Goal: Contribute content: Add original content to the website for others to see

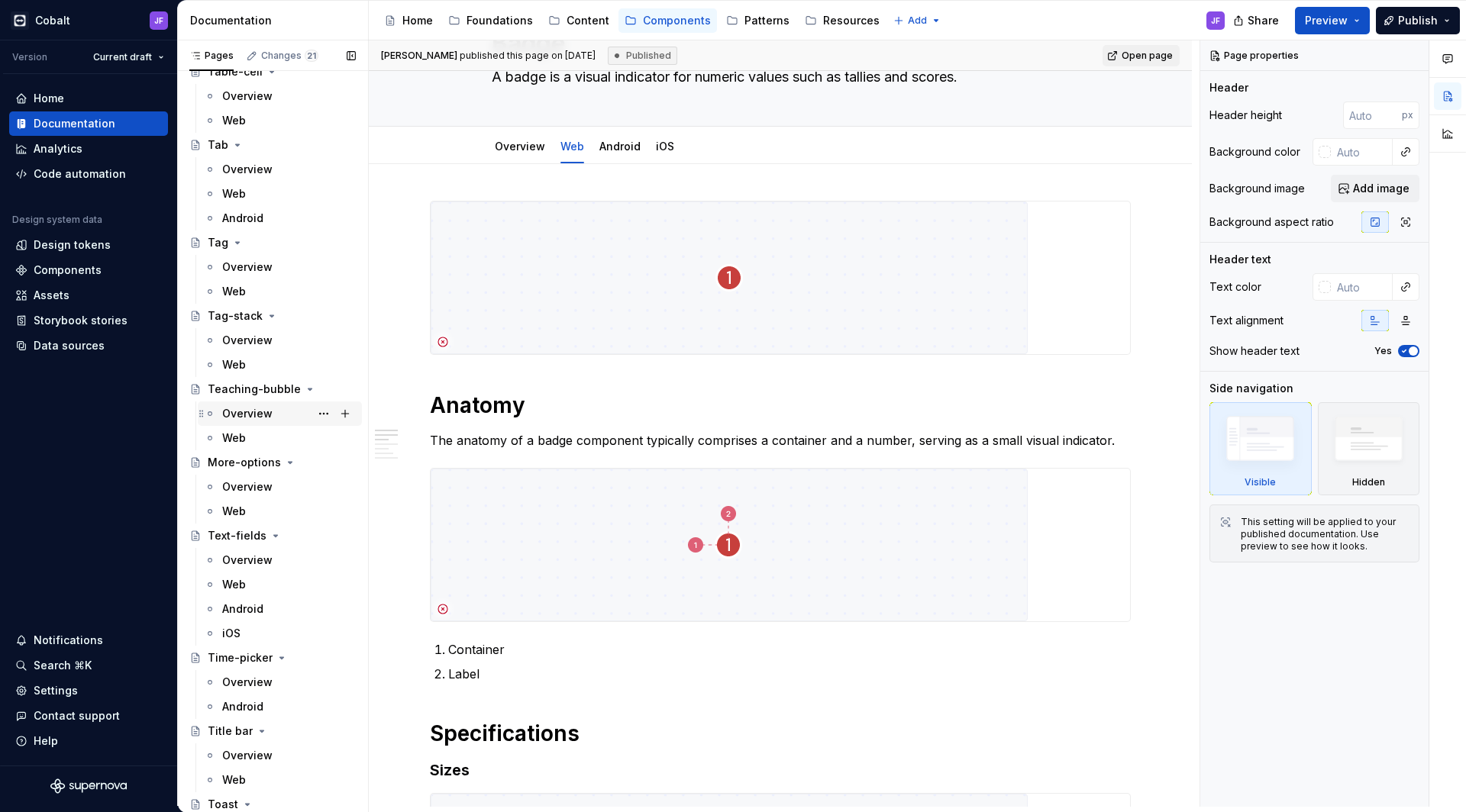
scroll to position [5353, 0]
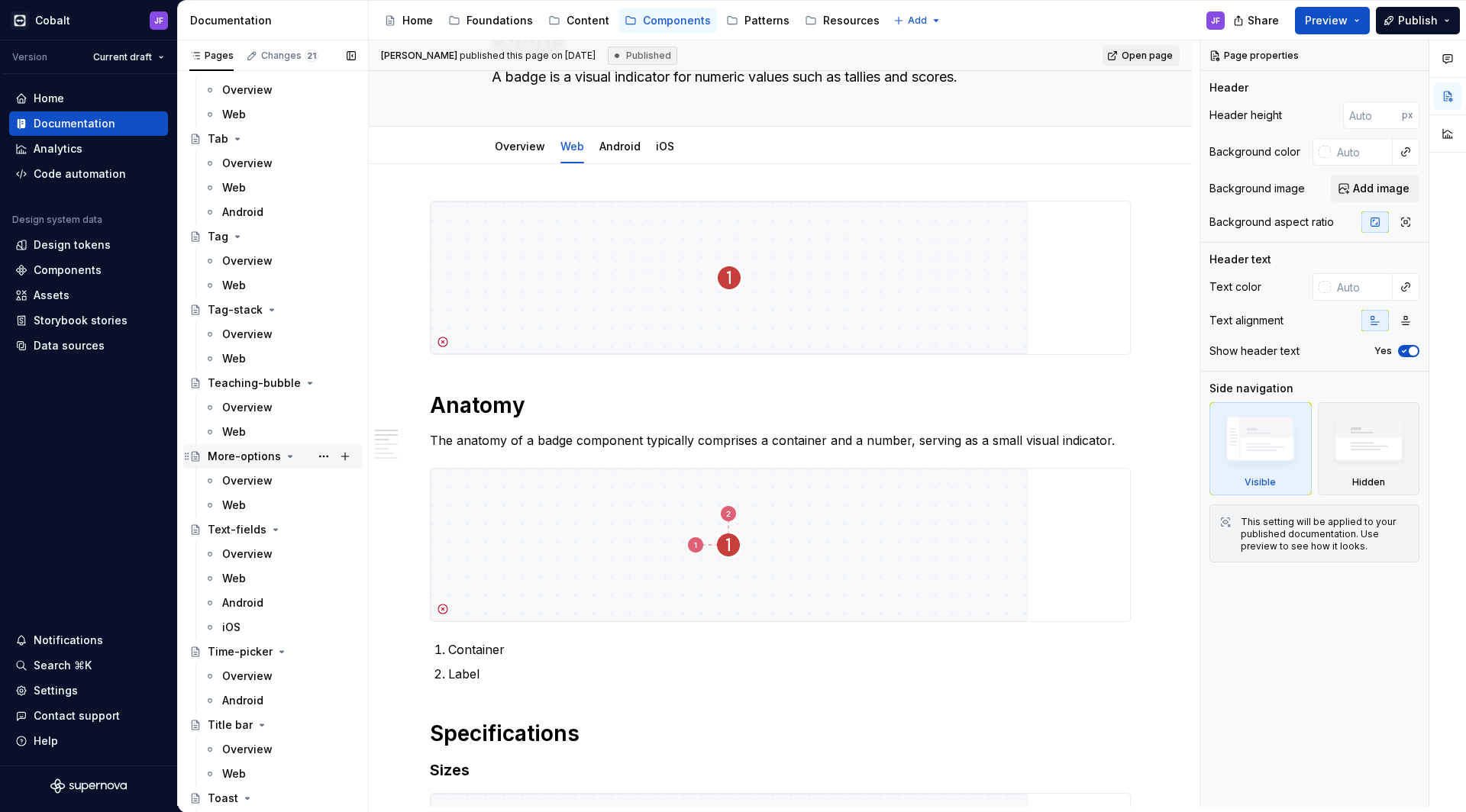
click at [254, 457] on div "More-options" at bounding box center [244, 456] width 73 height 16
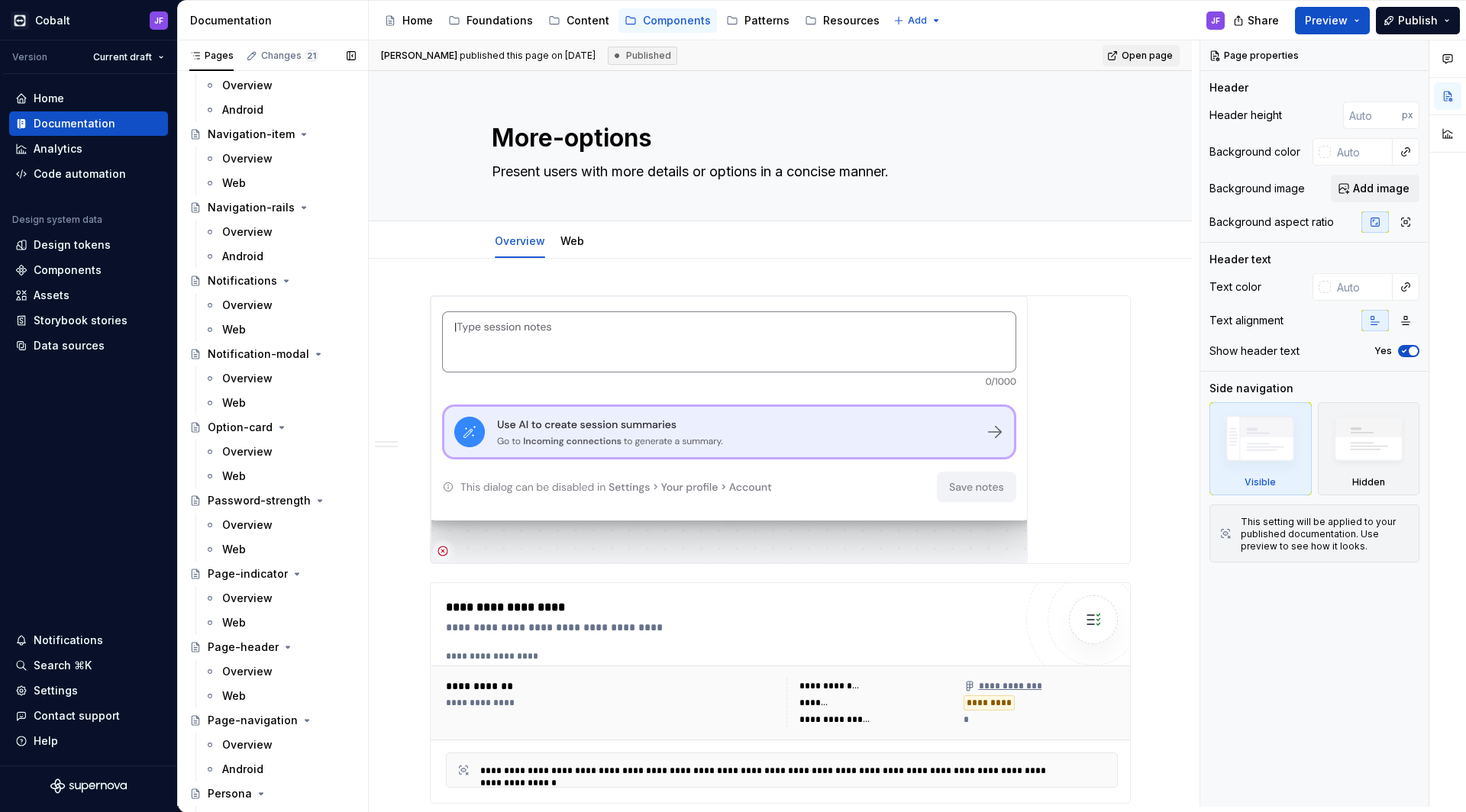
scroll to position [2848, 0]
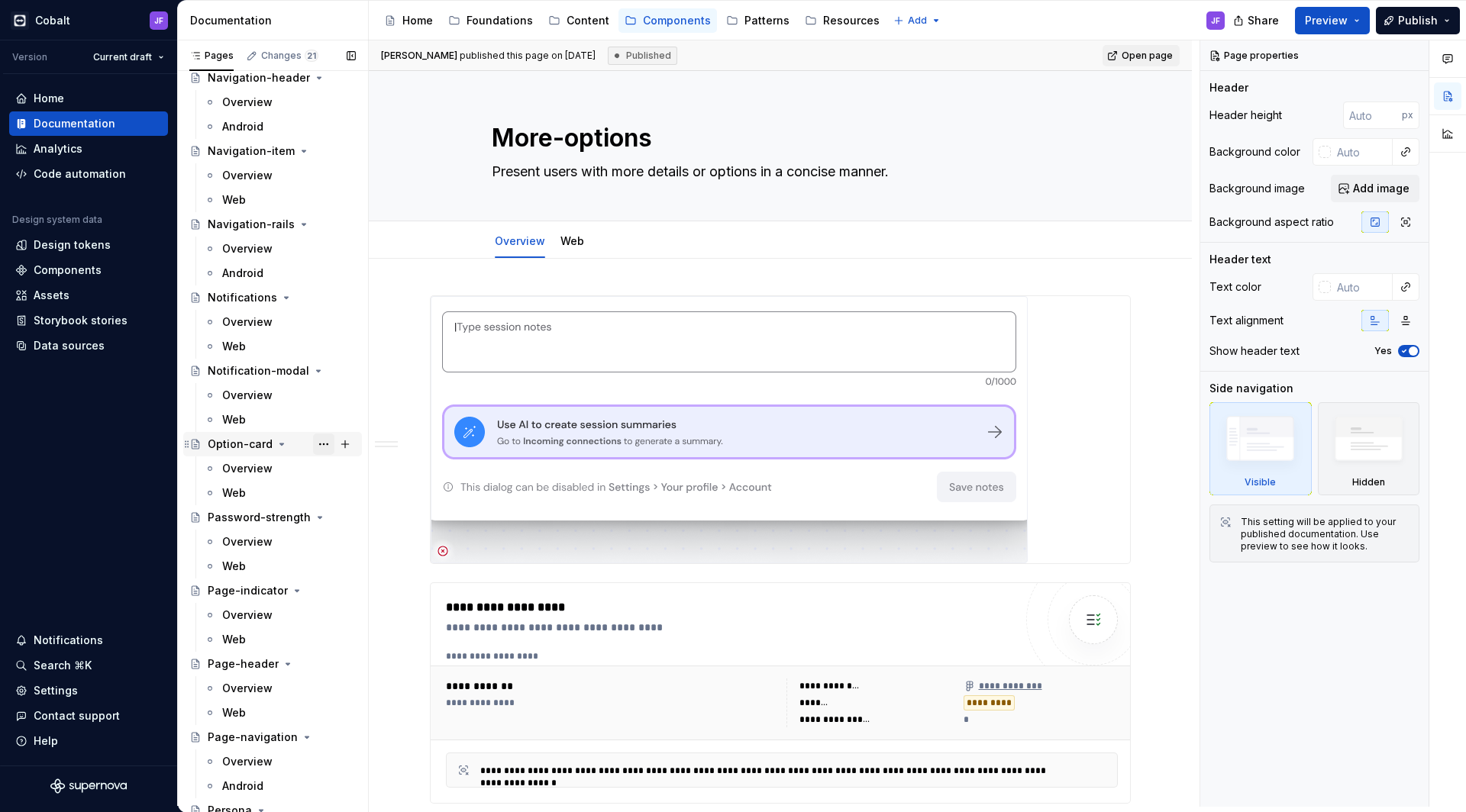
click at [314, 444] on button "Page tree" at bounding box center [324, 444] width 22 height 22
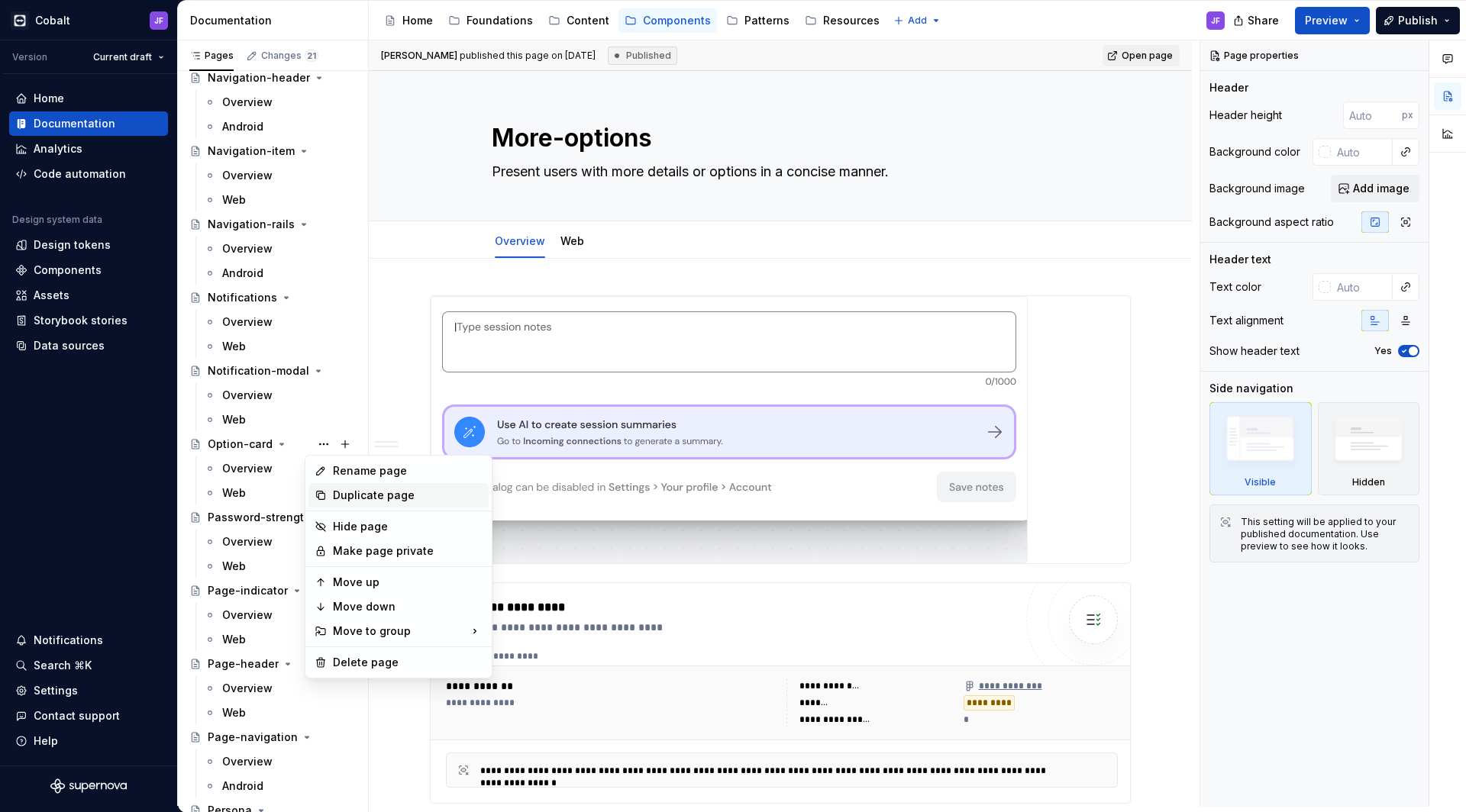
click at [380, 495] on div "Duplicate page" at bounding box center [407, 495] width 149 height 16
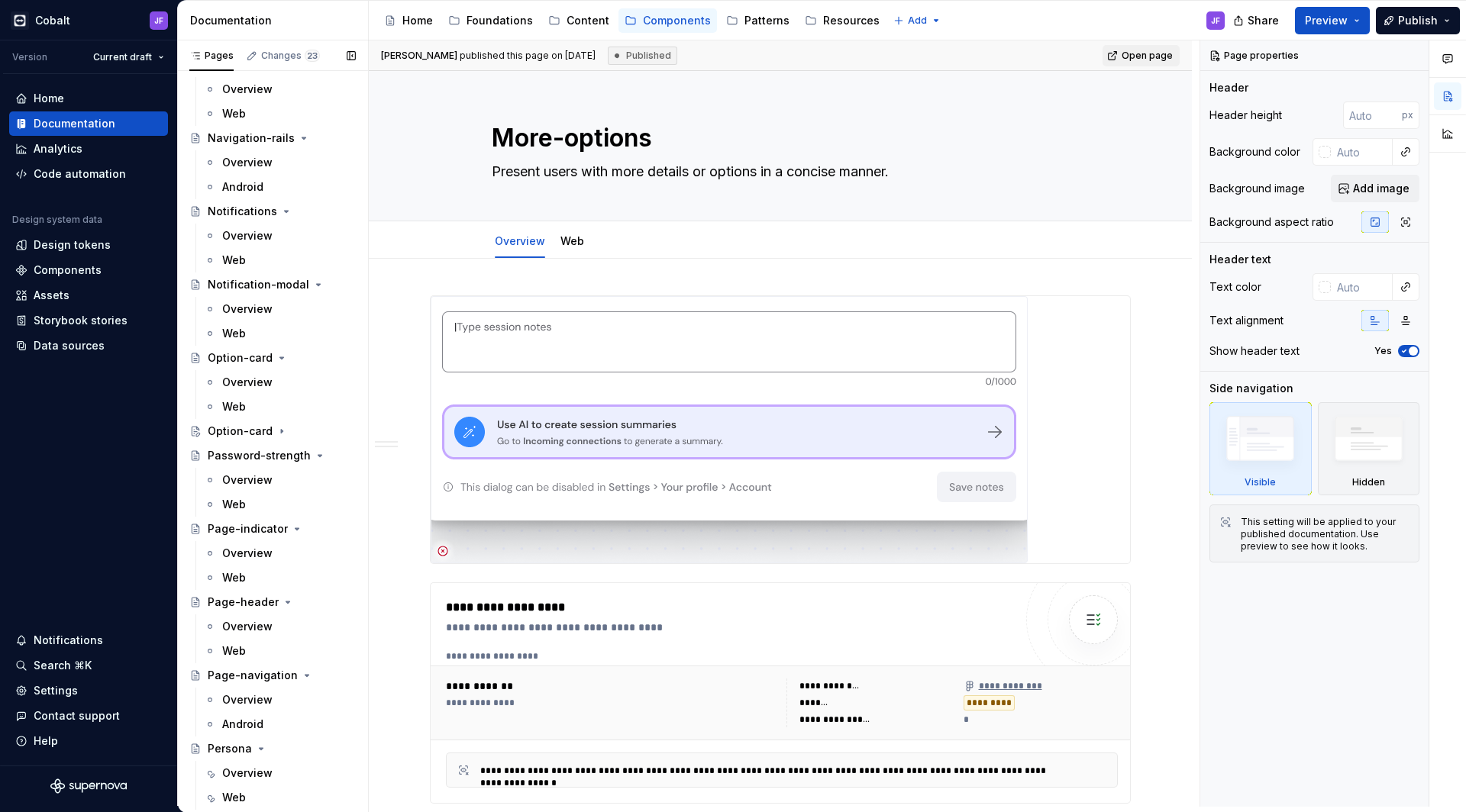
scroll to position [2837, 0]
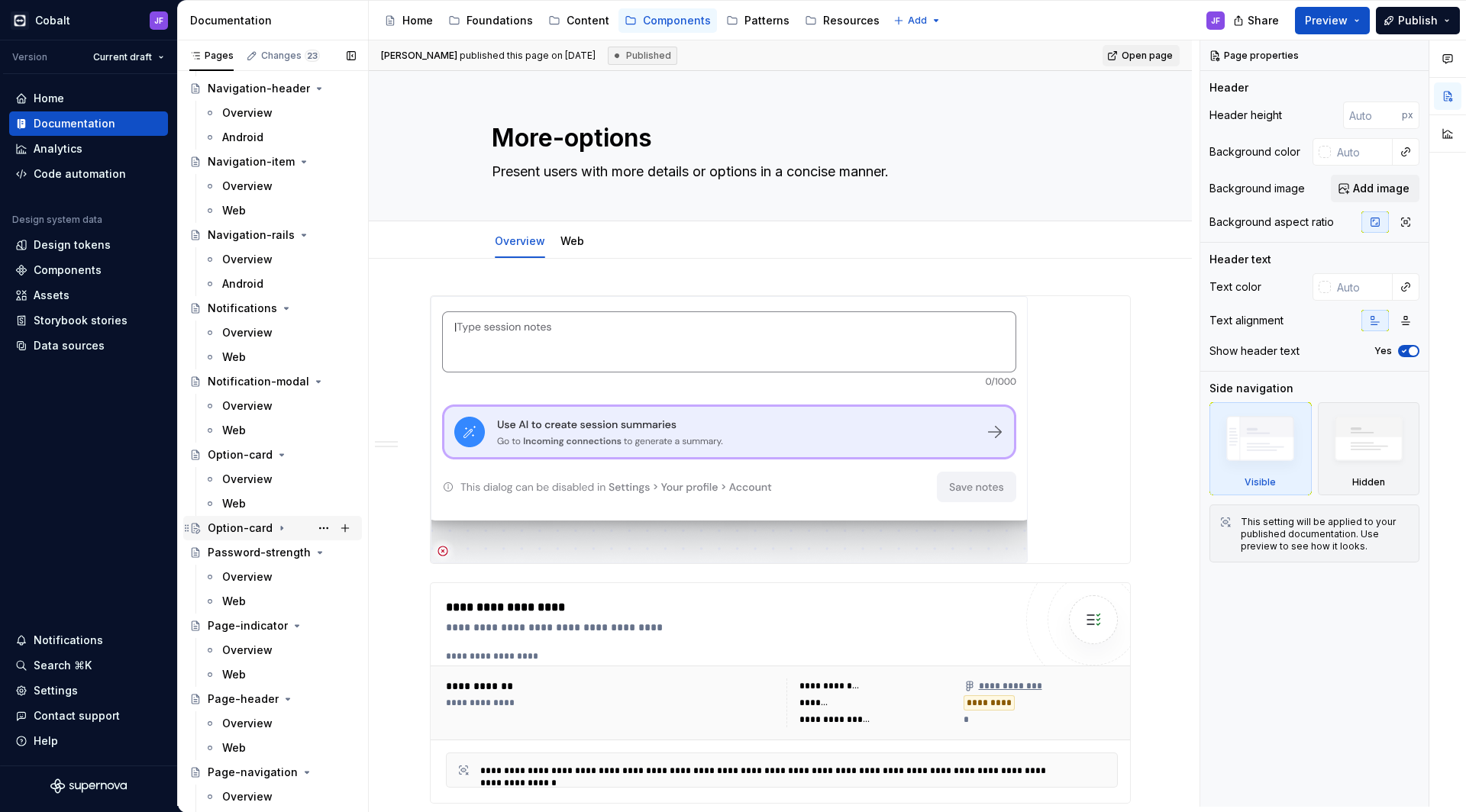
click at [281, 526] on icon "Page tree" at bounding box center [281, 528] width 12 height 12
click at [256, 554] on div "Overview" at bounding box center [247, 553] width 50 height 16
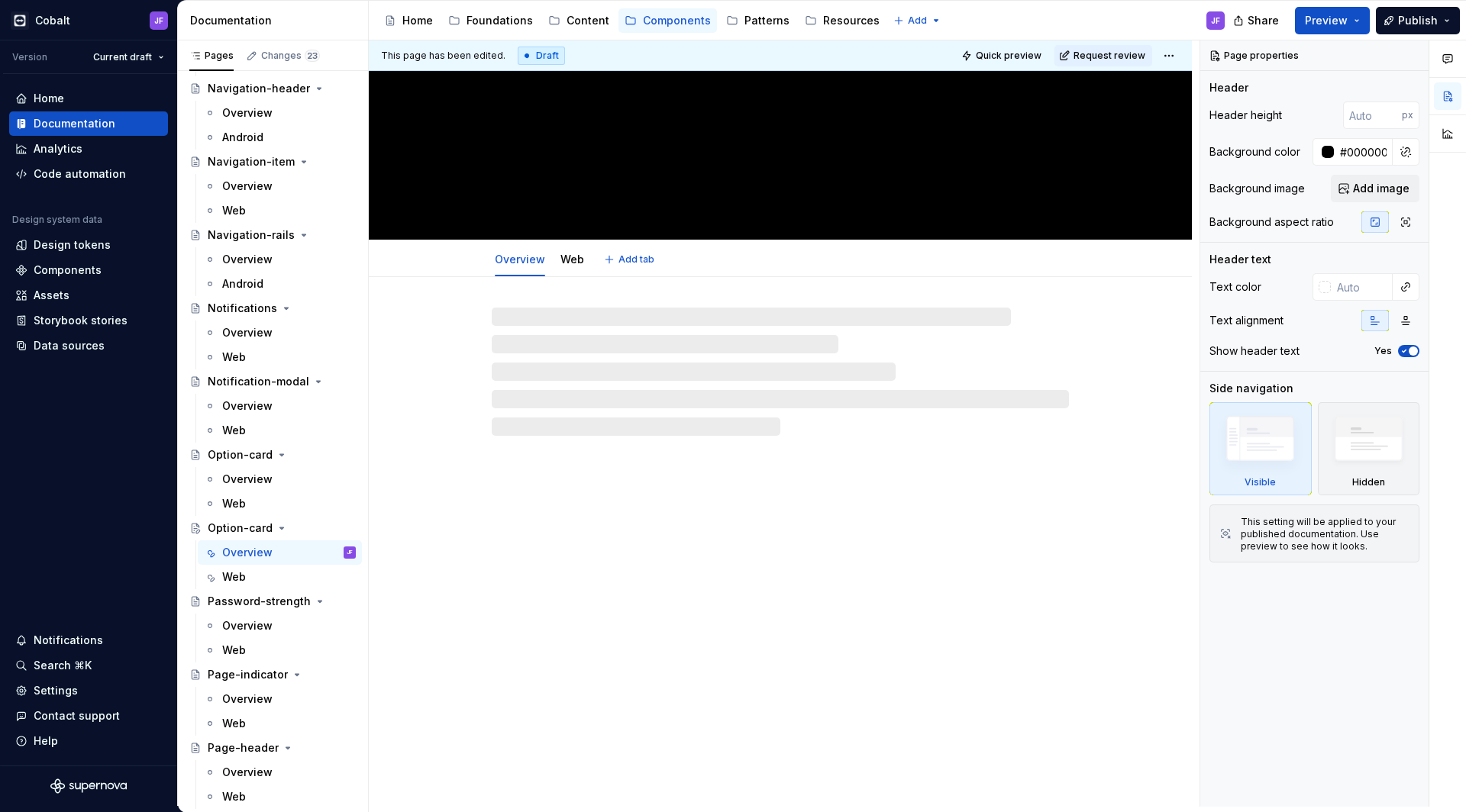
click at [658, 173] on textarea "The option card component is designed to present descriptive information in a c…" at bounding box center [777, 181] width 577 height 43
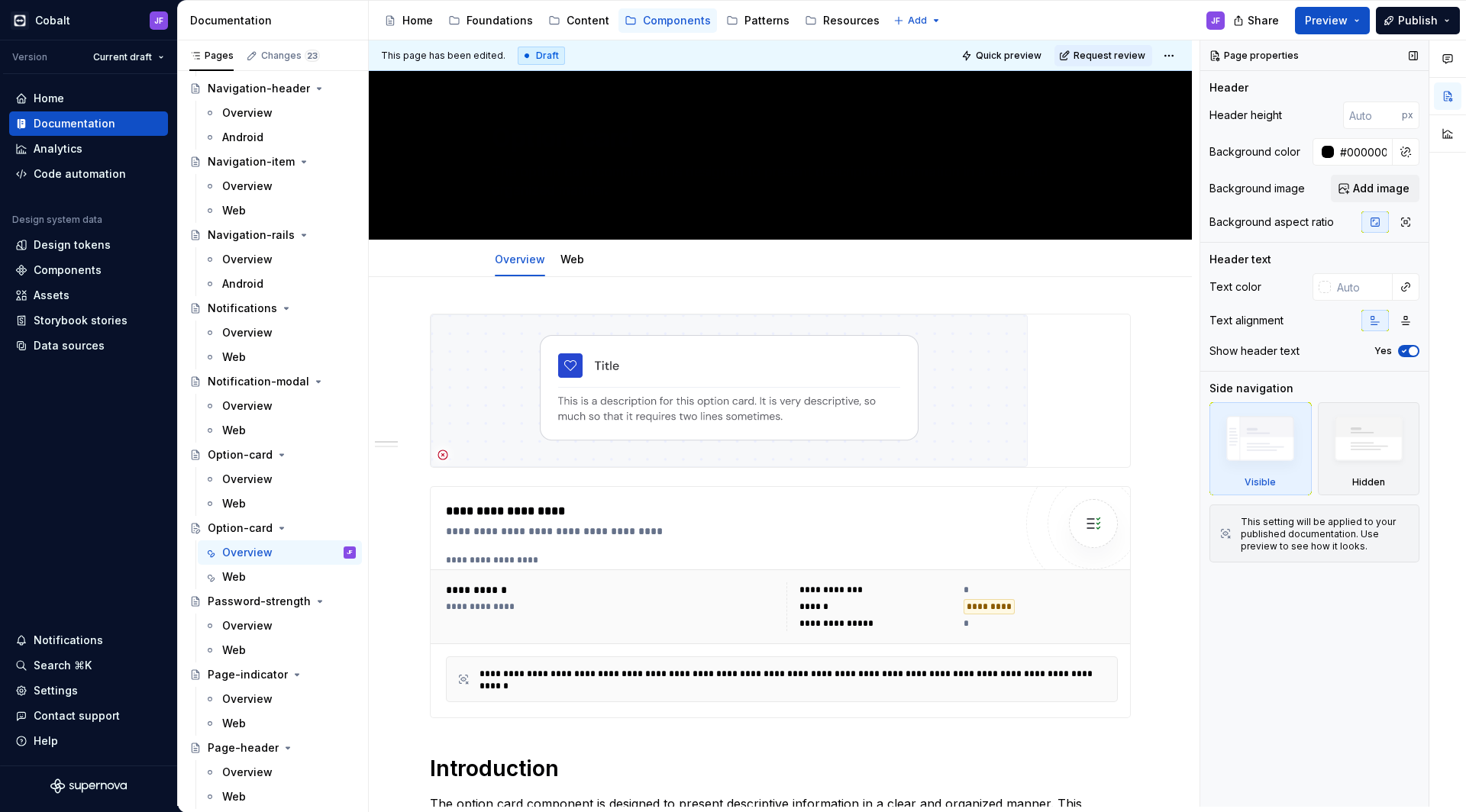
type textarea "*"
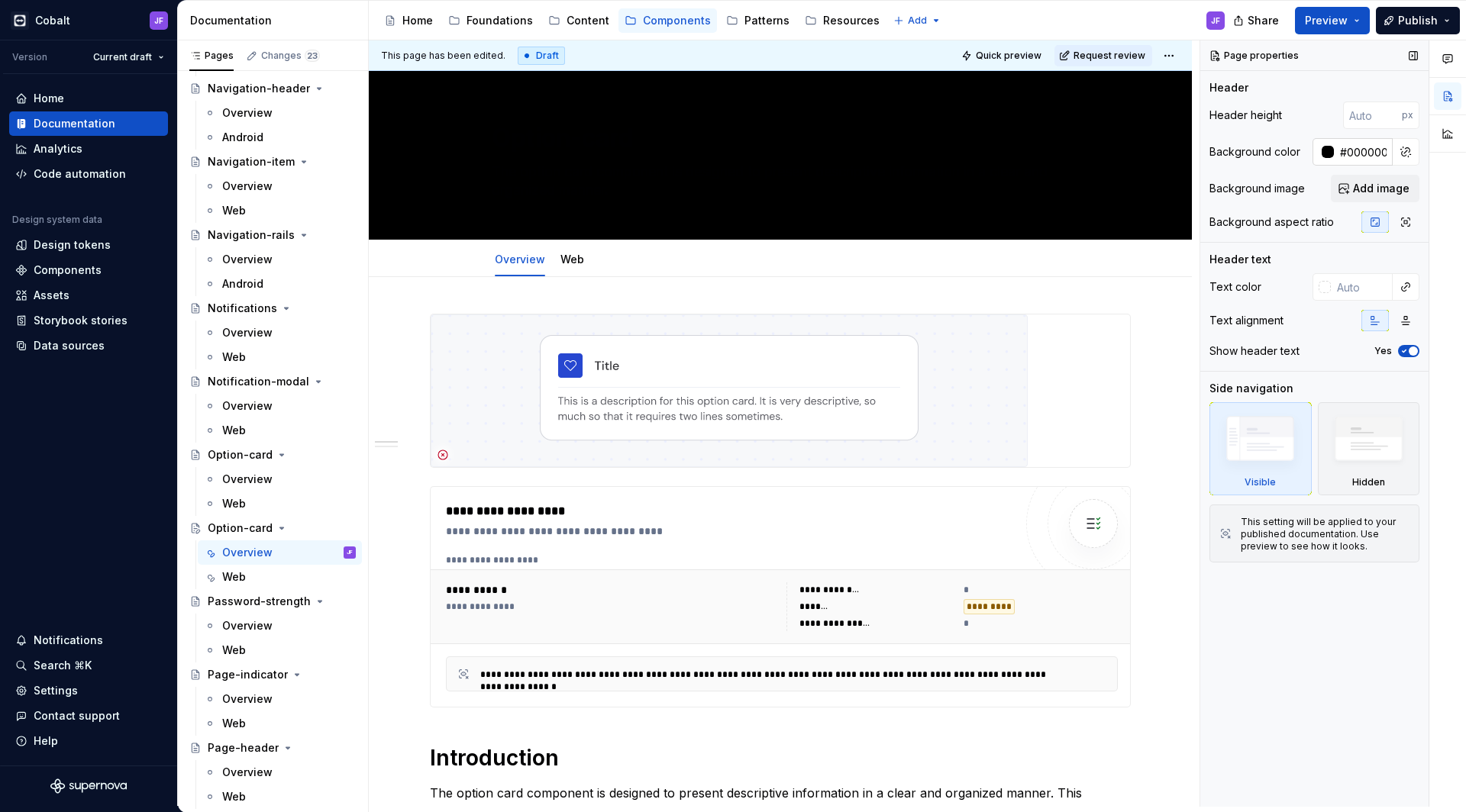
click at [1330, 152] on div at bounding box center [1327, 152] width 12 height 12
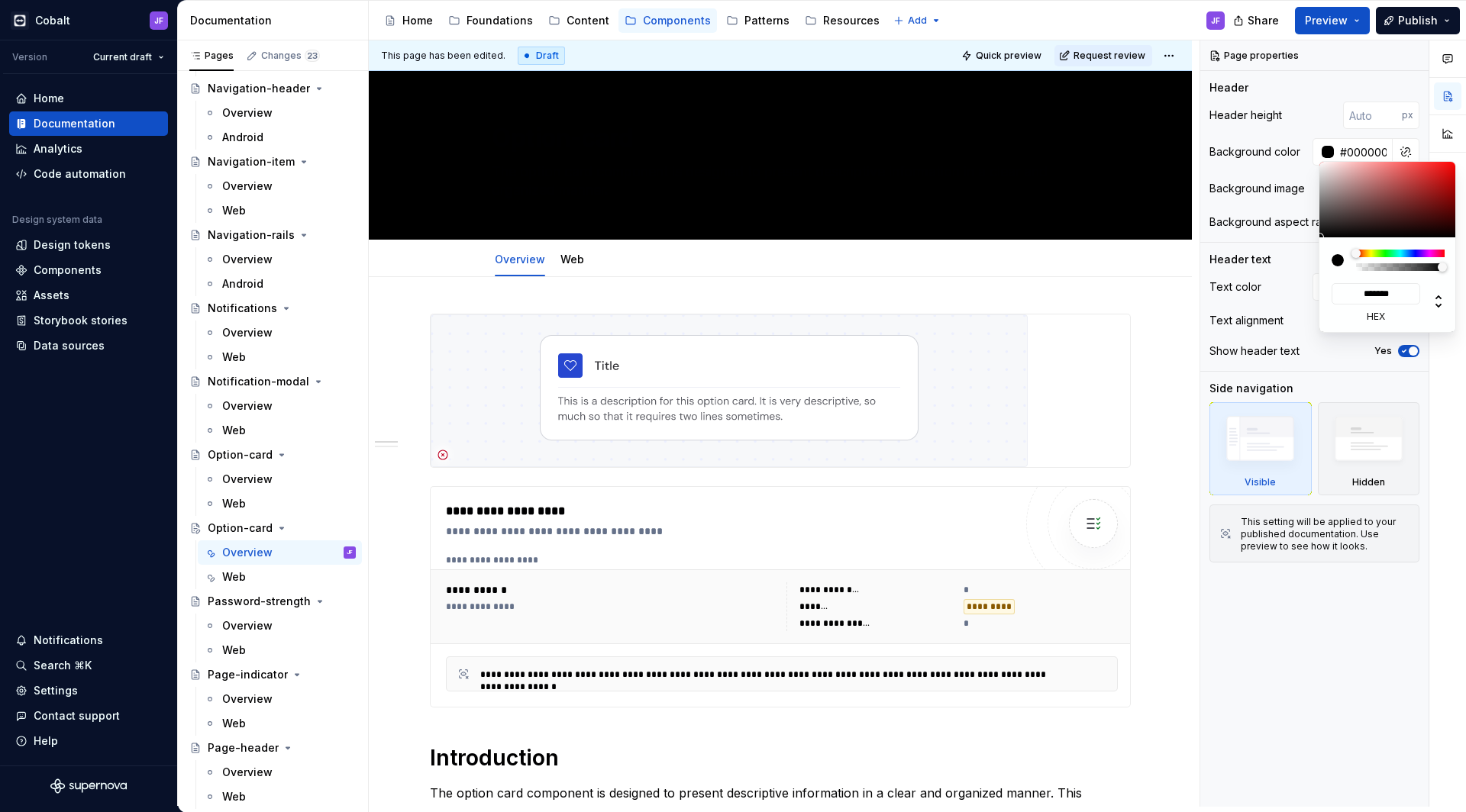
type input "#796565"
type input "*******"
type textarea "*"
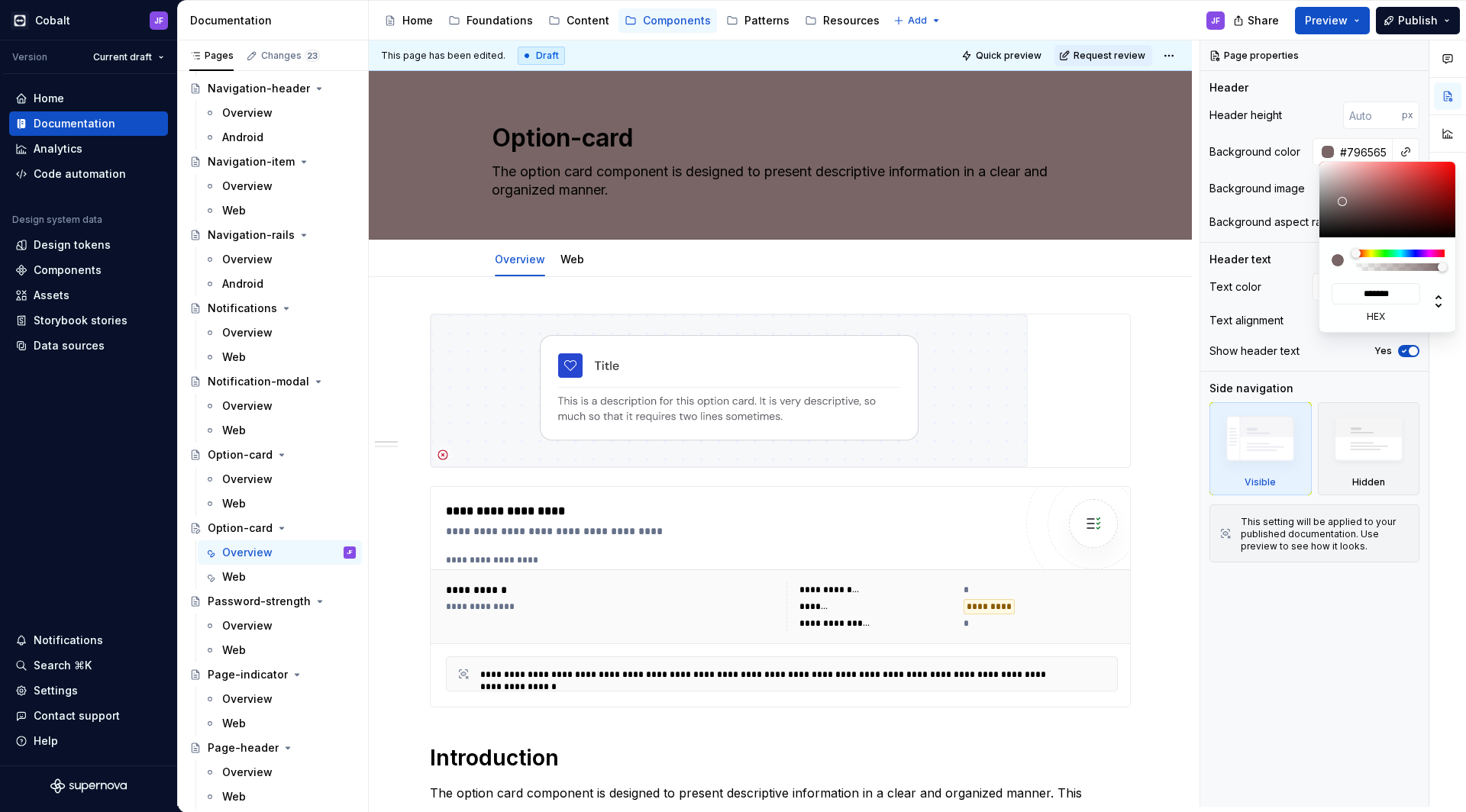
type input "#796666"
type input "*******"
type input "#A2A2A2"
type input "*******"
type input "#FFFFFF"
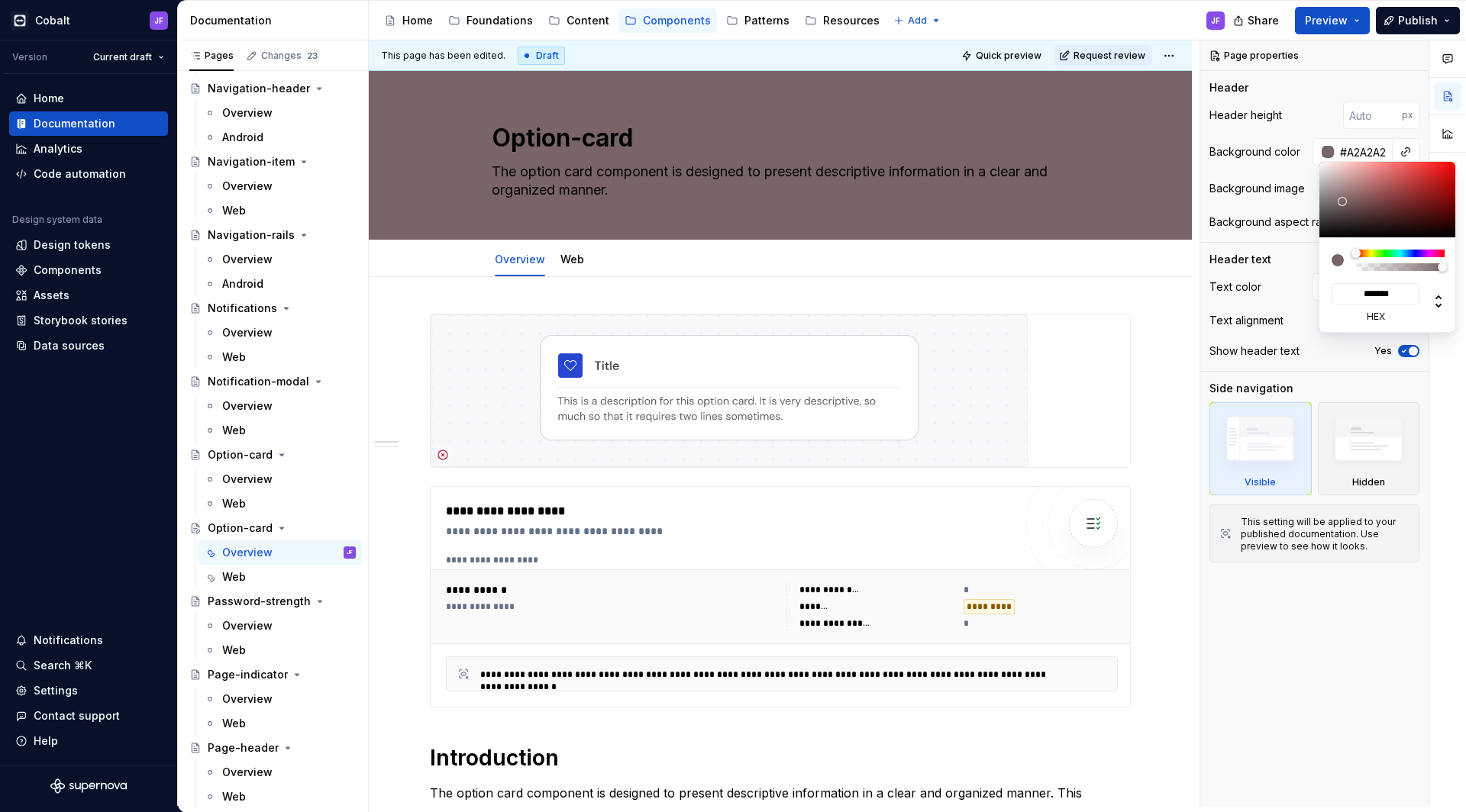
type input "*******"
drag, startPoint x: 1342, startPoint y: 202, endPoint x: 1262, endPoint y: 95, distance: 133.6
click at [1262, 95] on body "Cobalt JF Version Current draft Home Documentation Analytics Code automation De…" at bounding box center [733, 406] width 1466 height 812
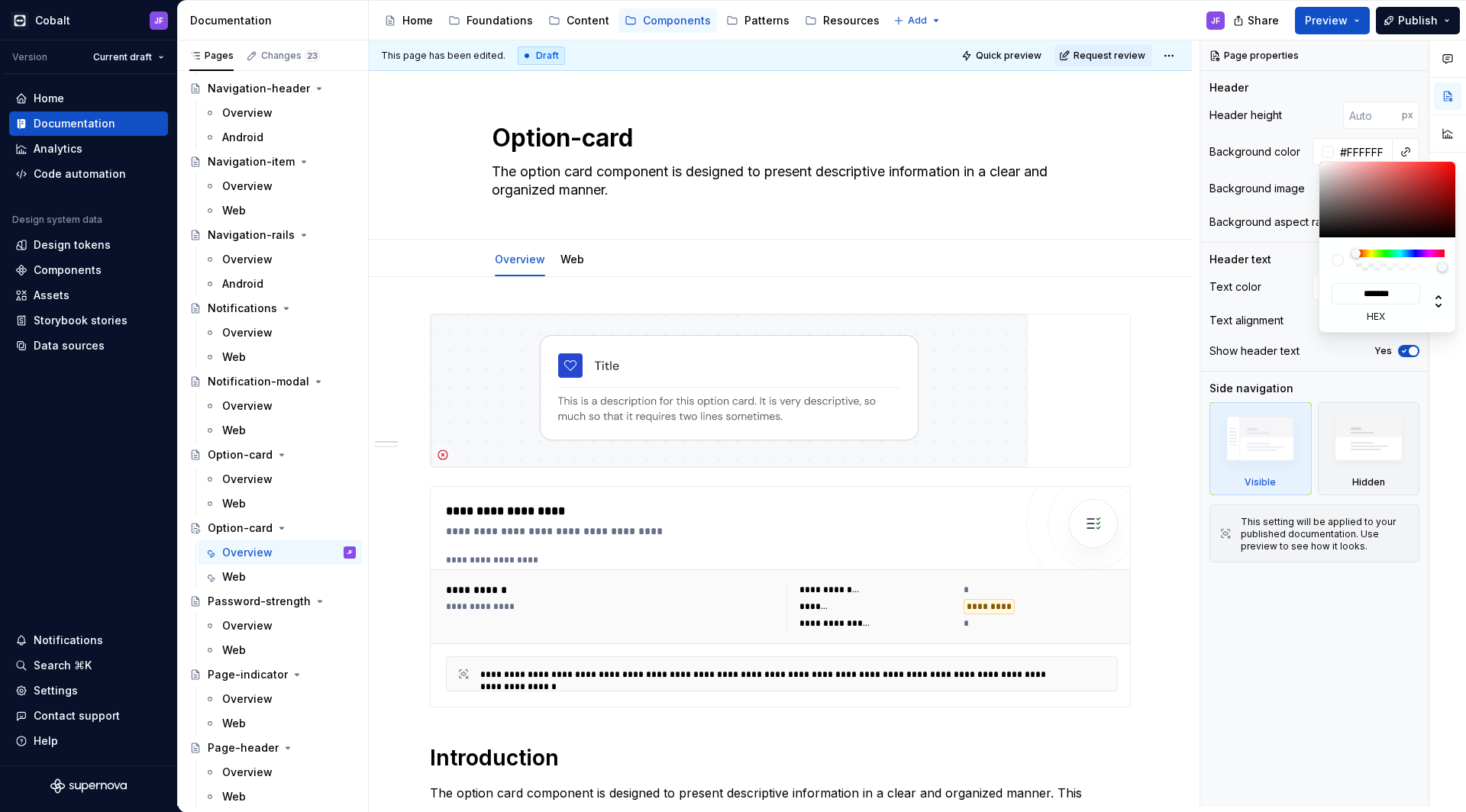
click at [928, 143] on html "Cobalt JF Version Current draft Home Documentation Analytics Code automation De…" at bounding box center [733, 406] width 1466 height 812
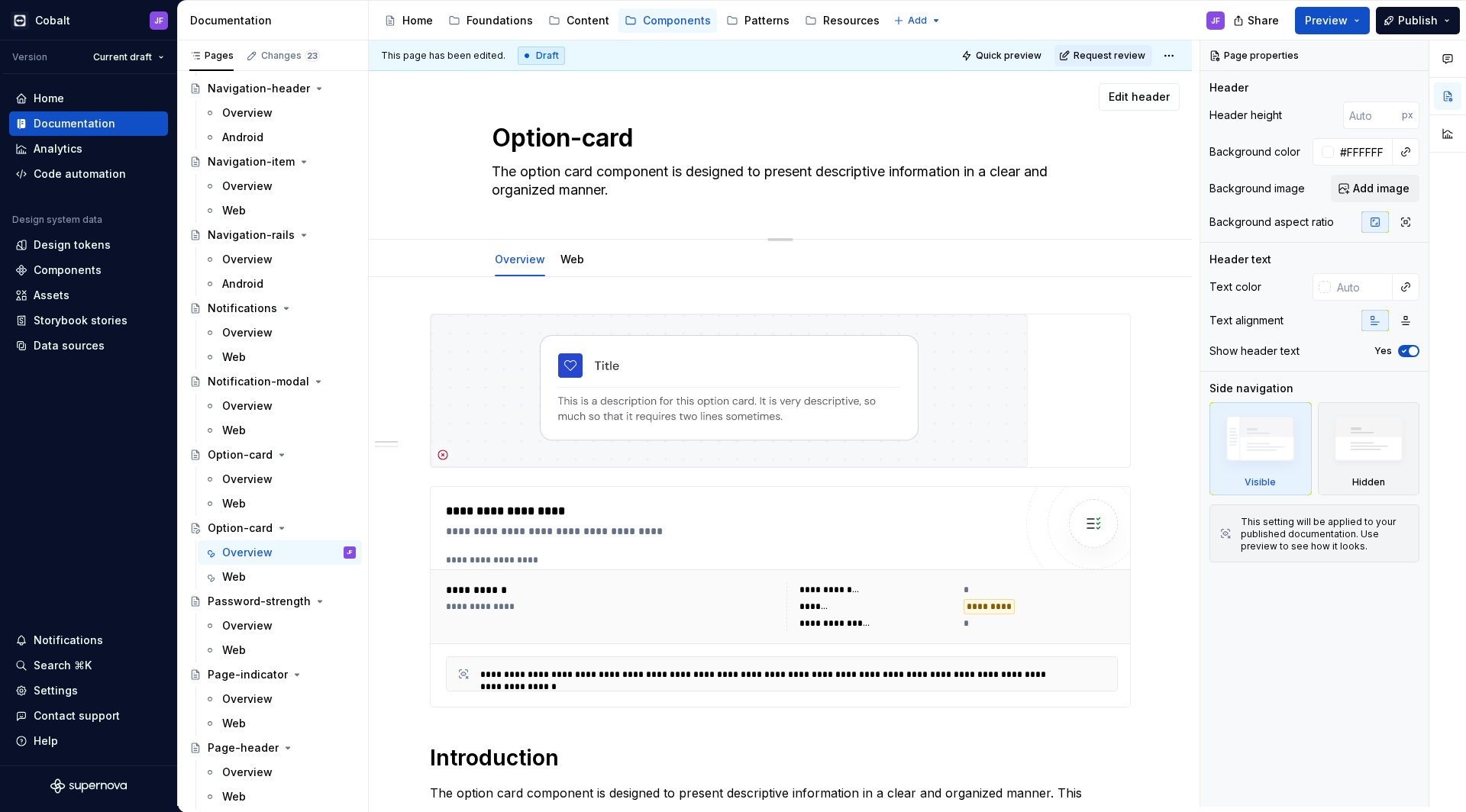
drag, startPoint x: 620, startPoint y: 137, endPoint x: 641, endPoint y: 137, distance: 21.0
click at [620, 137] on html "Cobalt JF Version Current draft Home Documentation Analytics Code automation De…" at bounding box center [733, 406] width 1466 height 812
click at [641, 137] on textarea "Option-card" at bounding box center [777, 138] width 577 height 36
click at [614, 140] on textarea "Option-card" at bounding box center [777, 138] width 577 height 36
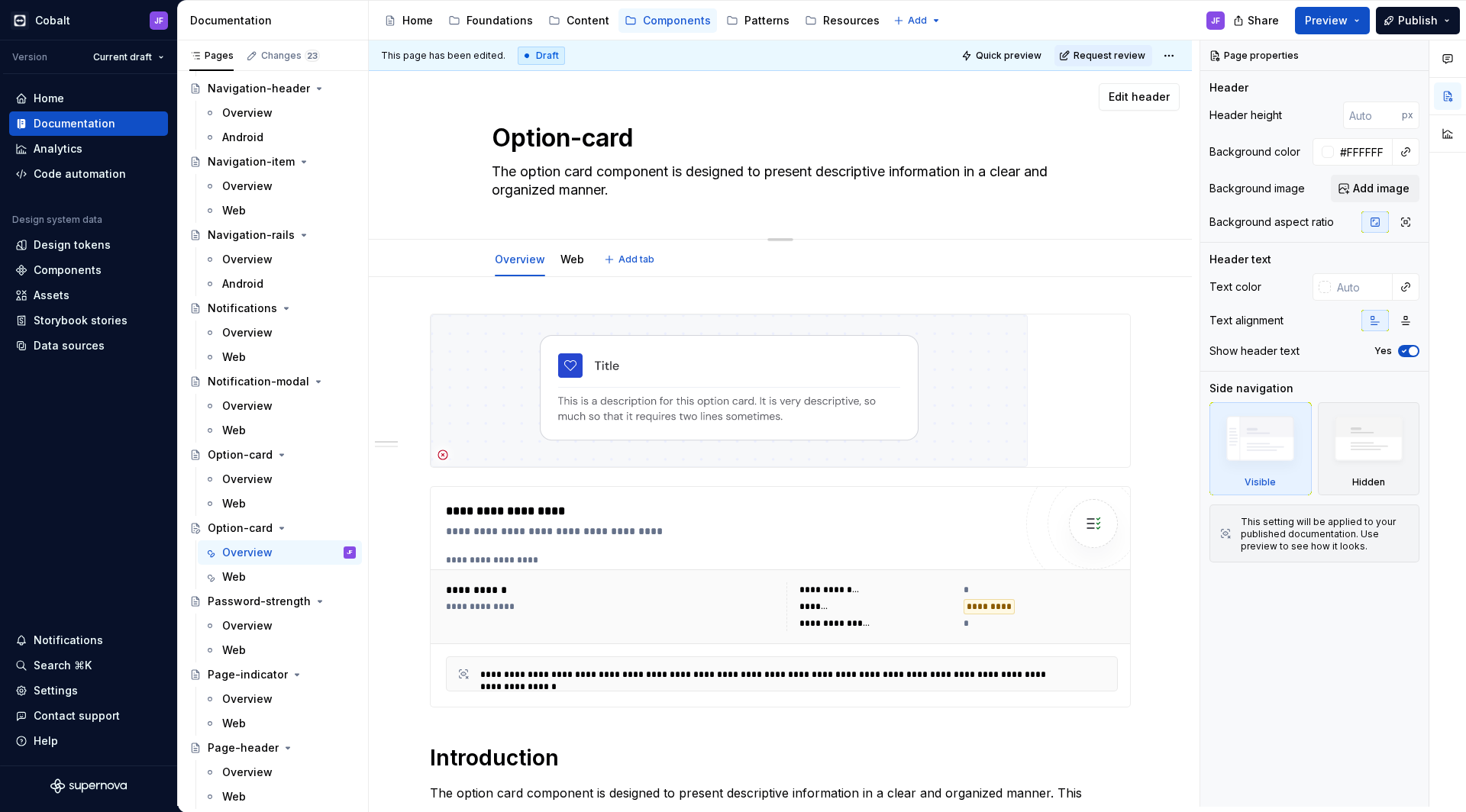
click at [614, 140] on textarea "Option-card" at bounding box center [777, 138] width 577 height 36
type textarea "*"
type textarea "O"
type textarea "*"
type textarea "On"
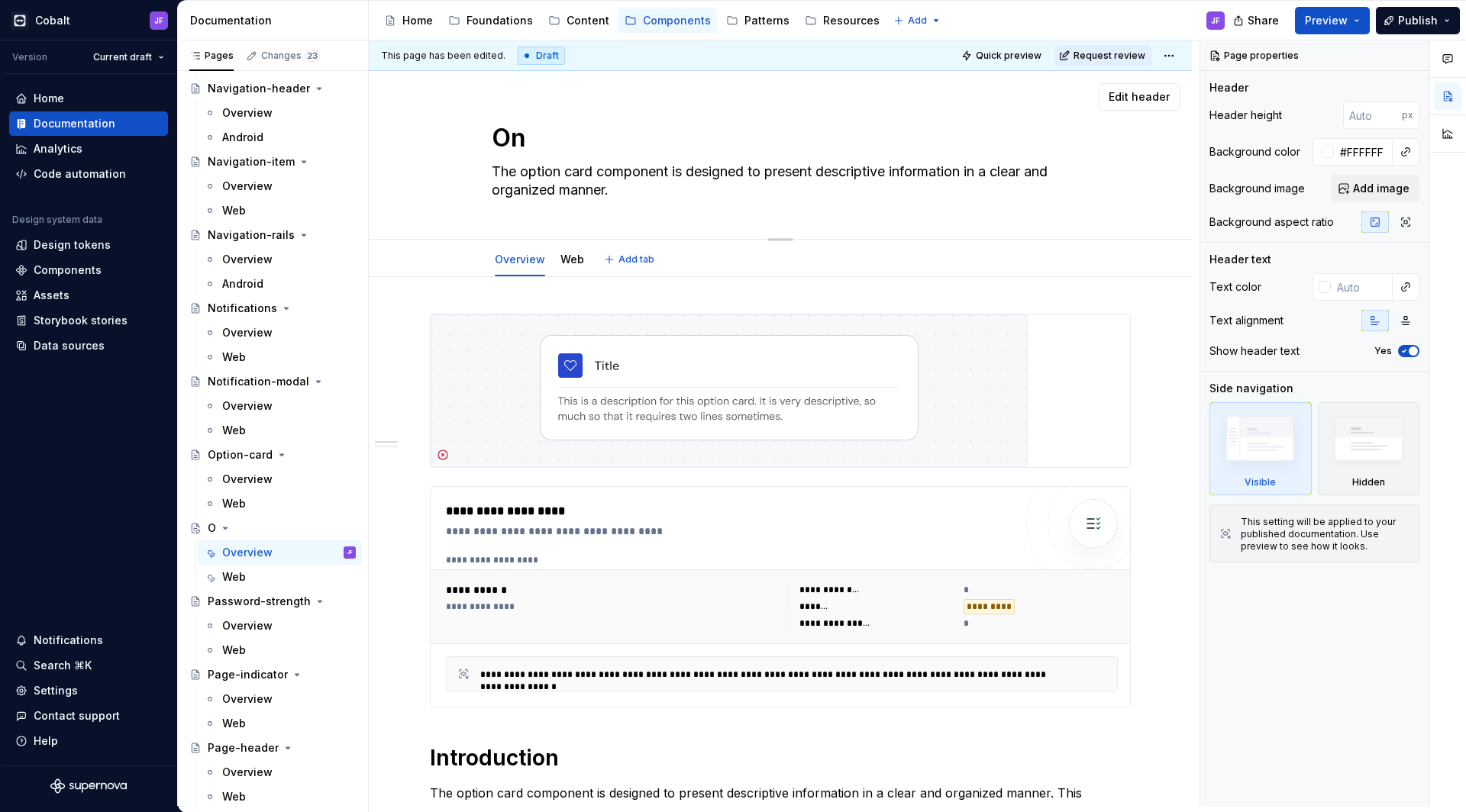
type textarea "*"
type textarea "Onb"
type textarea "*"
type textarea "Onbo"
type textarea "*"
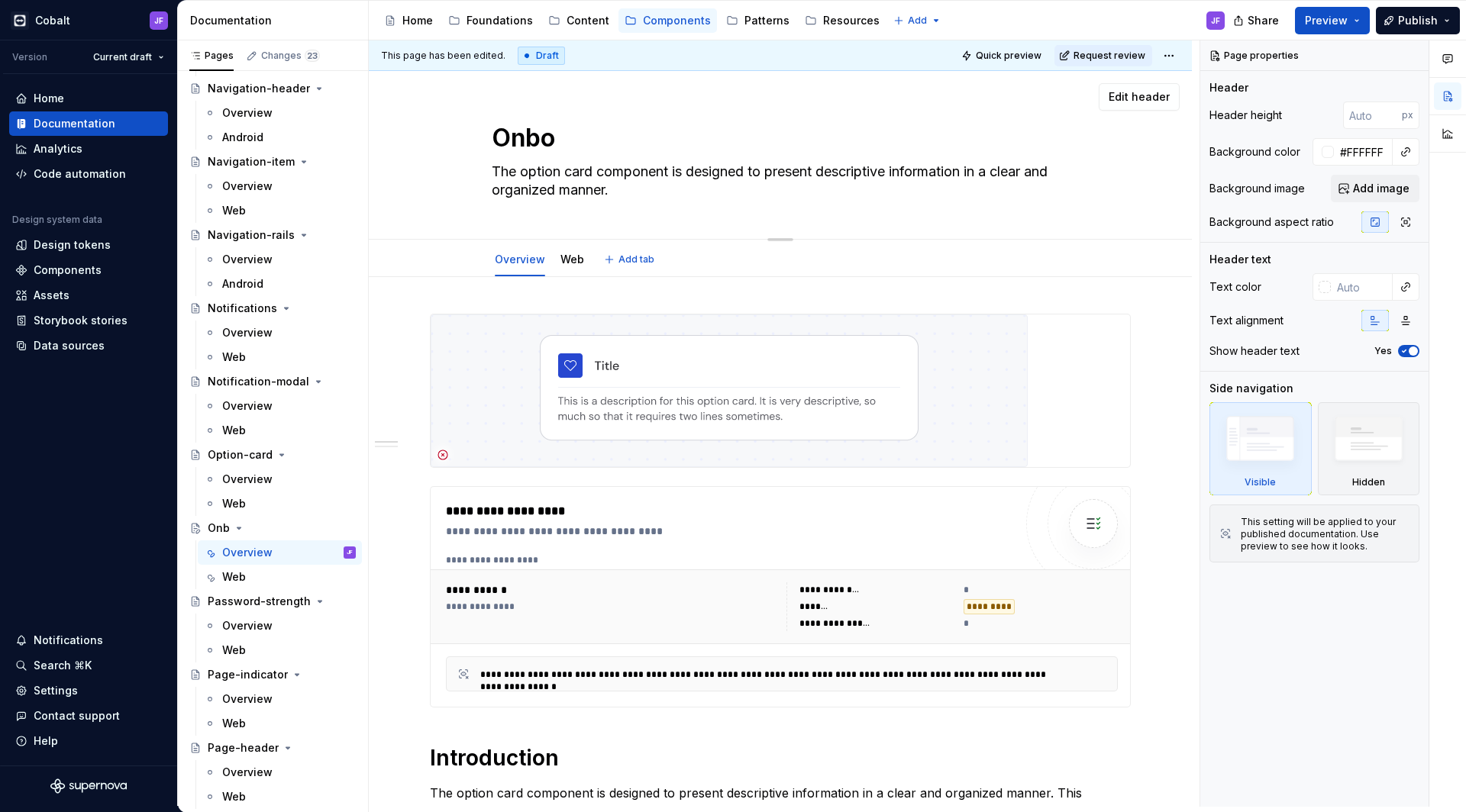
type textarea "Onboa"
type textarea "*"
type textarea "Onboar"
type textarea "*"
type textarea "Onboardi"
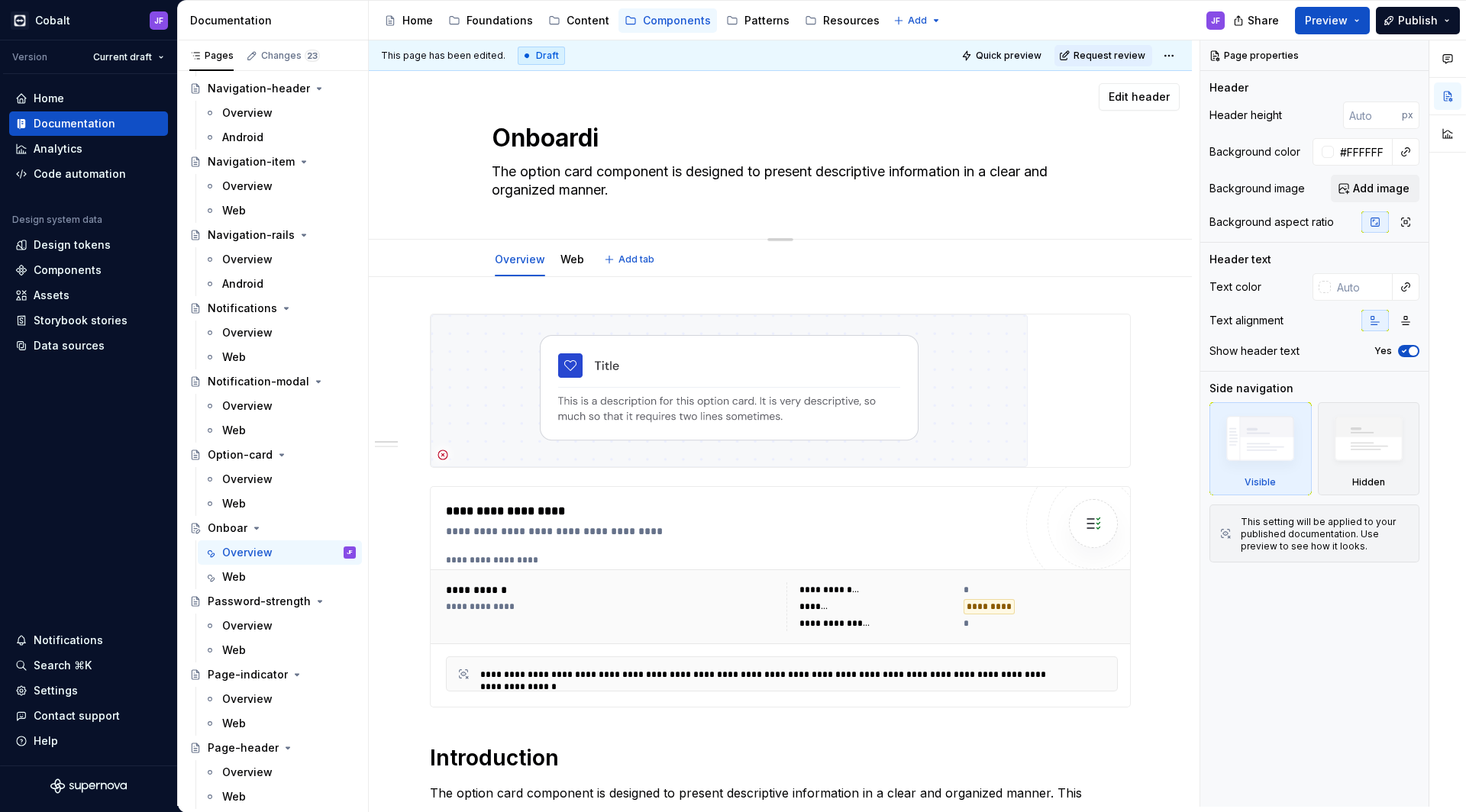
type textarea "*"
type textarea "Onboardin"
type textarea "*"
type textarea "Onboarding"
type textarea "*"
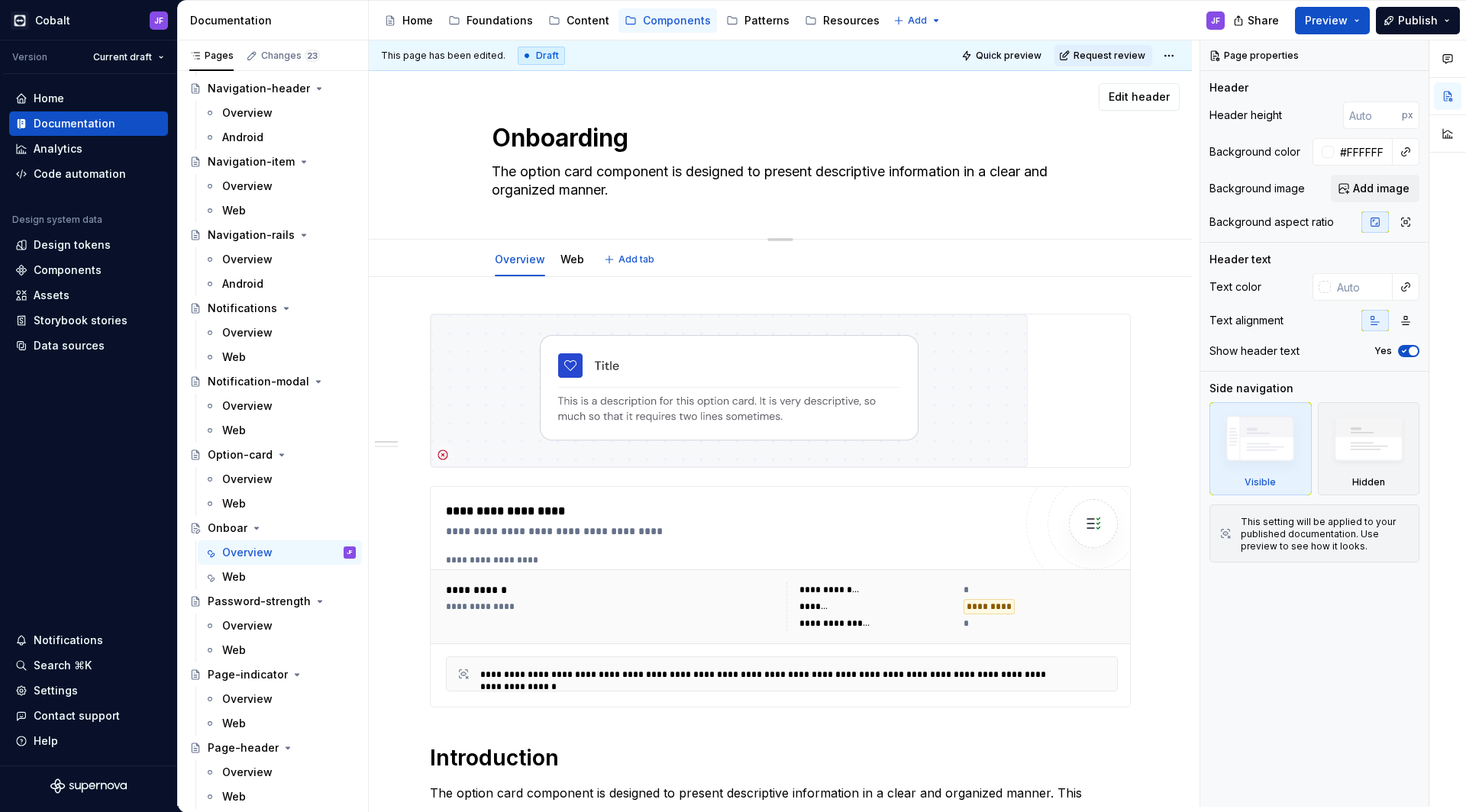
type textarea "Onboarding"
type textarea "*"
type textarea "Onboarding"
click at [695, 375] on img at bounding box center [729, 390] width 597 height 153
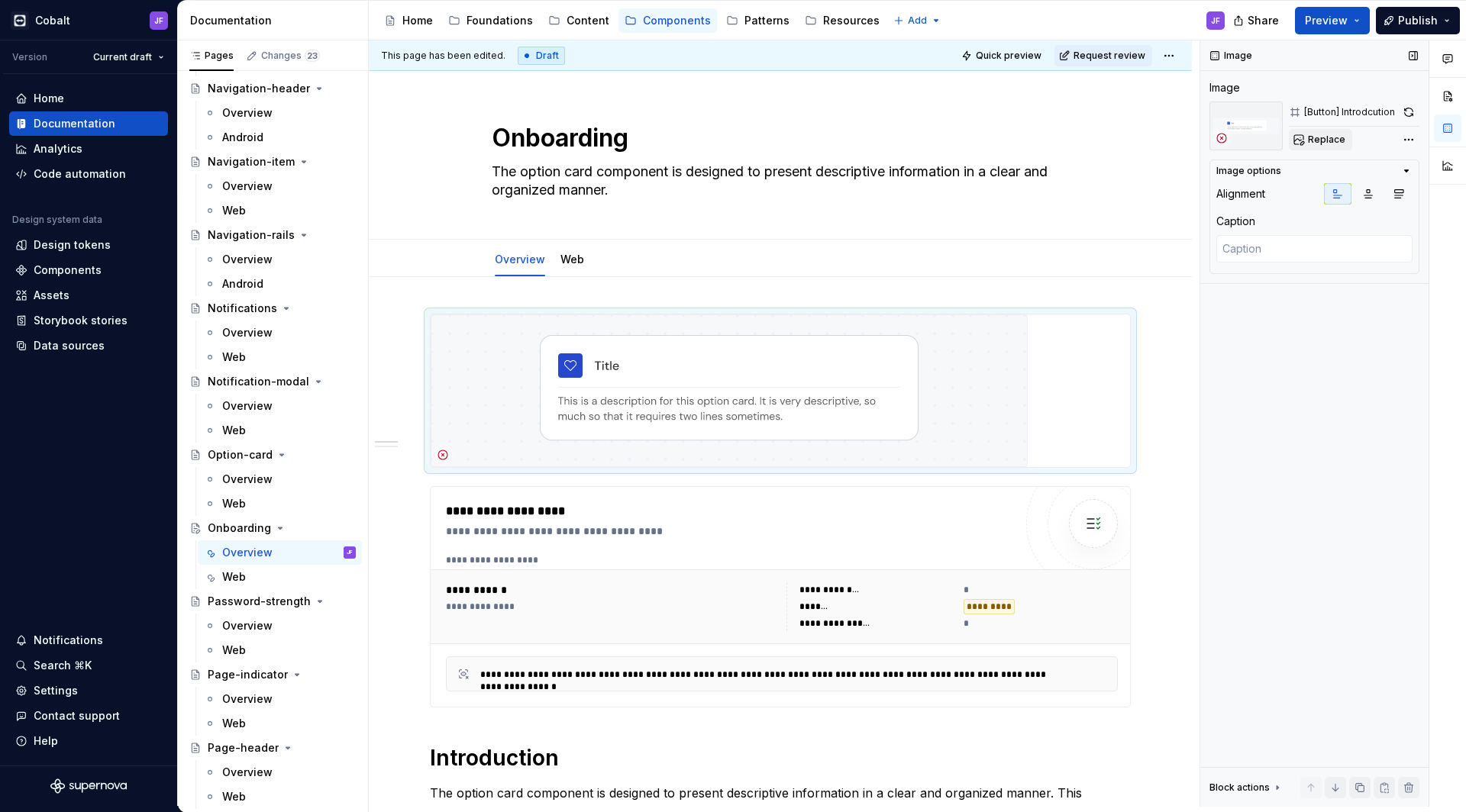
click at [1341, 137] on span "Replace" at bounding box center [1325, 140] width 37 height 12
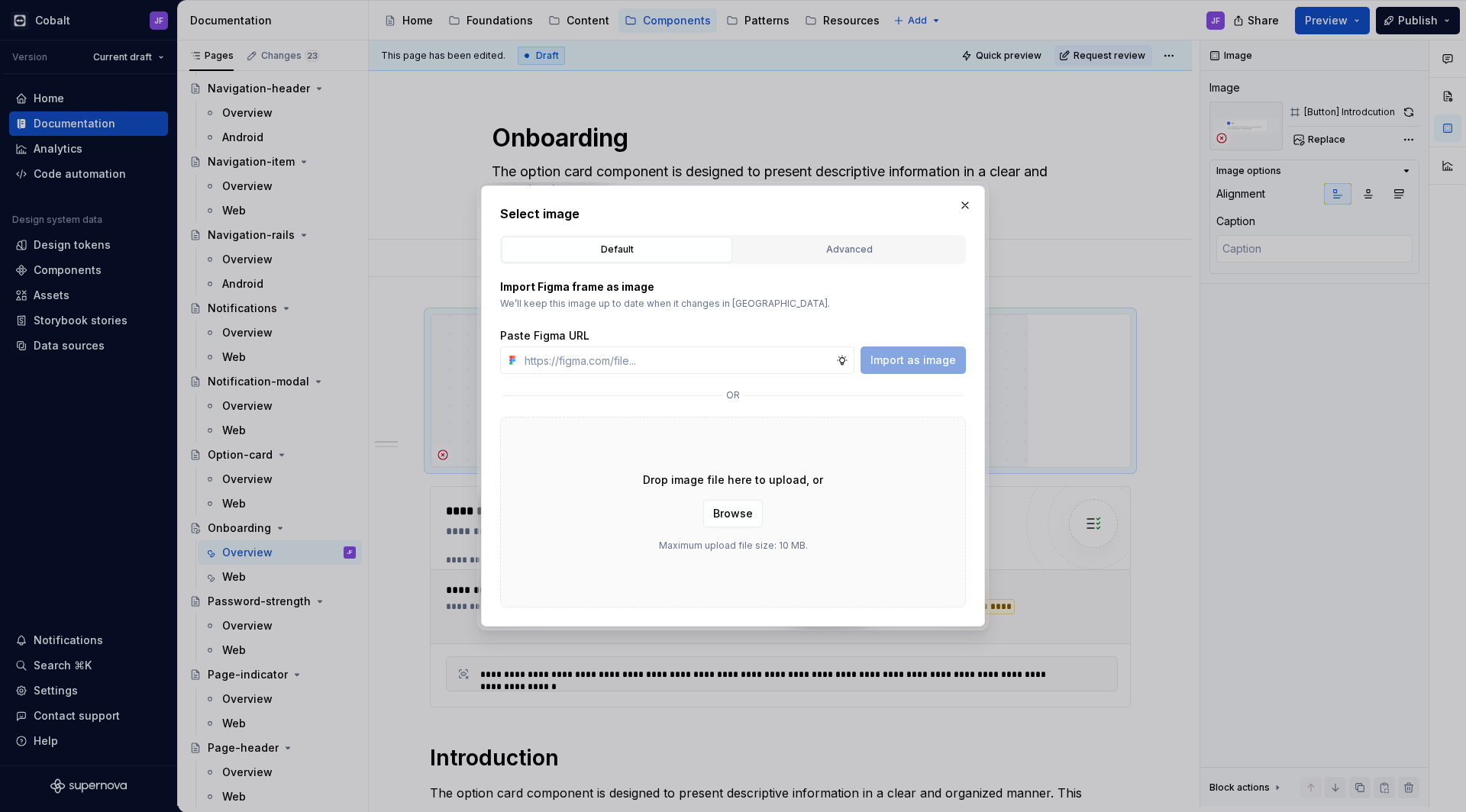
click at [868, 249] on div "Advanced" at bounding box center [848, 249] width 220 height 16
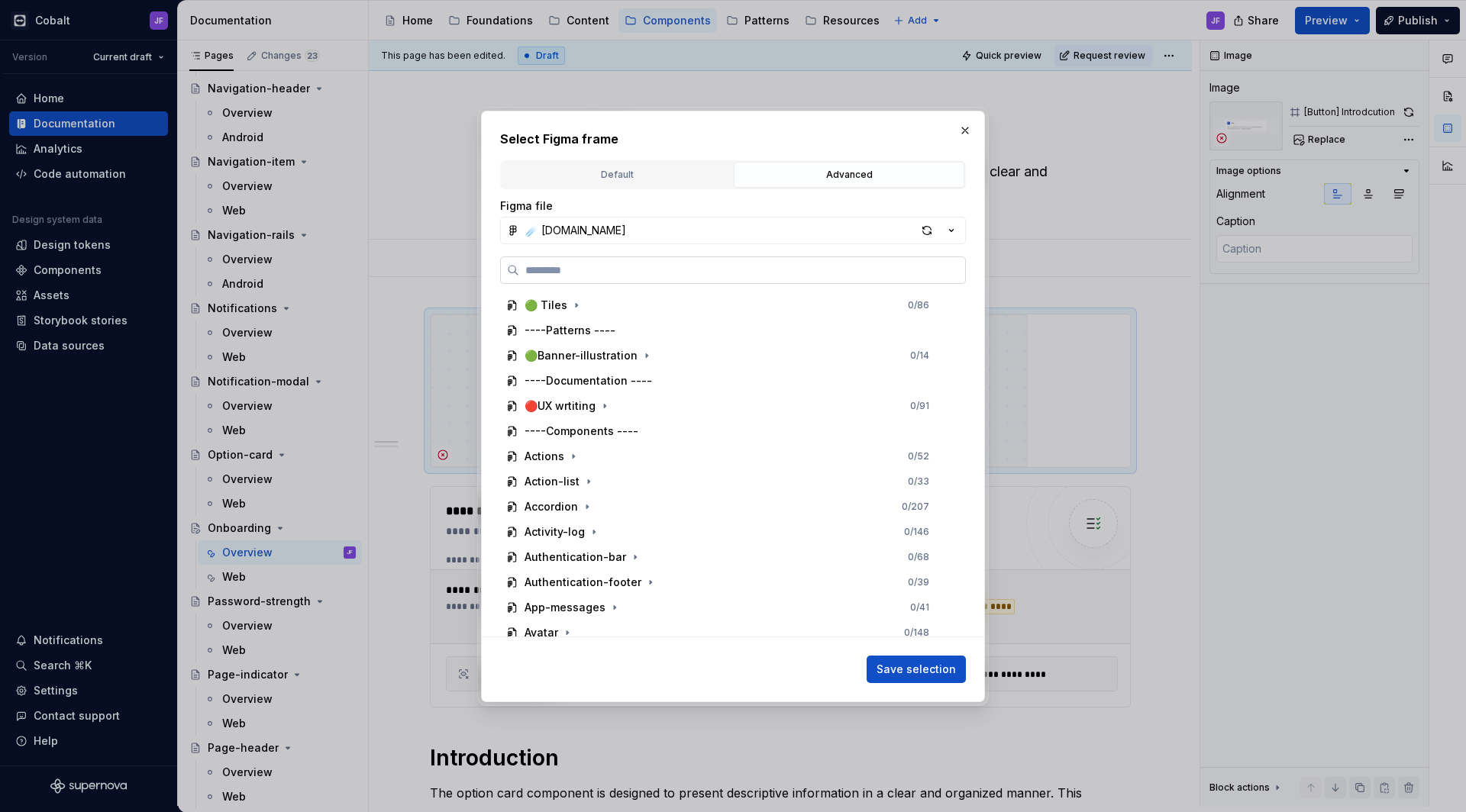
click at [736, 280] on label at bounding box center [733, 270] width 466 height 28
click at [736, 278] on input "search" at bounding box center [742, 270] width 446 height 16
click at [917, 234] on div "button" at bounding box center [927, 230] width 22 height 22
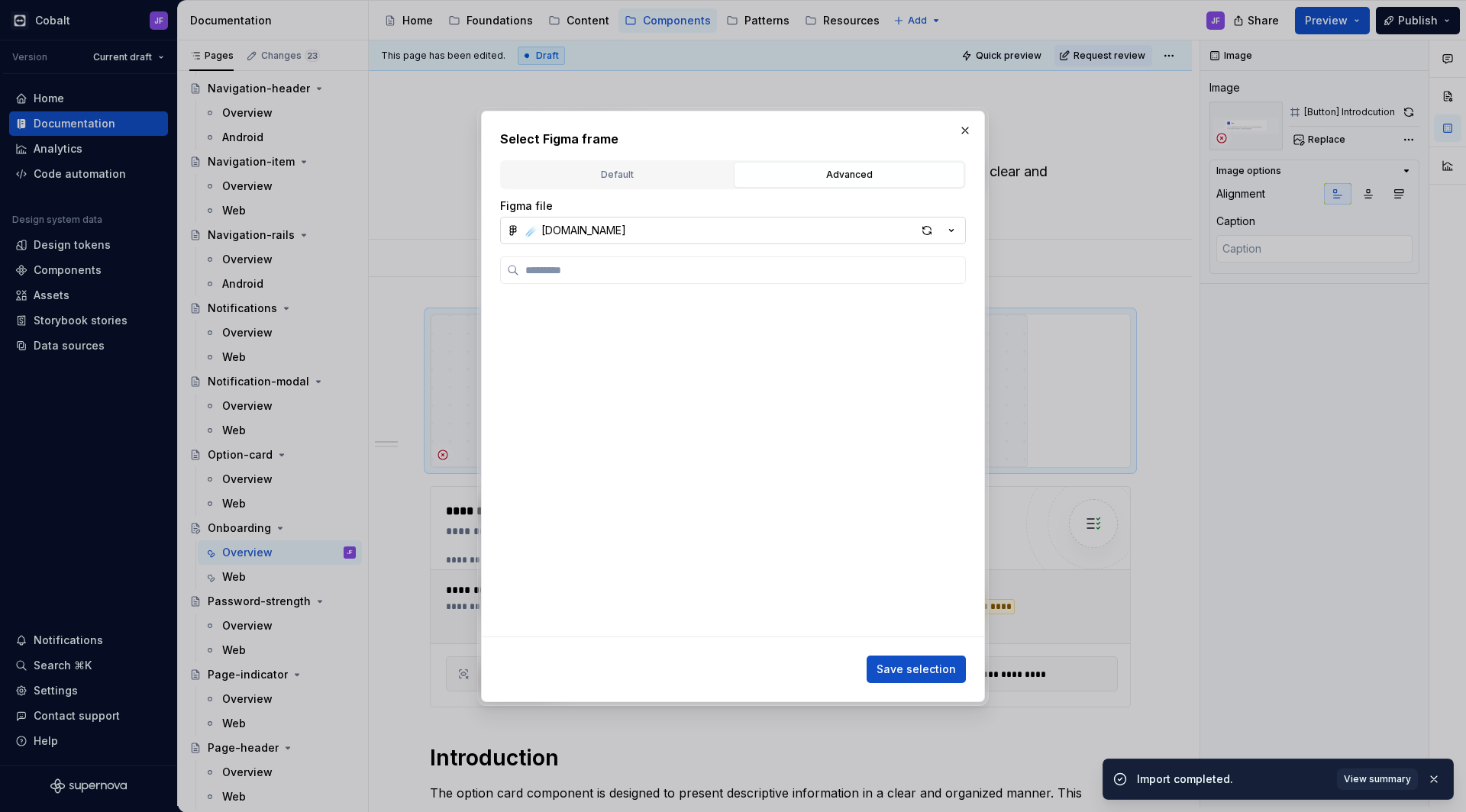
type textarea "*"
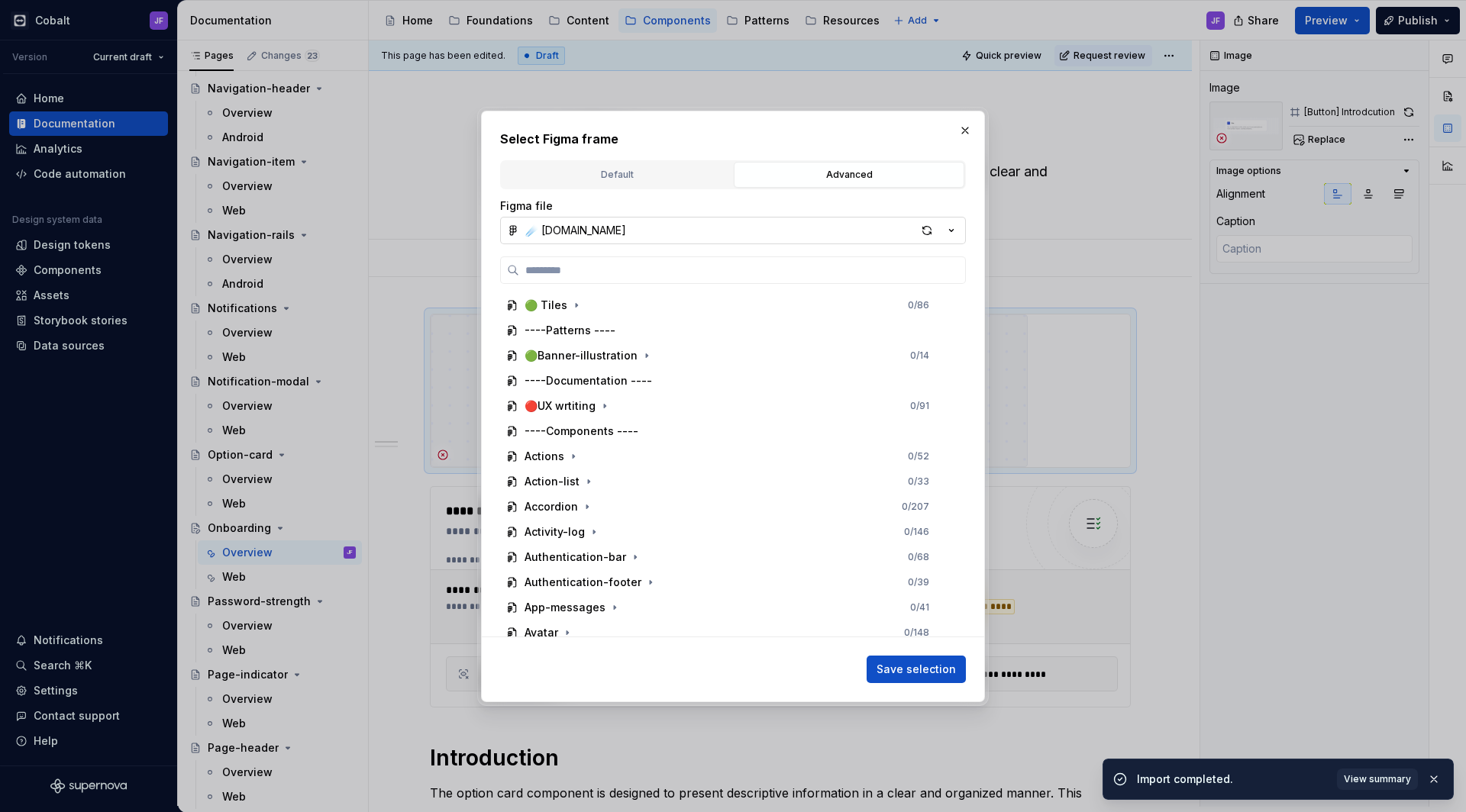
click at [682, 266] on input "search" at bounding box center [742, 270] width 446 height 16
type input "**********"
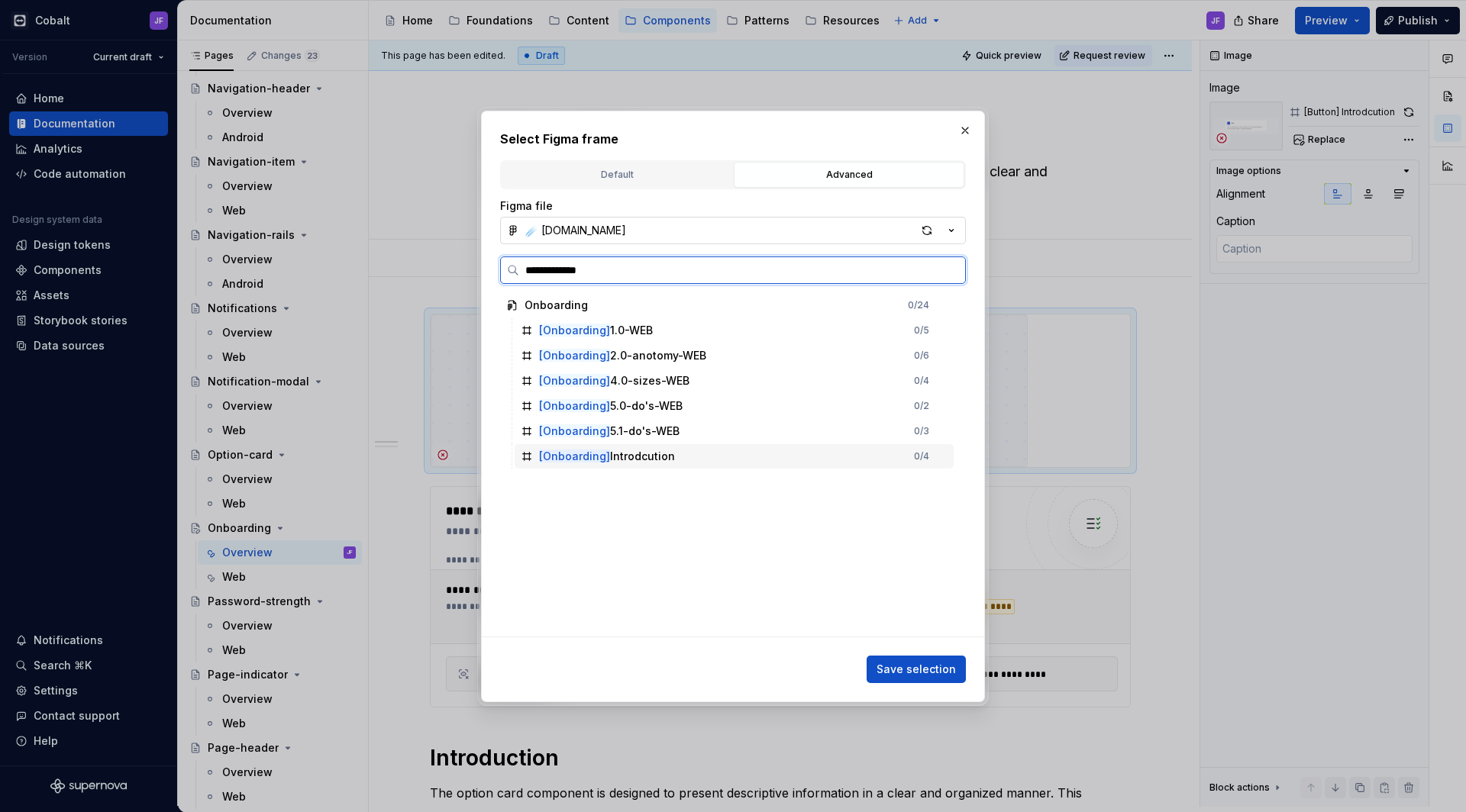
click at [639, 455] on div "[Onboarding] Introdcution" at bounding box center [607, 456] width 135 height 16
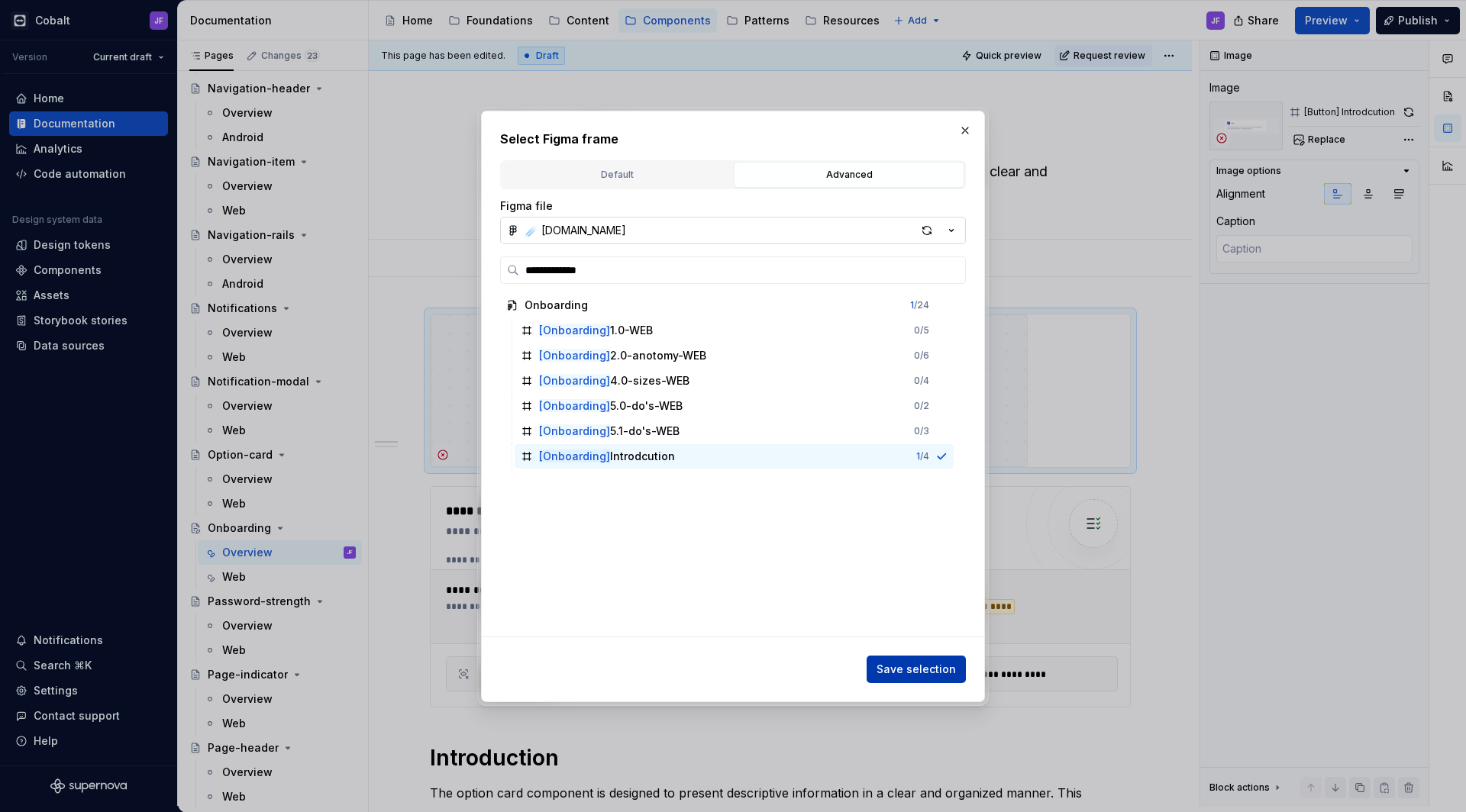
click at [930, 669] on span "Save selection" at bounding box center [916, 670] width 79 height 16
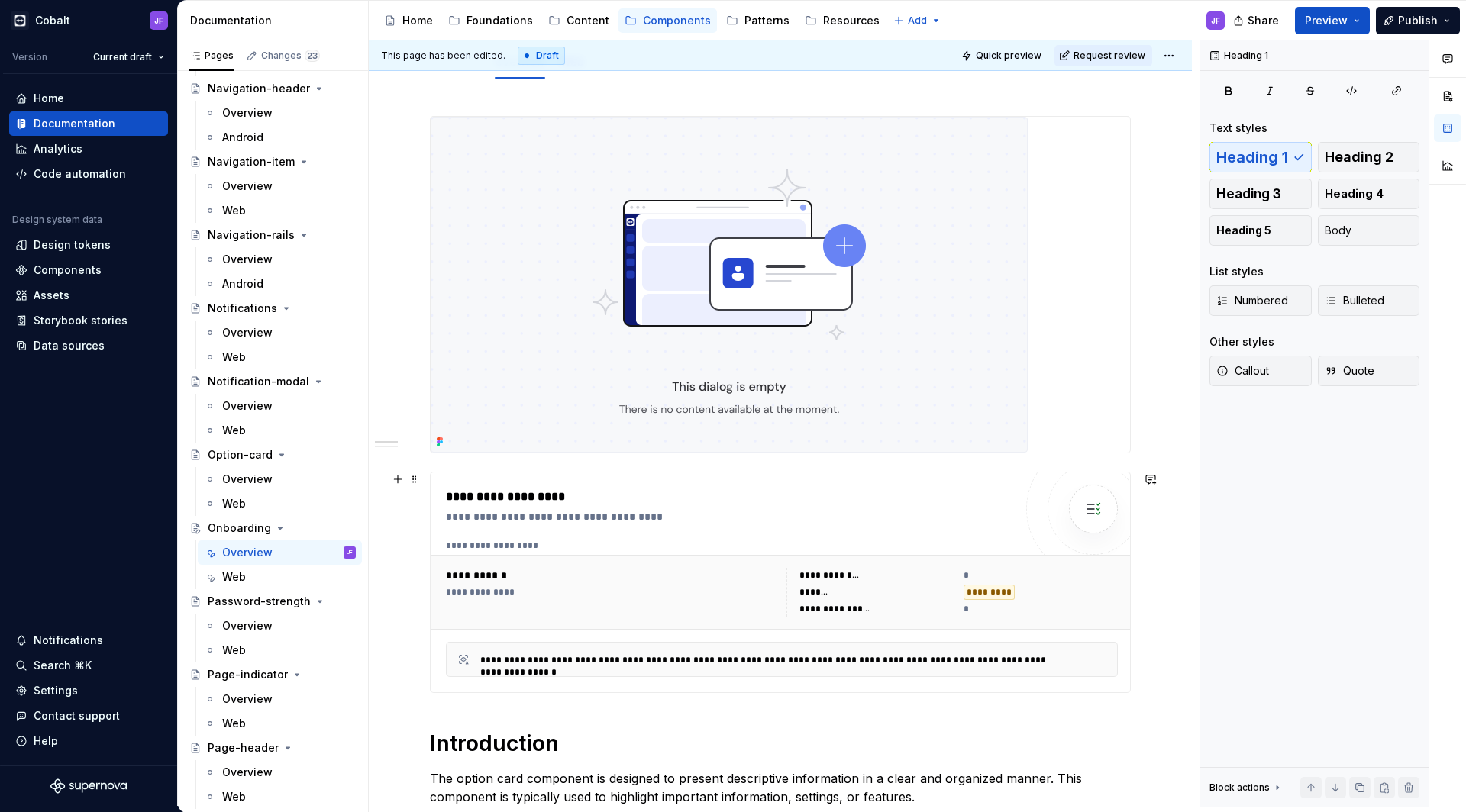
click at [698, 520] on div "**********" at bounding box center [729, 517] width 567 height 16
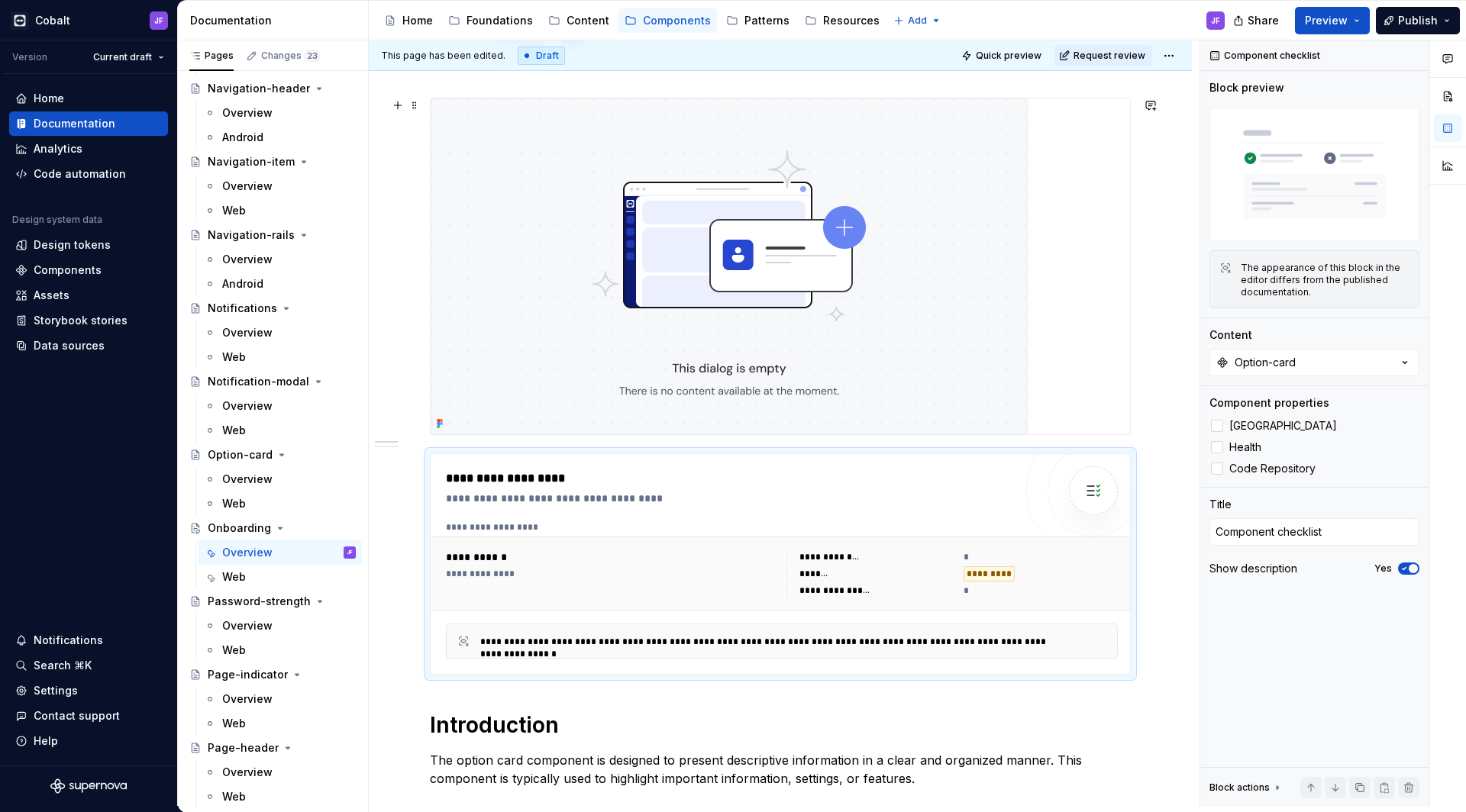
scroll to position [215, 0]
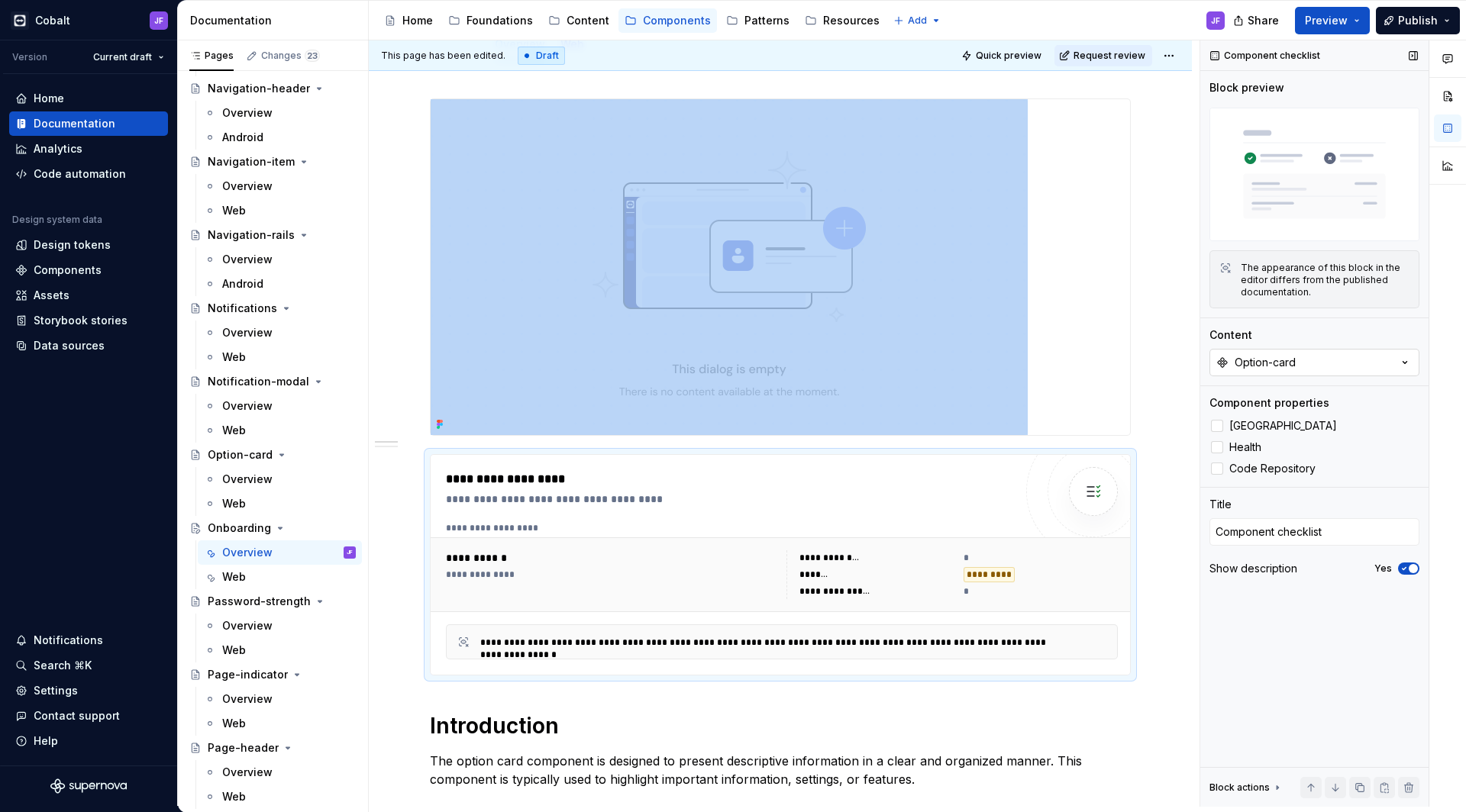
click at [1384, 357] on button "Option-card" at bounding box center [1313, 362] width 210 height 28
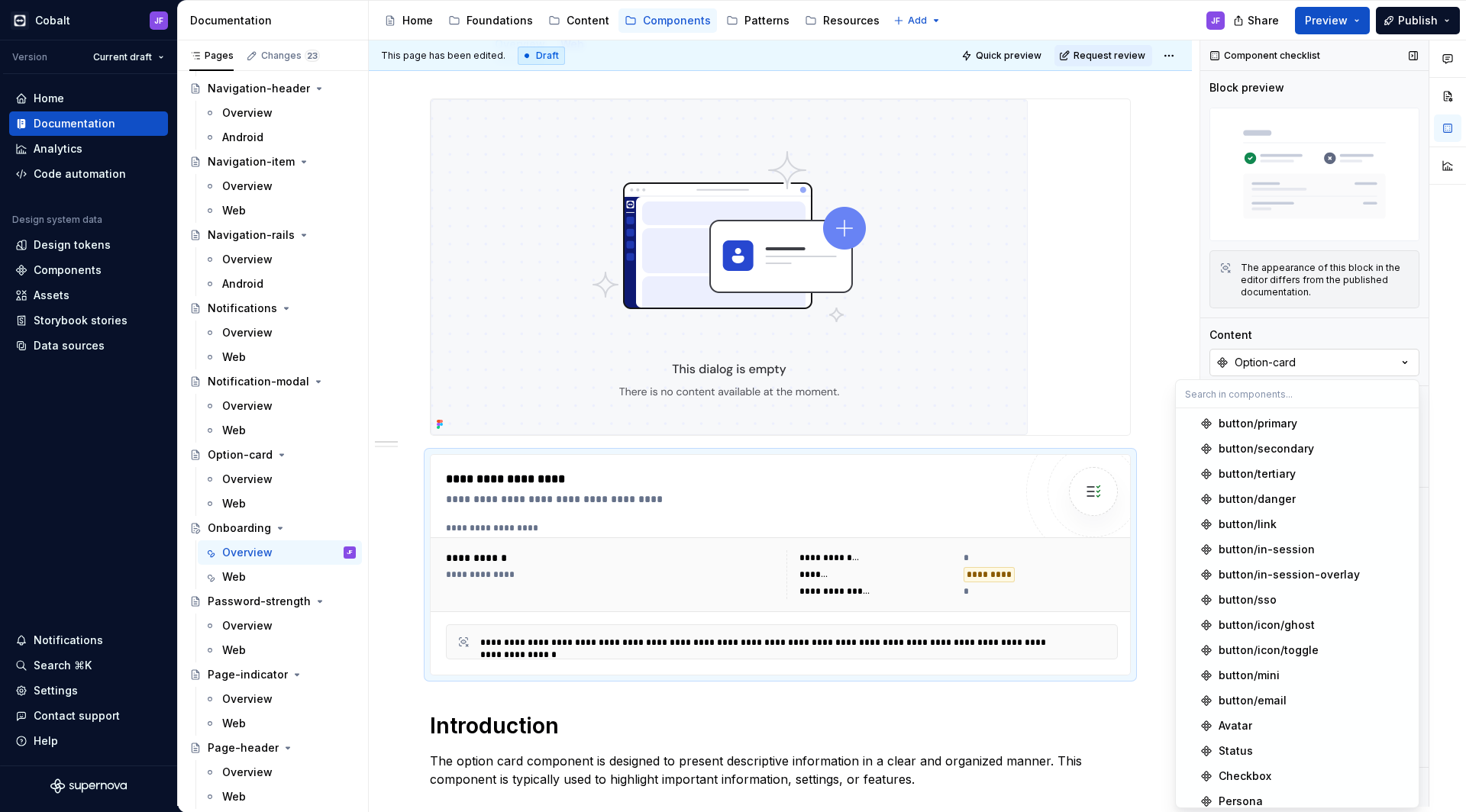
click at [1384, 357] on button "Option-card" at bounding box center [1313, 362] width 210 height 28
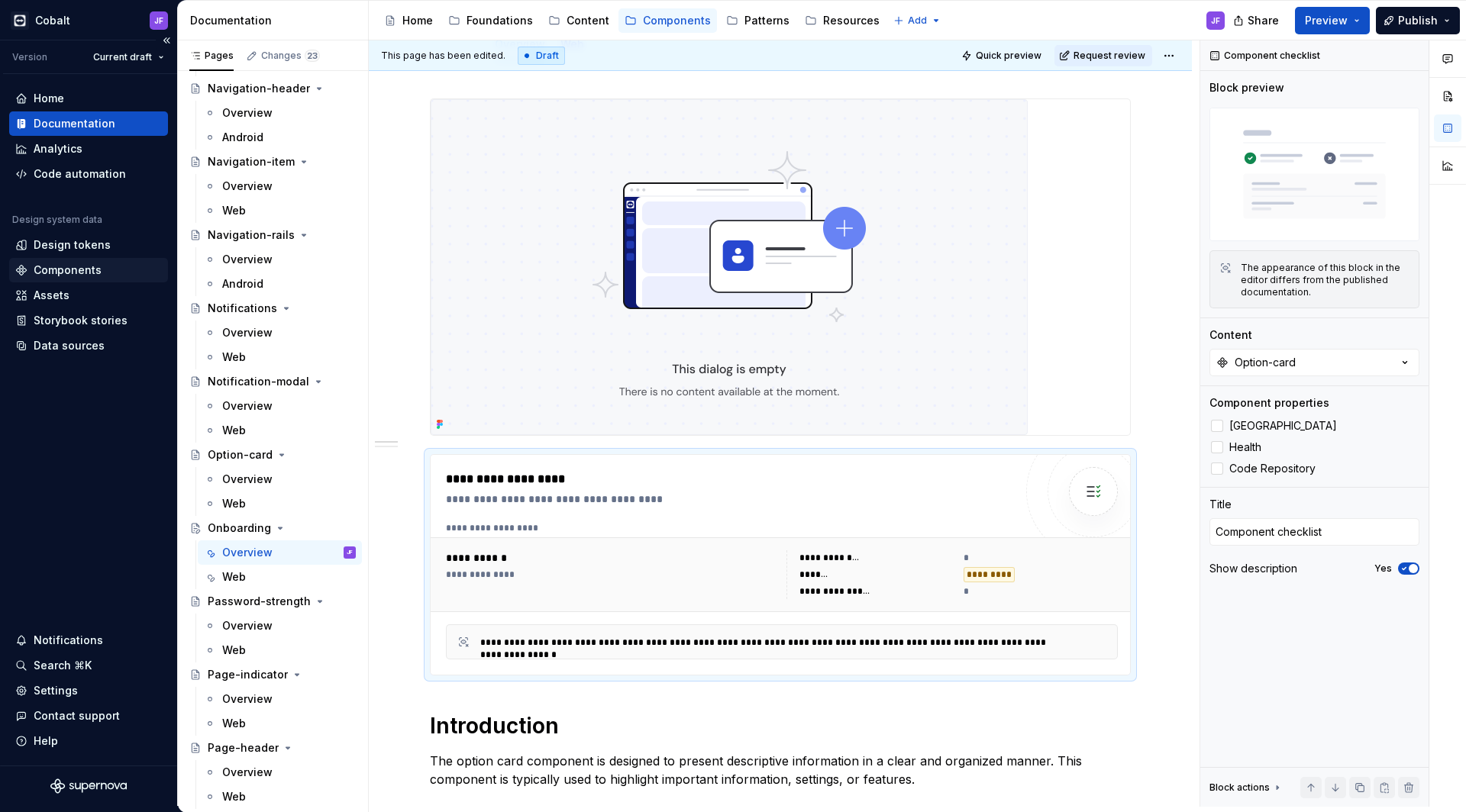
click at [65, 268] on div "Components" at bounding box center [67, 270] width 68 height 16
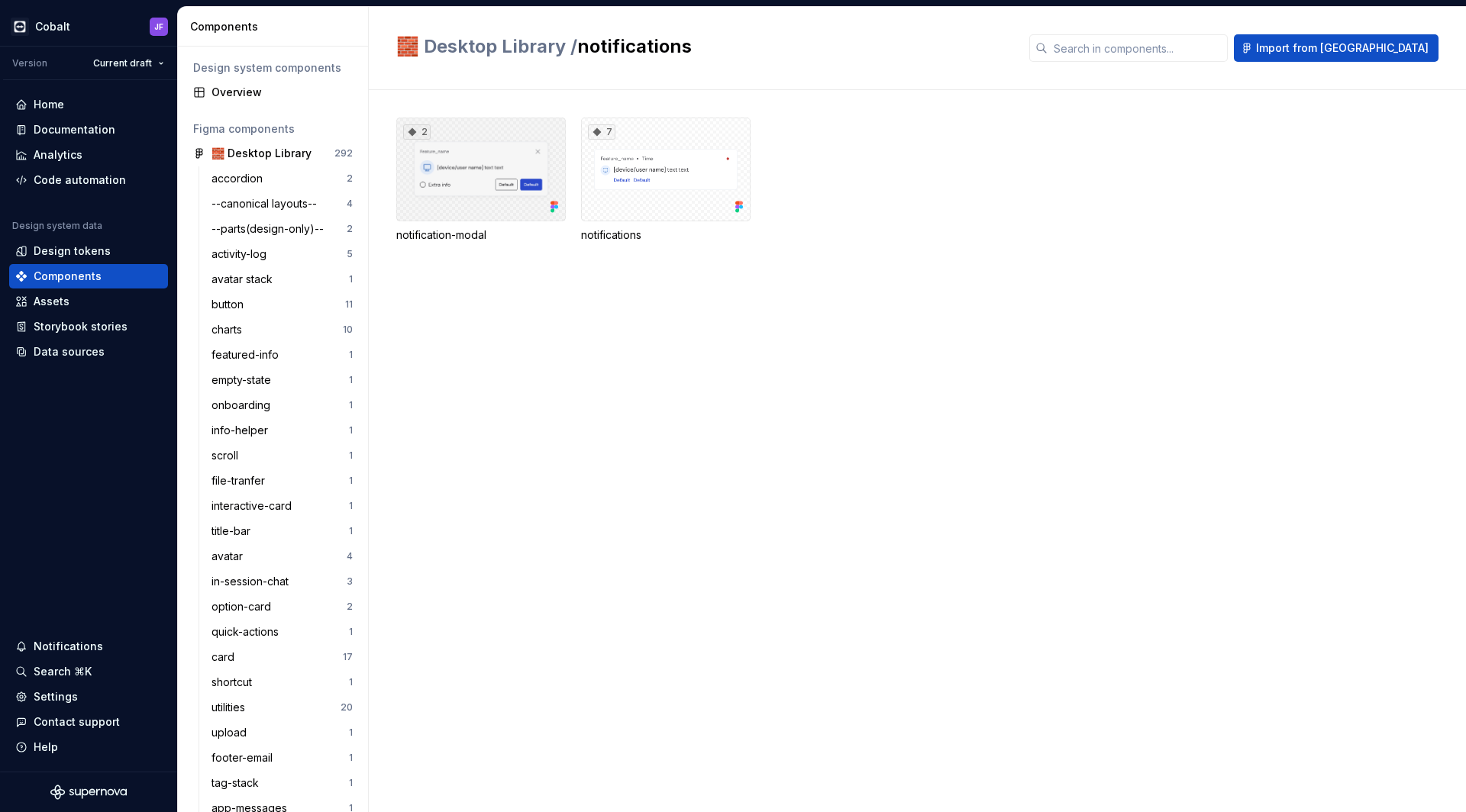
click at [508, 194] on div "2" at bounding box center [481, 169] width 169 height 104
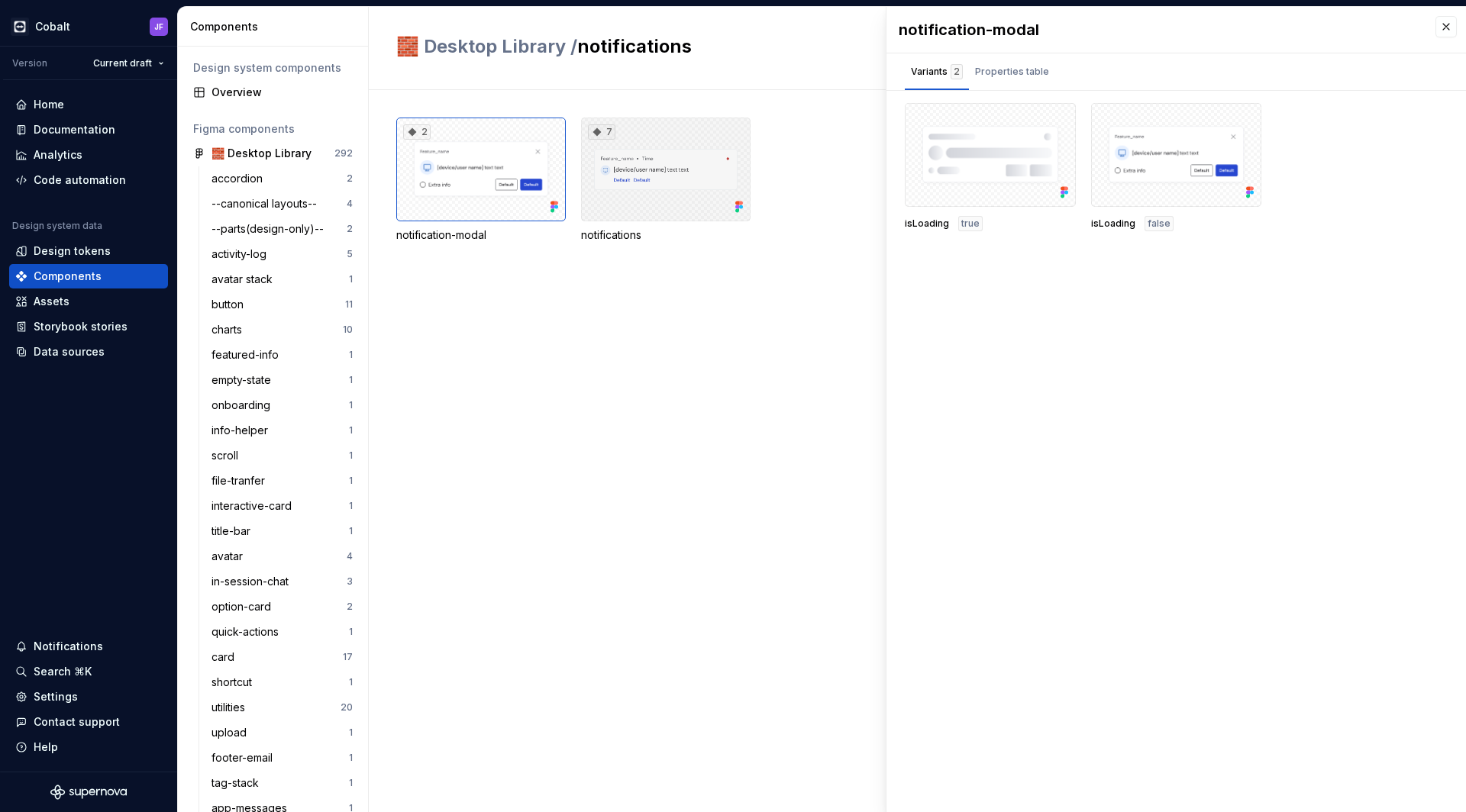
click at [613, 183] on div "7" at bounding box center [665, 169] width 169 height 104
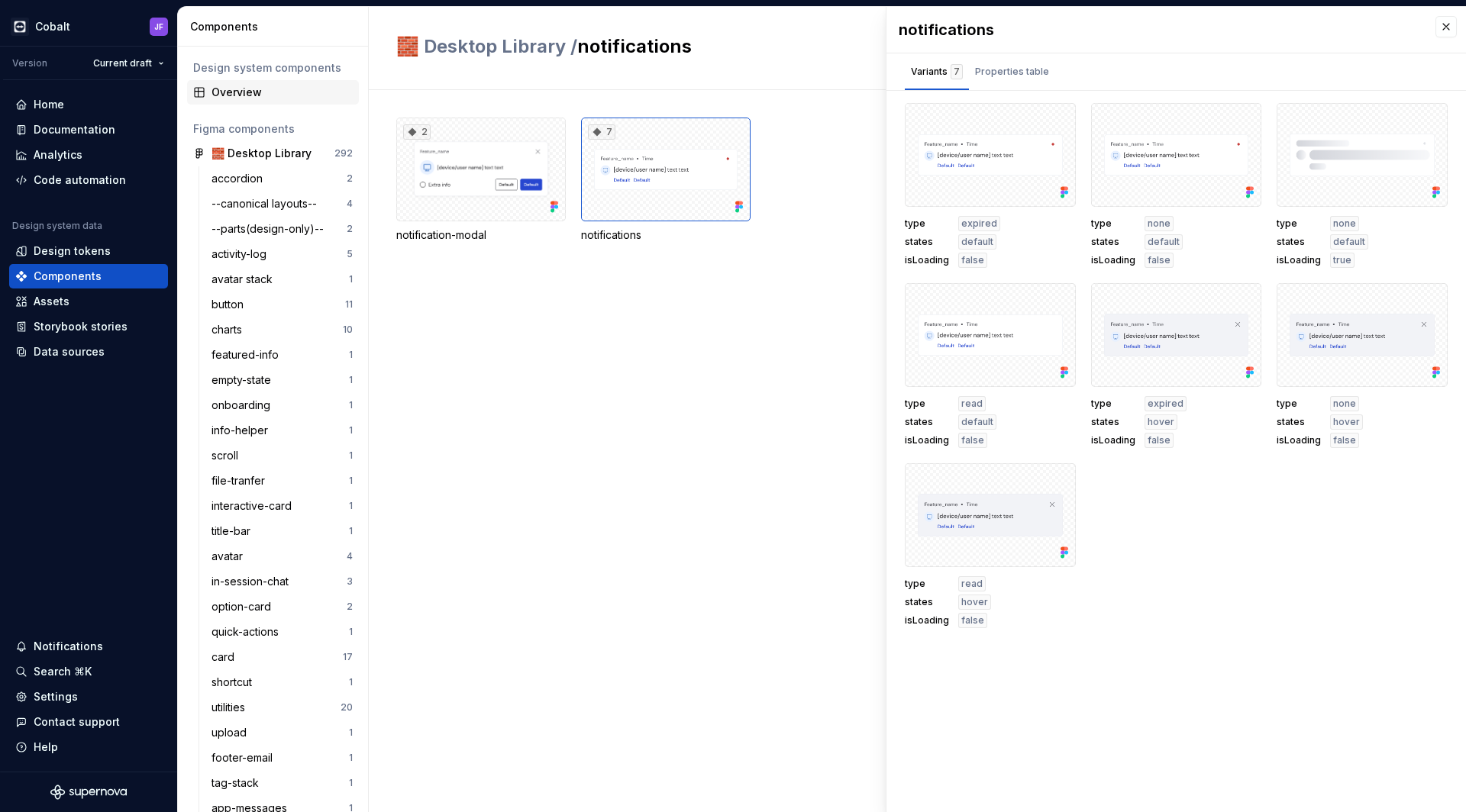
click at [296, 90] on div "Overview" at bounding box center [282, 92] width 142 height 16
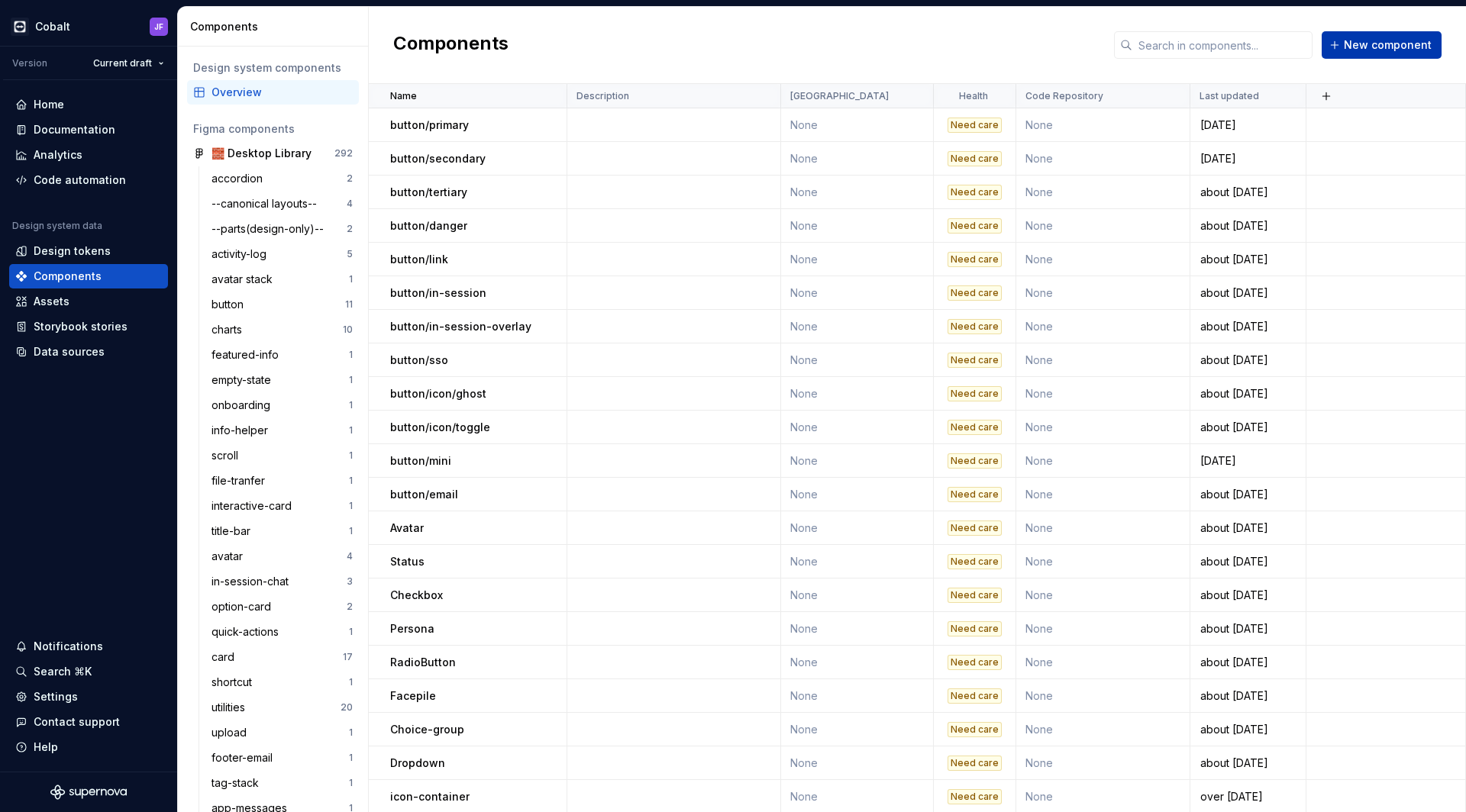
click at [1343, 46] on button "New component" at bounding box center [1381, 45] width 120 height 28
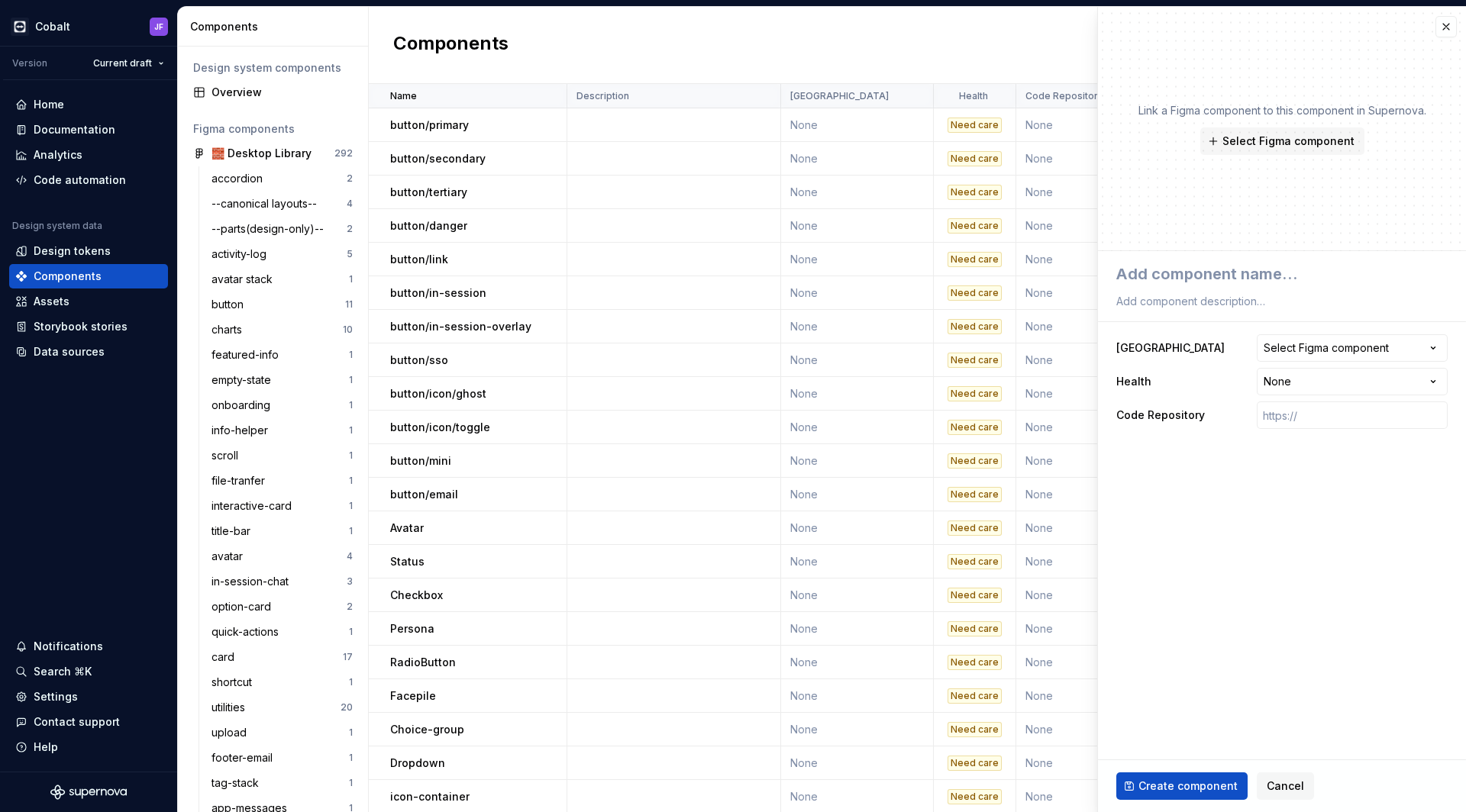
type textarea "*"
type textarea "o"
type textarea "*"
type textarea "oN"
type textarea "*"
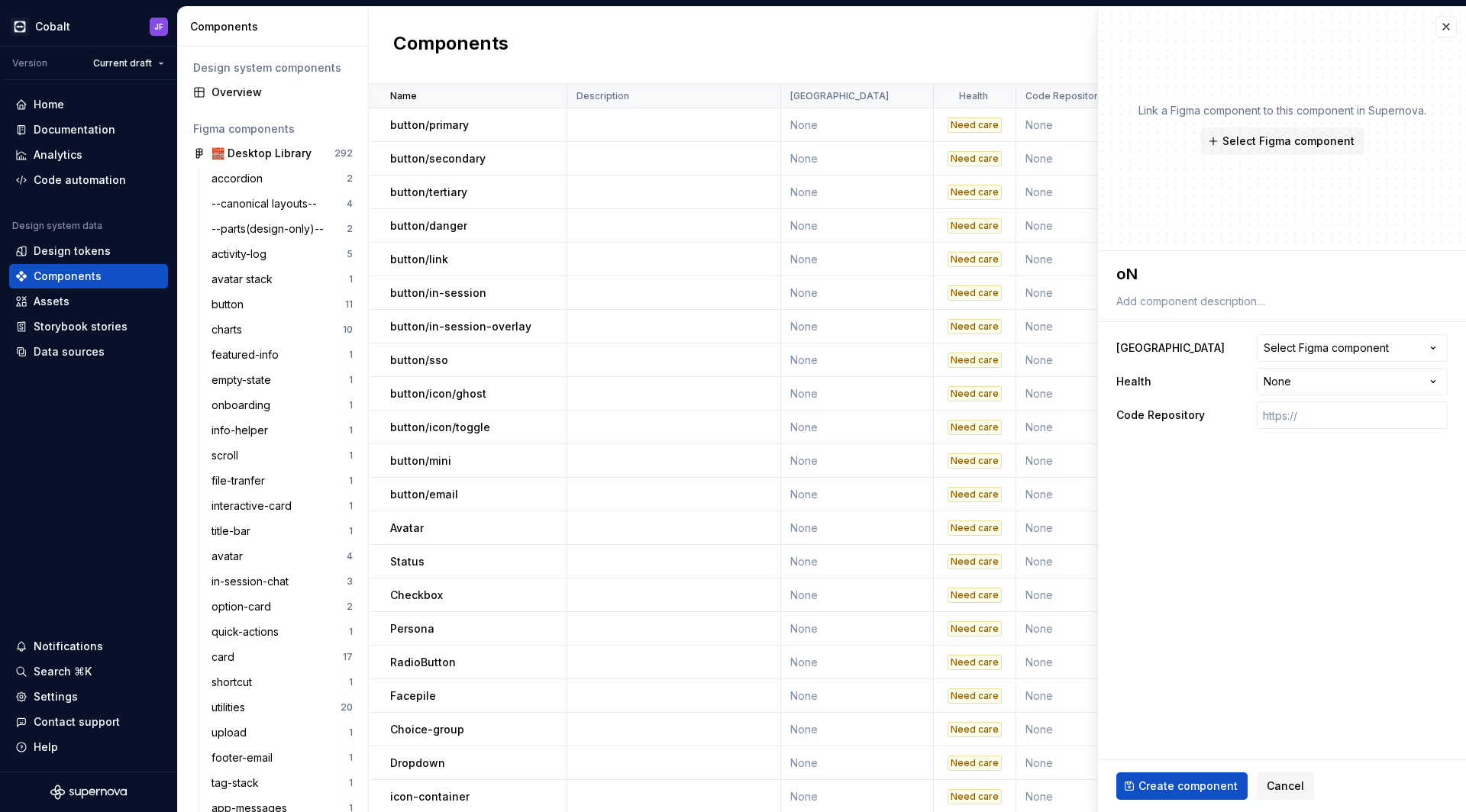
type textarea "oNB"
type textarea "*"
type textarea "oN"
type textarea "*"
type textarea "o"
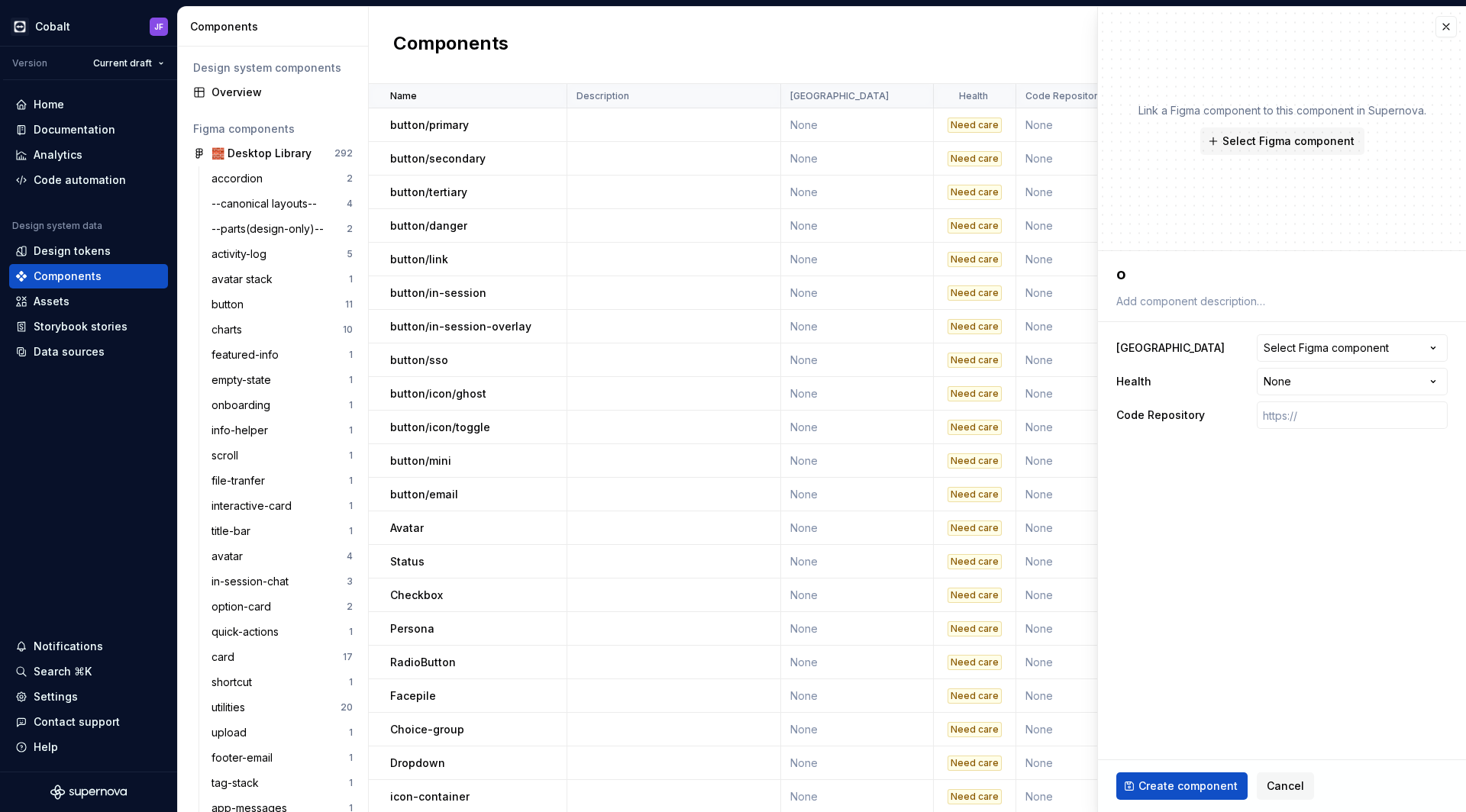
type textarea "*"
type textarea "O"
type textarea "*"
type textarea "On"
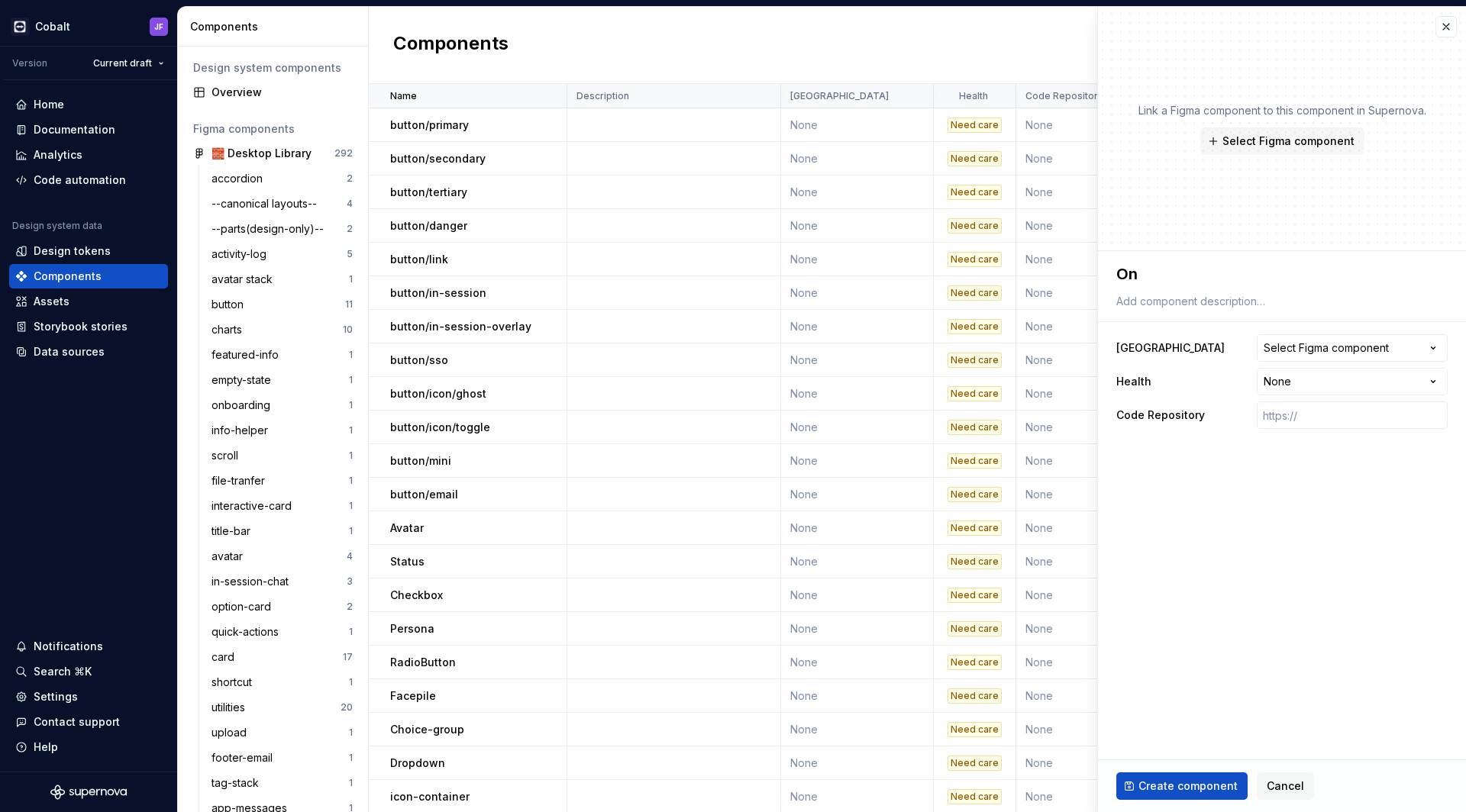
type textarea "*"
type textarea "Onb"
type textarea "*"
type textarea "Onbo"
type textarea "*"
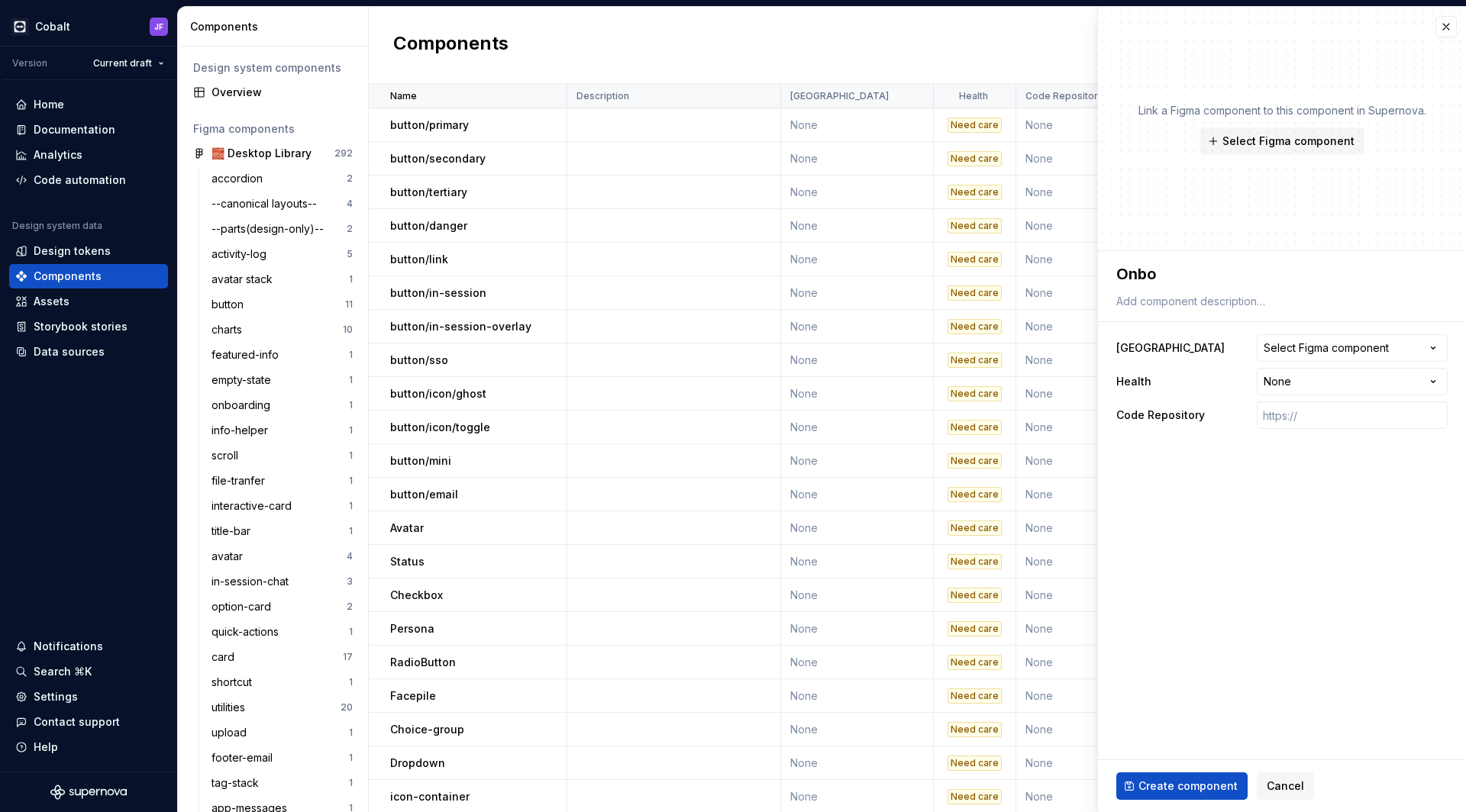
type textarea "Onboa"
type textarea "*"
type textarea "Onboar"
type textarea "*"
type textarea "Onboard"
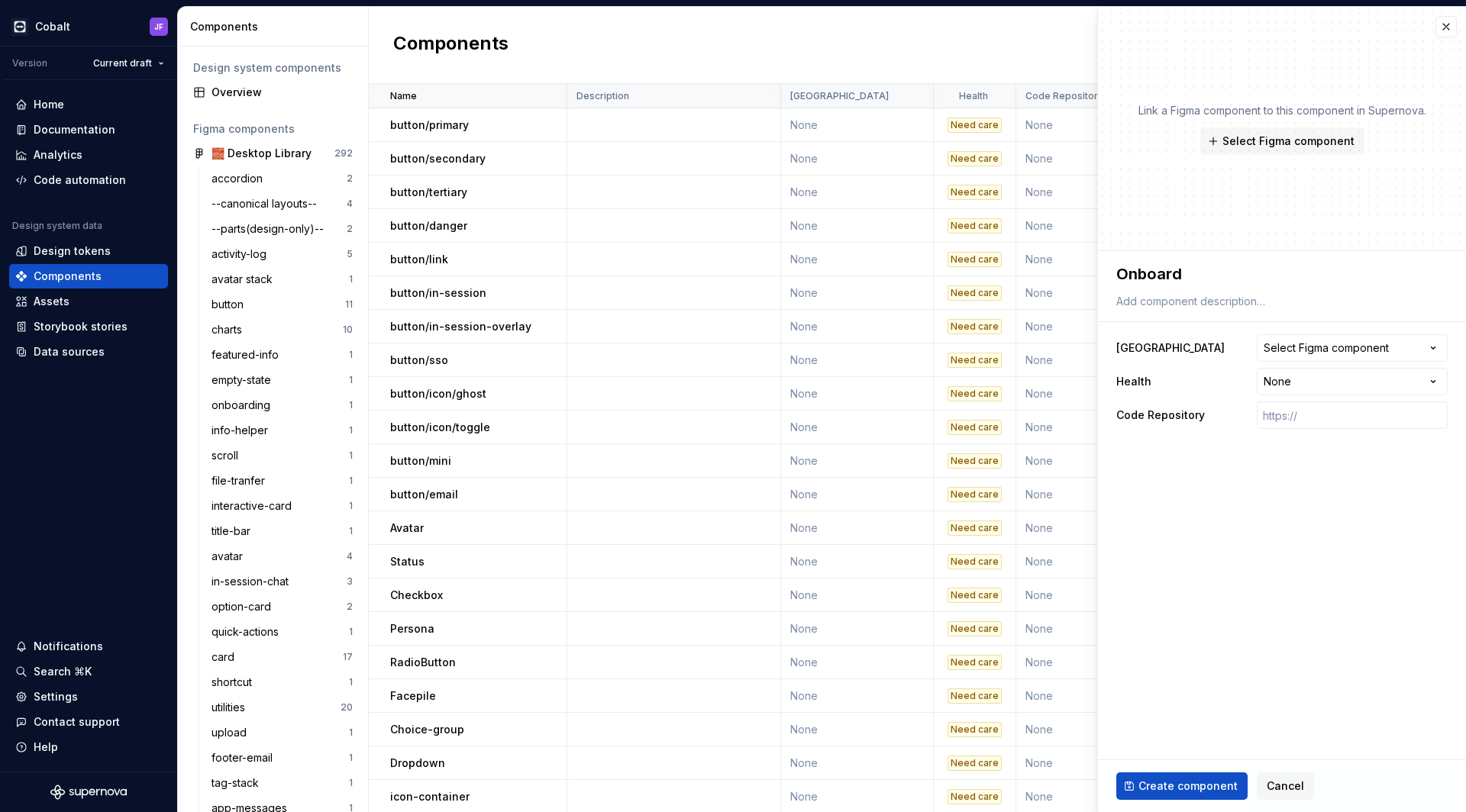
type textarea "*"
type textarea "Onboardi"
type textarea "*"
type textarea "Onboardin"
type textarea "*"
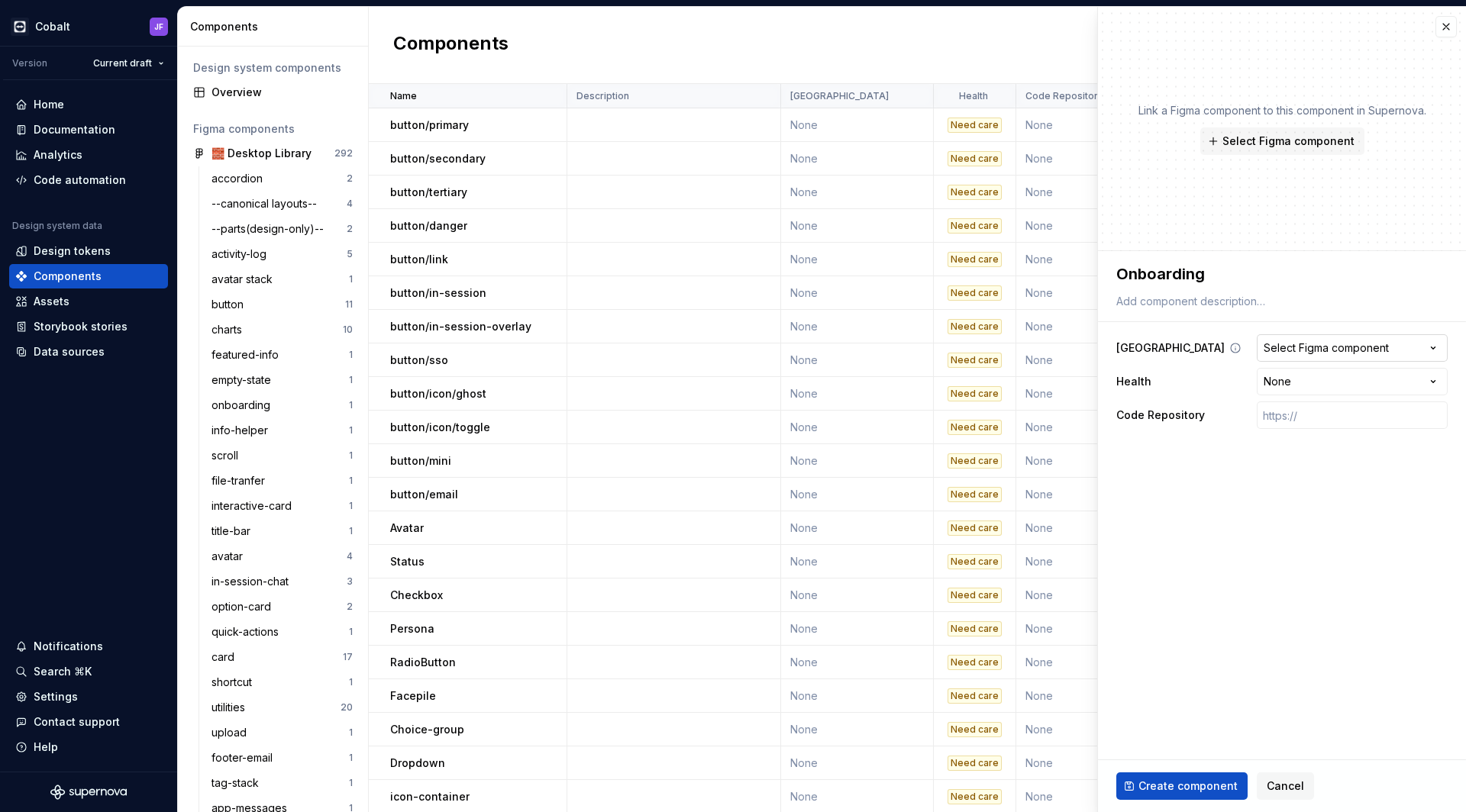
type textarea "Onboarding"
click at [1345, 345] on div "Select Figma component" at bounding box center [1325, 349] width 125 height 16
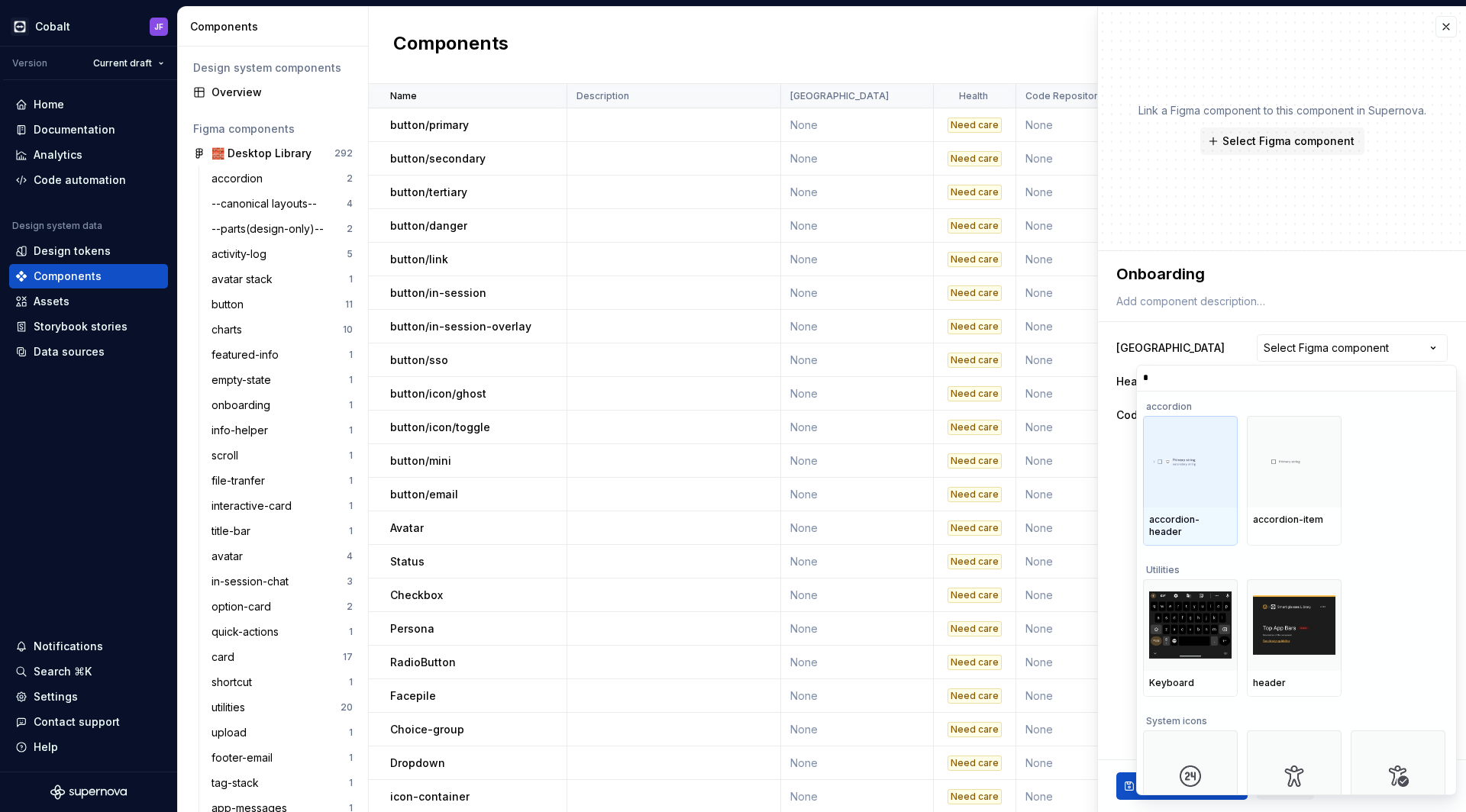
type input "**"
type textarea "*"
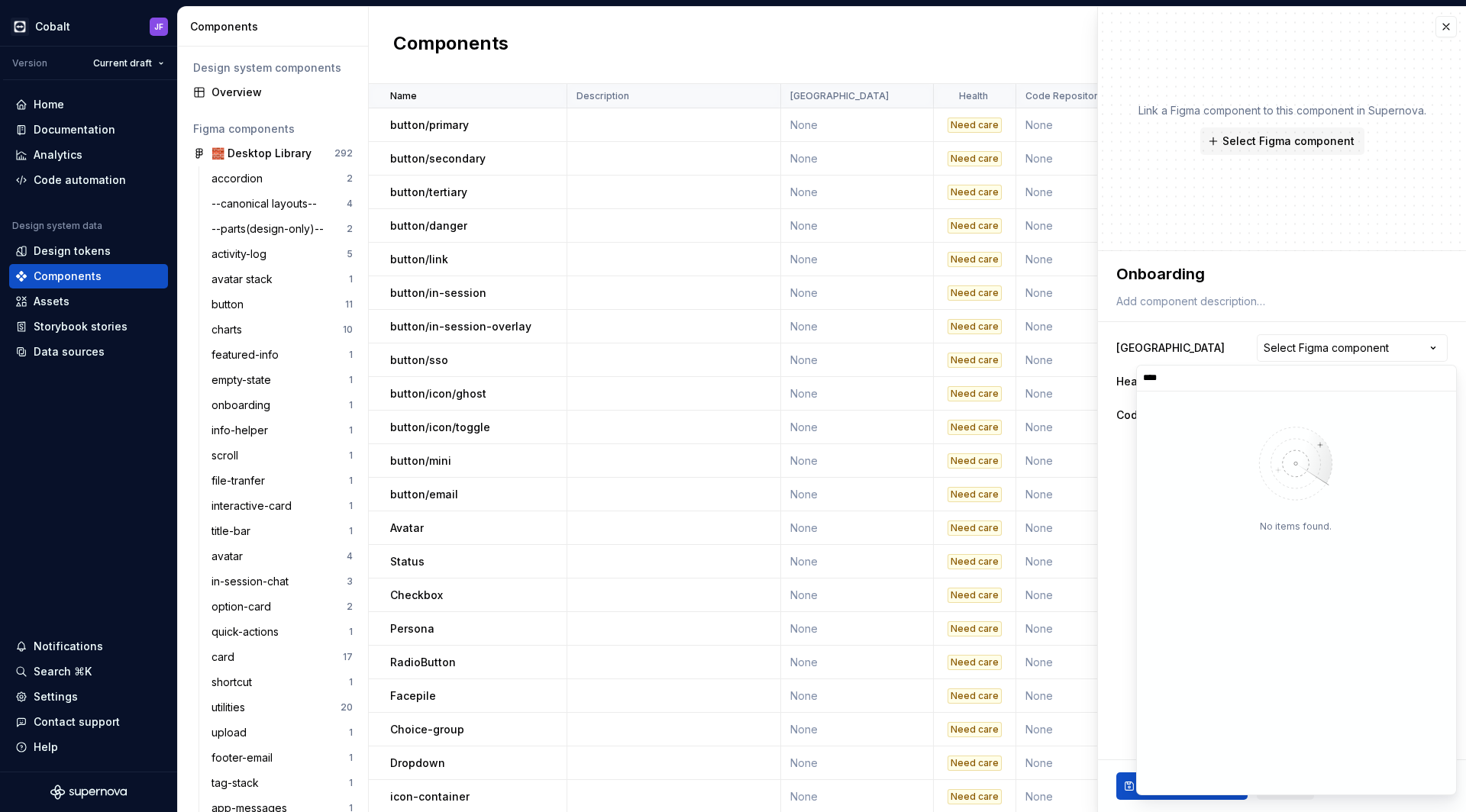
drag, startPoint x: 1299, startPoint y: 357, endPoint x: 1200, endPoint y: 491, distance: 166.6
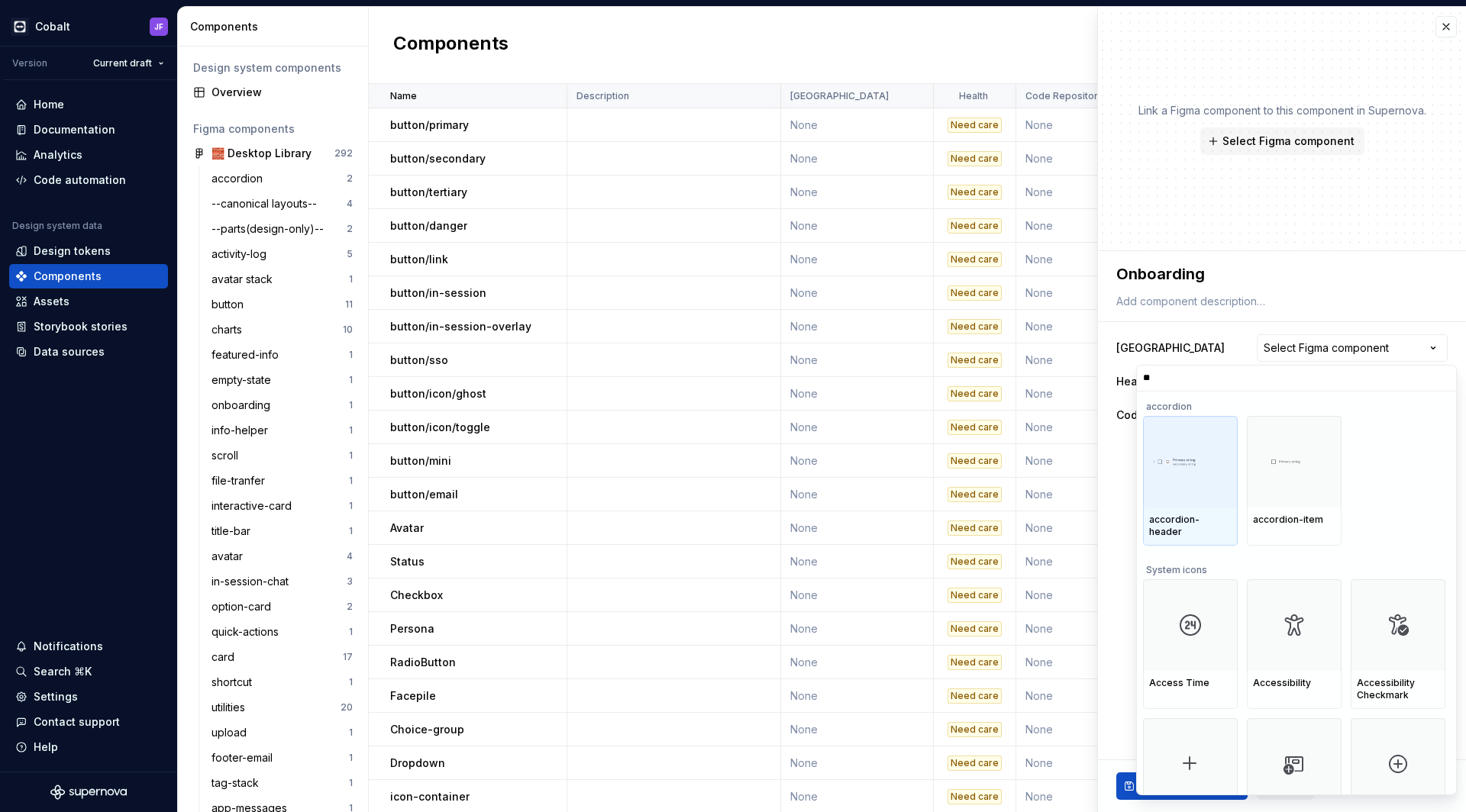
type input "***"
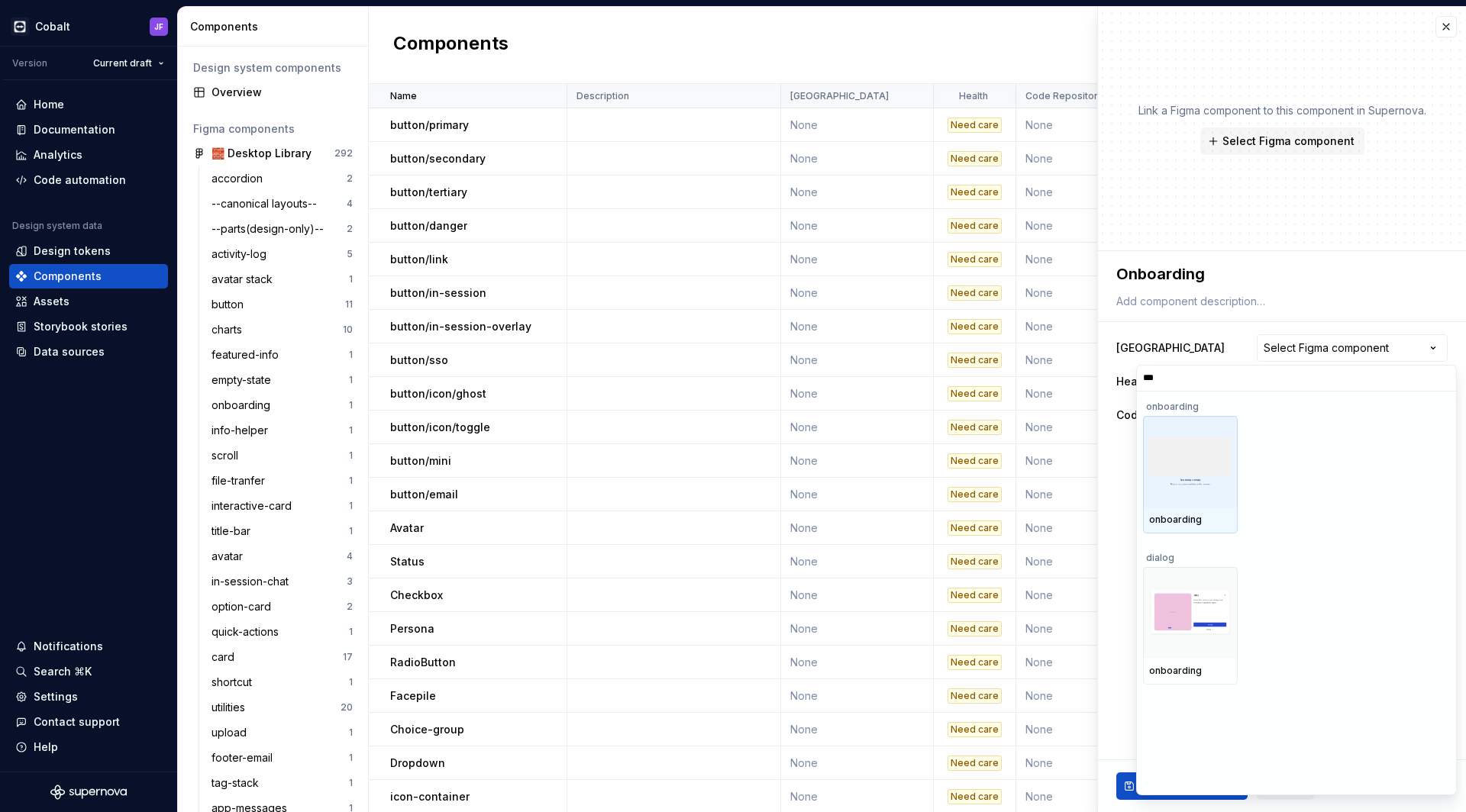
click at [1174, 445] on img at bounding box center [1190, 462] width 83 height 48
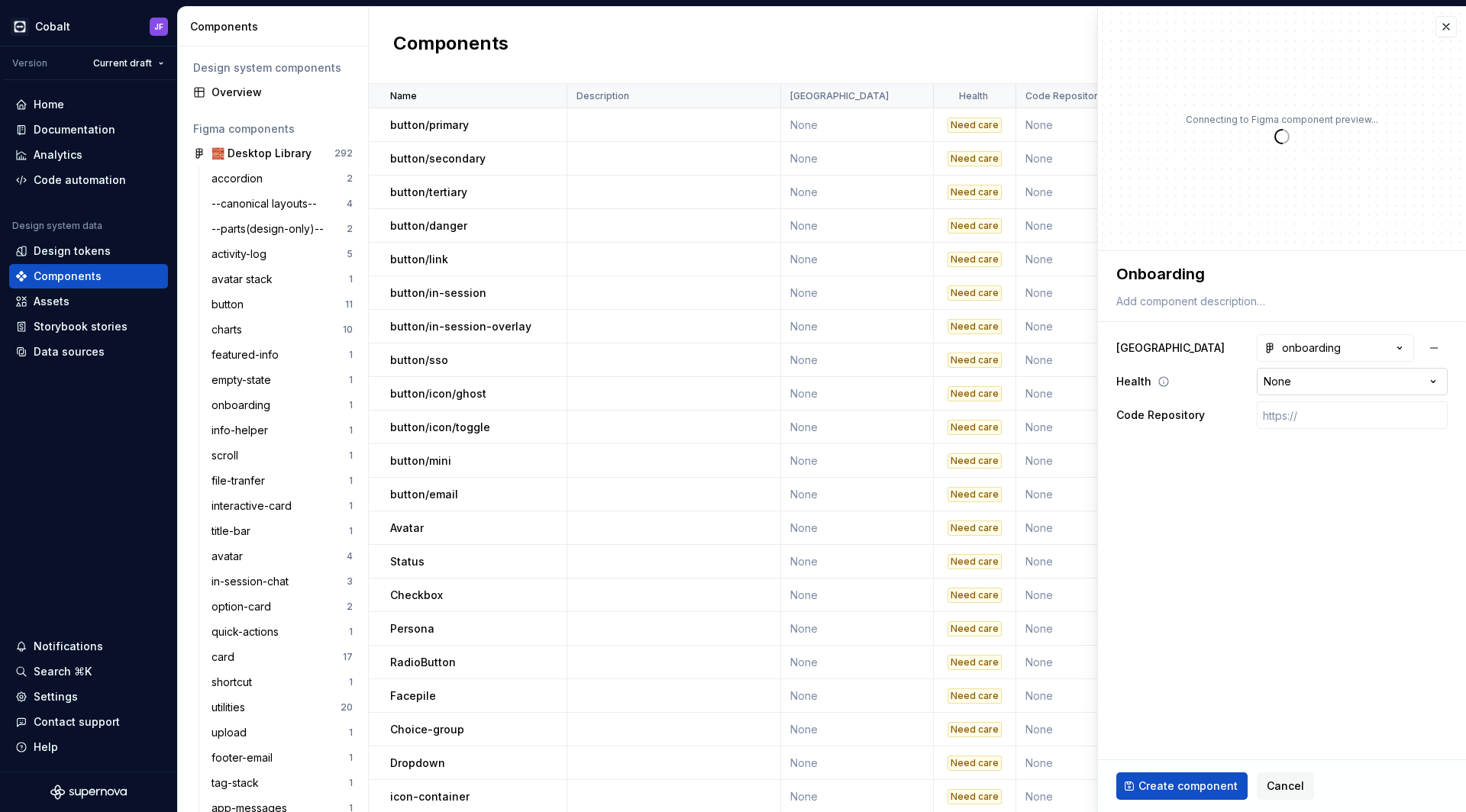
type textarea "*"
click at [1300, 381] on html "Cobalt JF Version Current draft Home Documentation Analytics Code automation De…" at bounding box center [733, 406] width 1466 height 812
select select "**********"
click at [1168, 790] on ul "No internet connection. Reconnect to ensure all of your changes are synced. Suc…" at bounding box center [1277, 800] width 375 height 24
click at [1194, 655] on fieldset "**********" at bounding box center [1281, 532] width 368 height 561
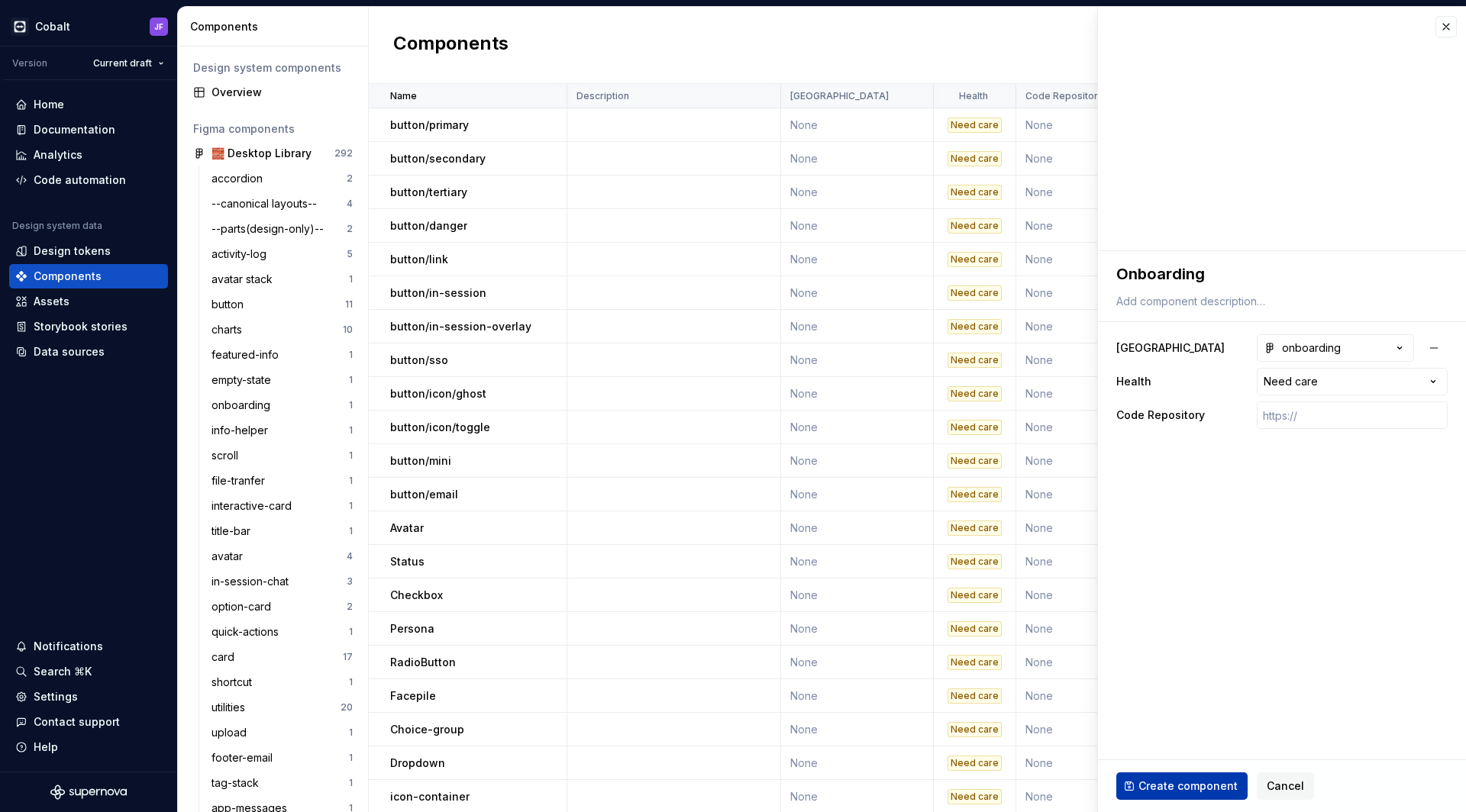
click at [1196, 787] on span "Create component" at bounding box center [1187, 786] width 99 height 16
type textarea "*"
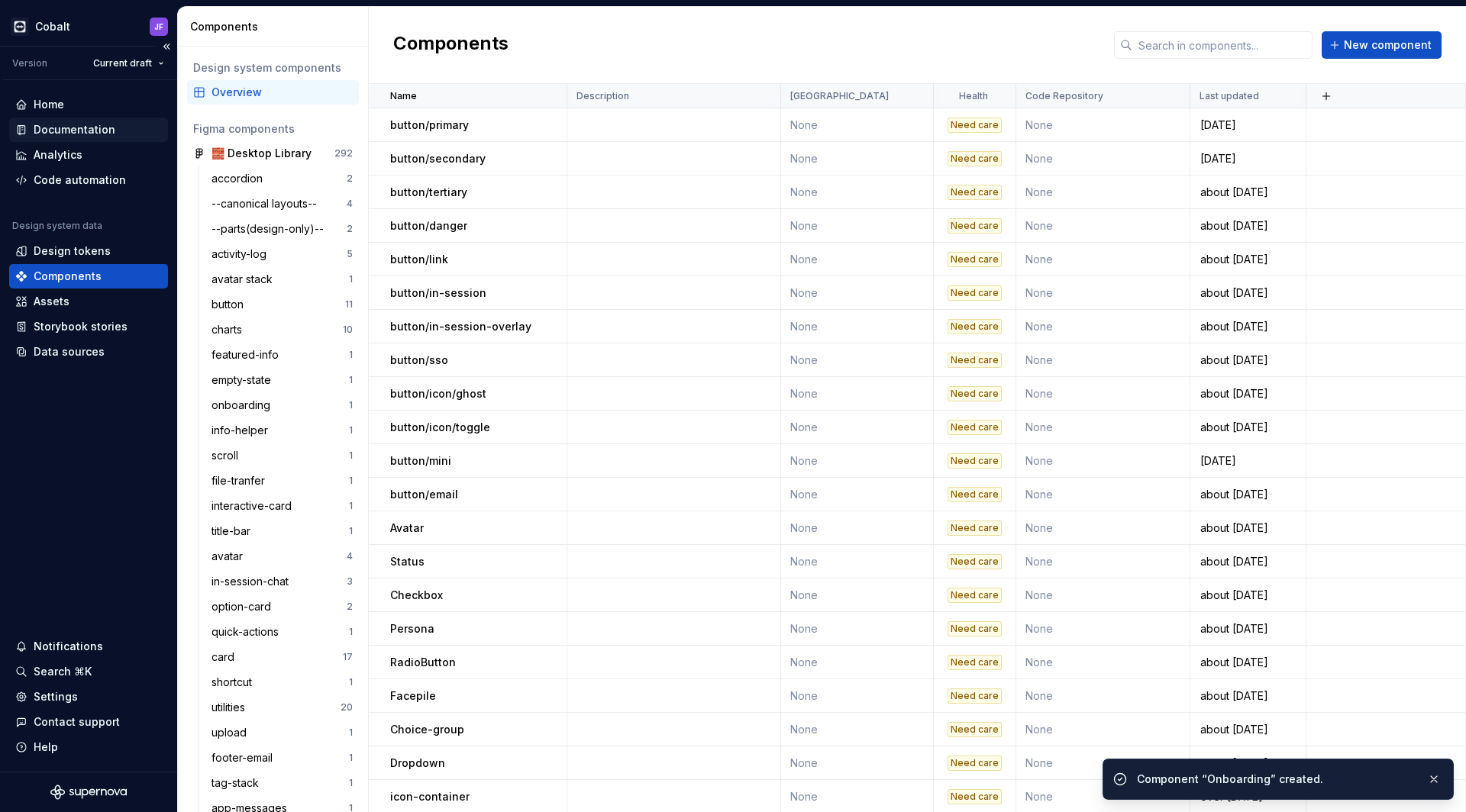
click at [79, 129] on div "Documentation" at bounding box center [74, 130] width 82 height 16
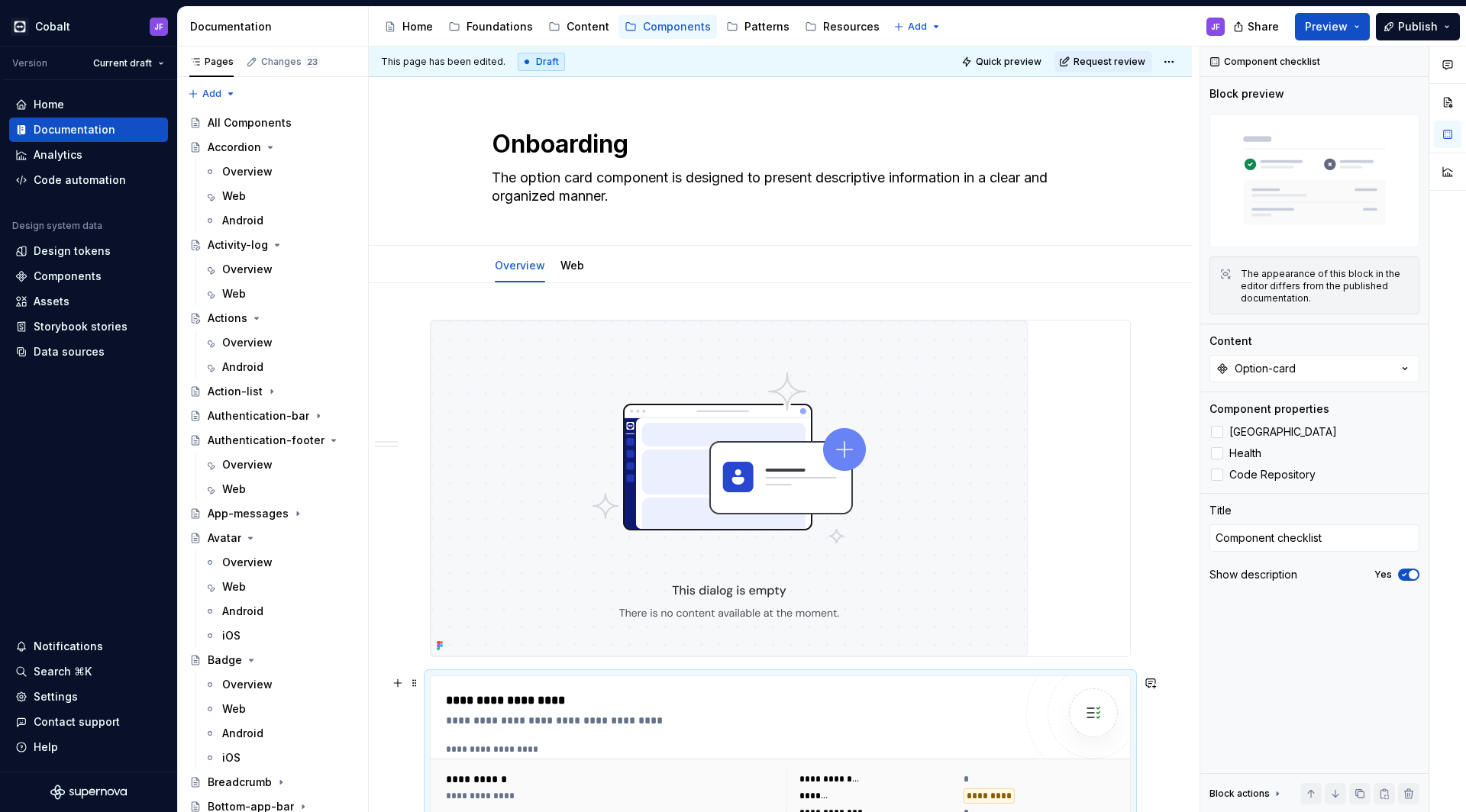
click at [693, 732] on div "**********" at bounding box center [730, 786] width 568 height 189
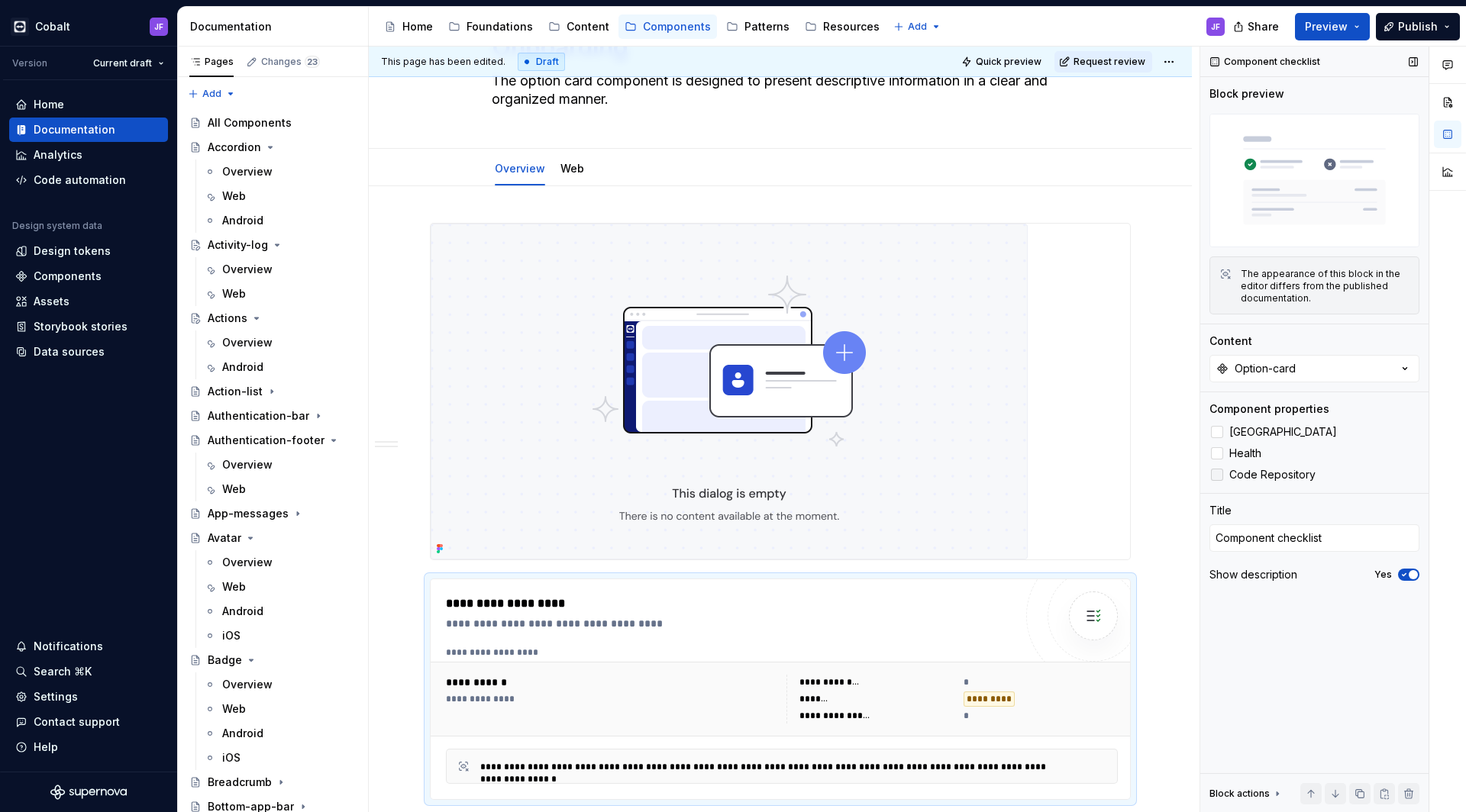
scroll to position [98, 0]
type textarea "*"
click at [1294, 373] on div "Option-card" at bounding box center [1265, 368] width 61 height 16
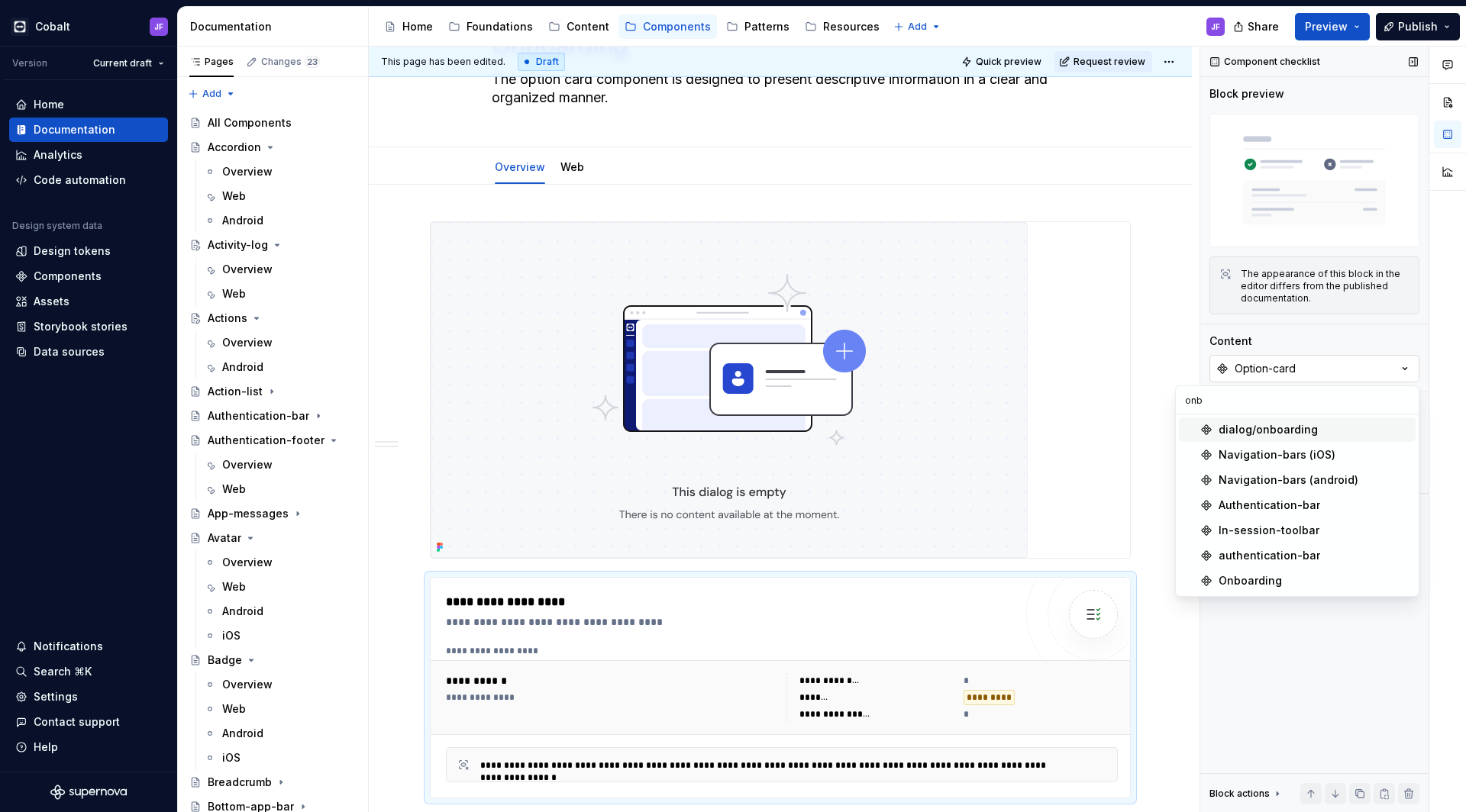
scroll to position [0, 0]
type input "onb"
click at [1276, 582] on div "Onboarding" at bounding box center [1249, 581] width 63 height 16
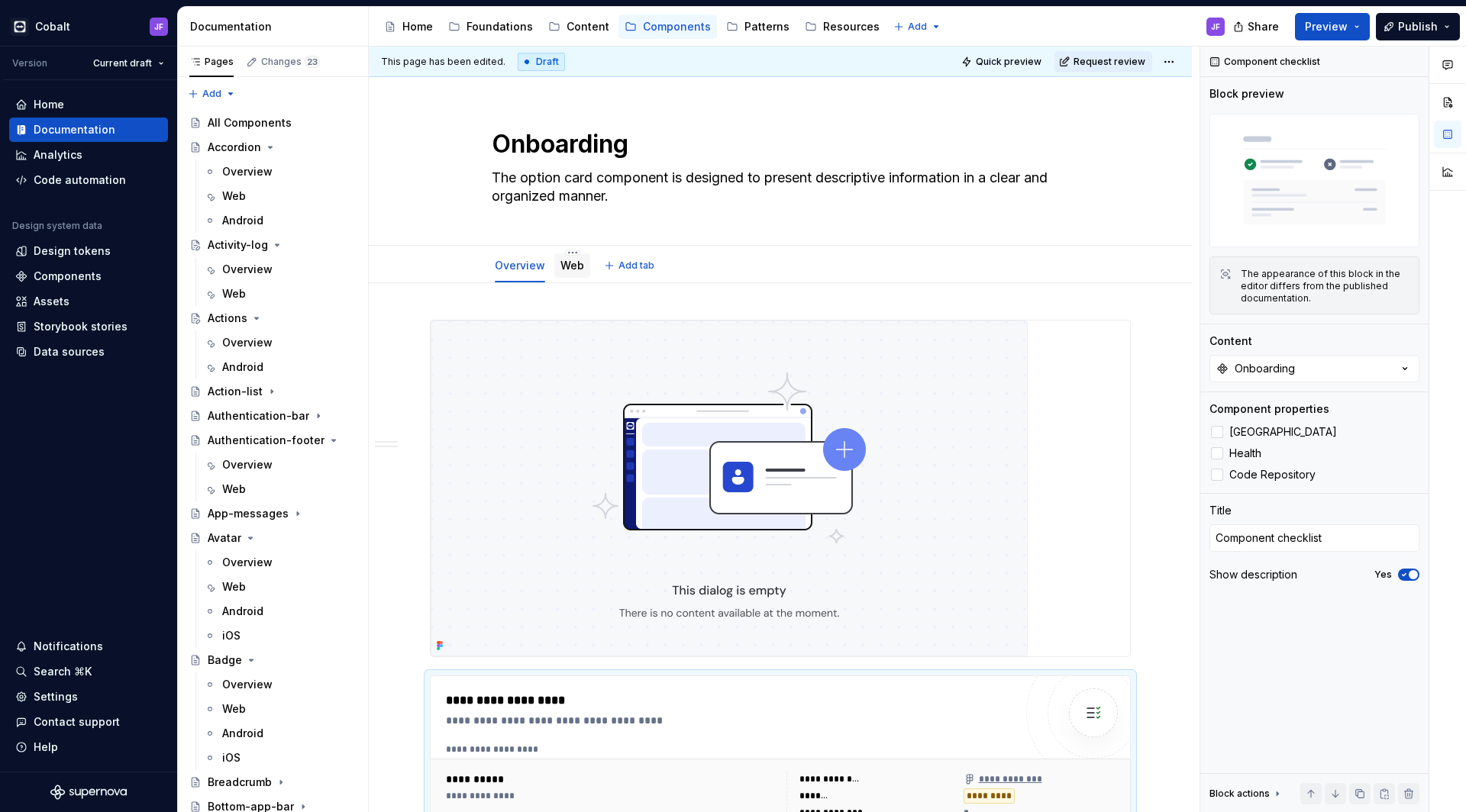
click at [572, 269] on link "Web" at bounding box center [571, 265] width 23 height 13
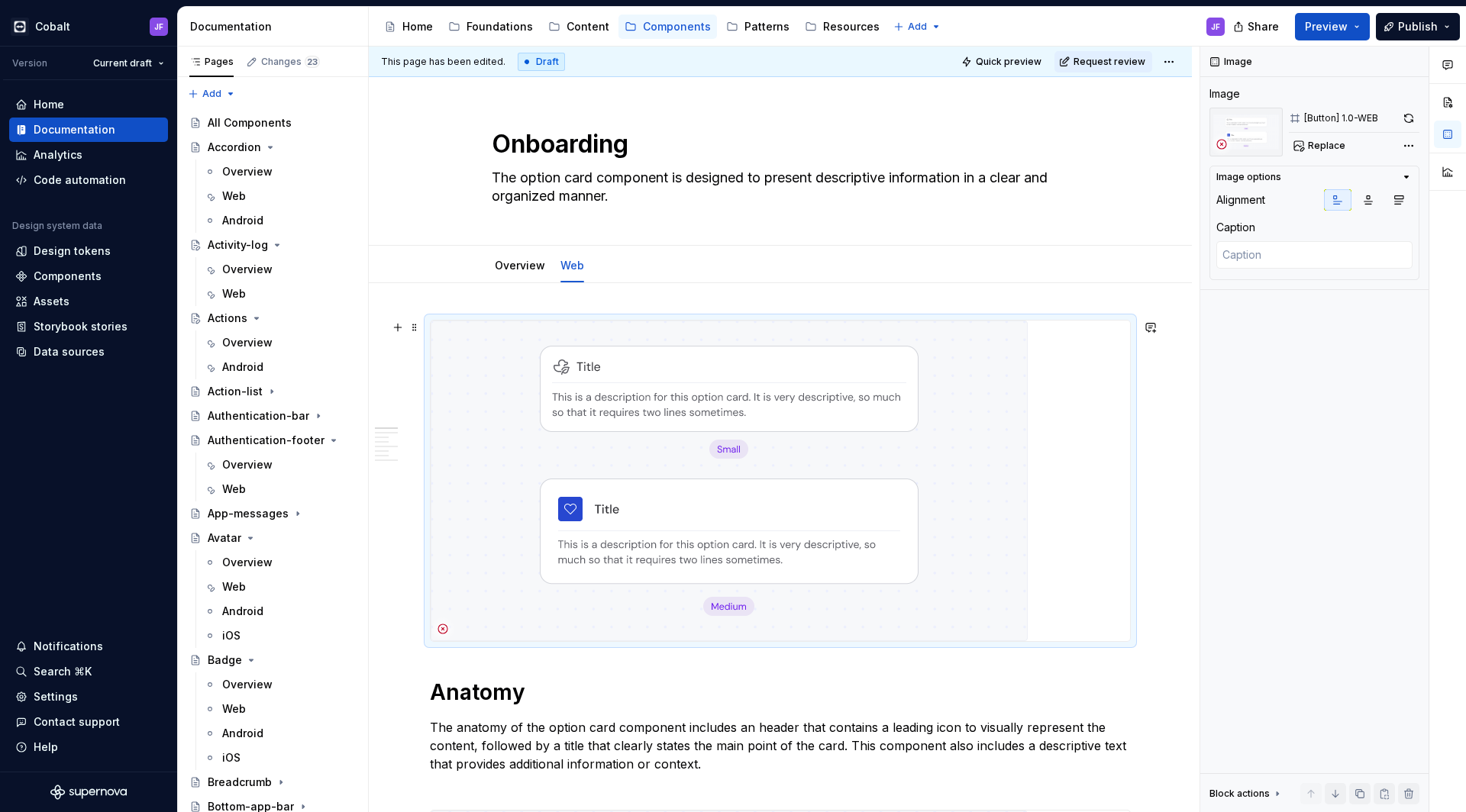
click at [685, 407] on img at bounding box center [729, 482] width 597 height 321
click at [1312, 143] on span "Replace" at bounding box center [1325, 146] width 37 height 12
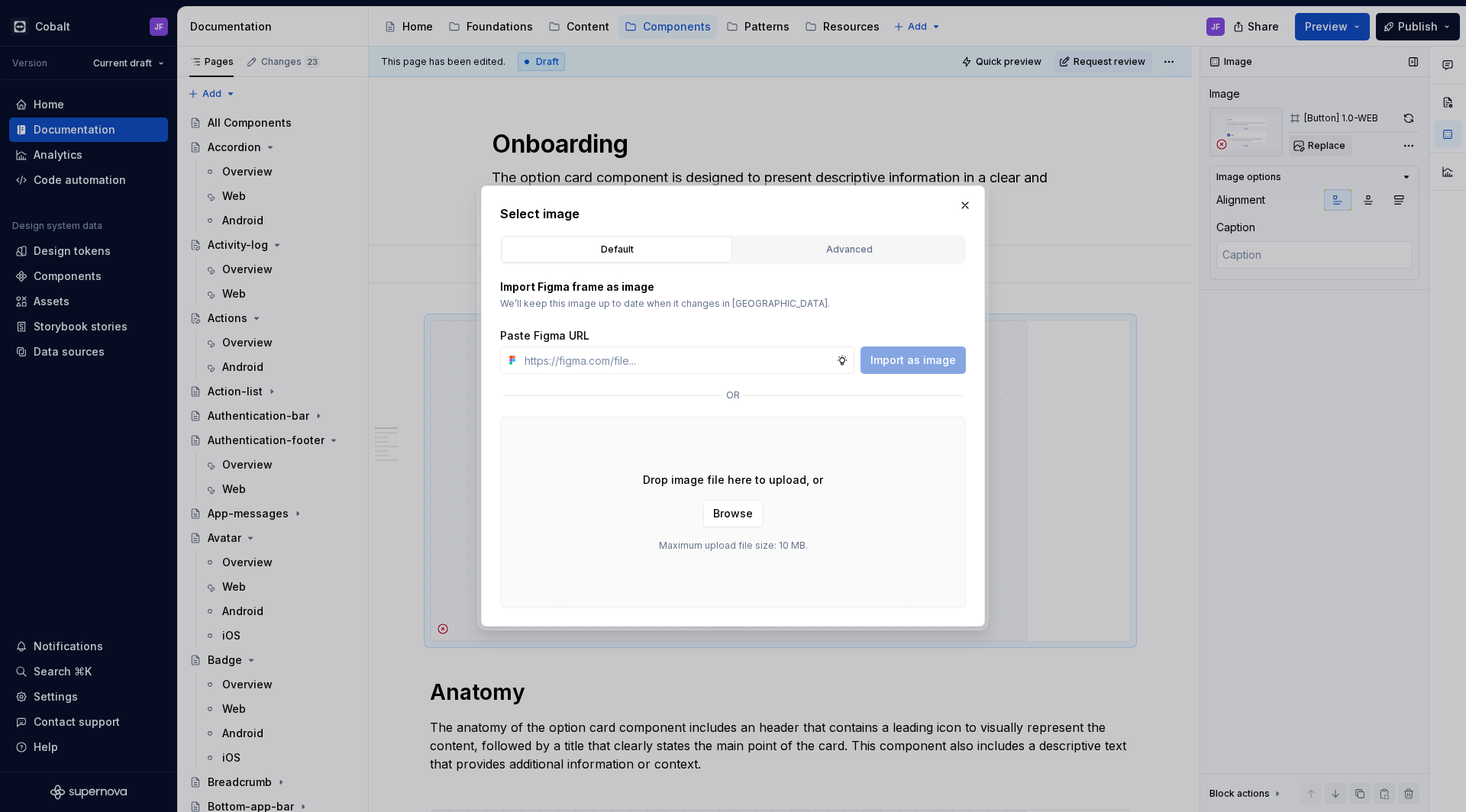
type textarea "*"
click at [849, 244] on div "Advanced" at bounding box center [848, 249] width 220 height 16
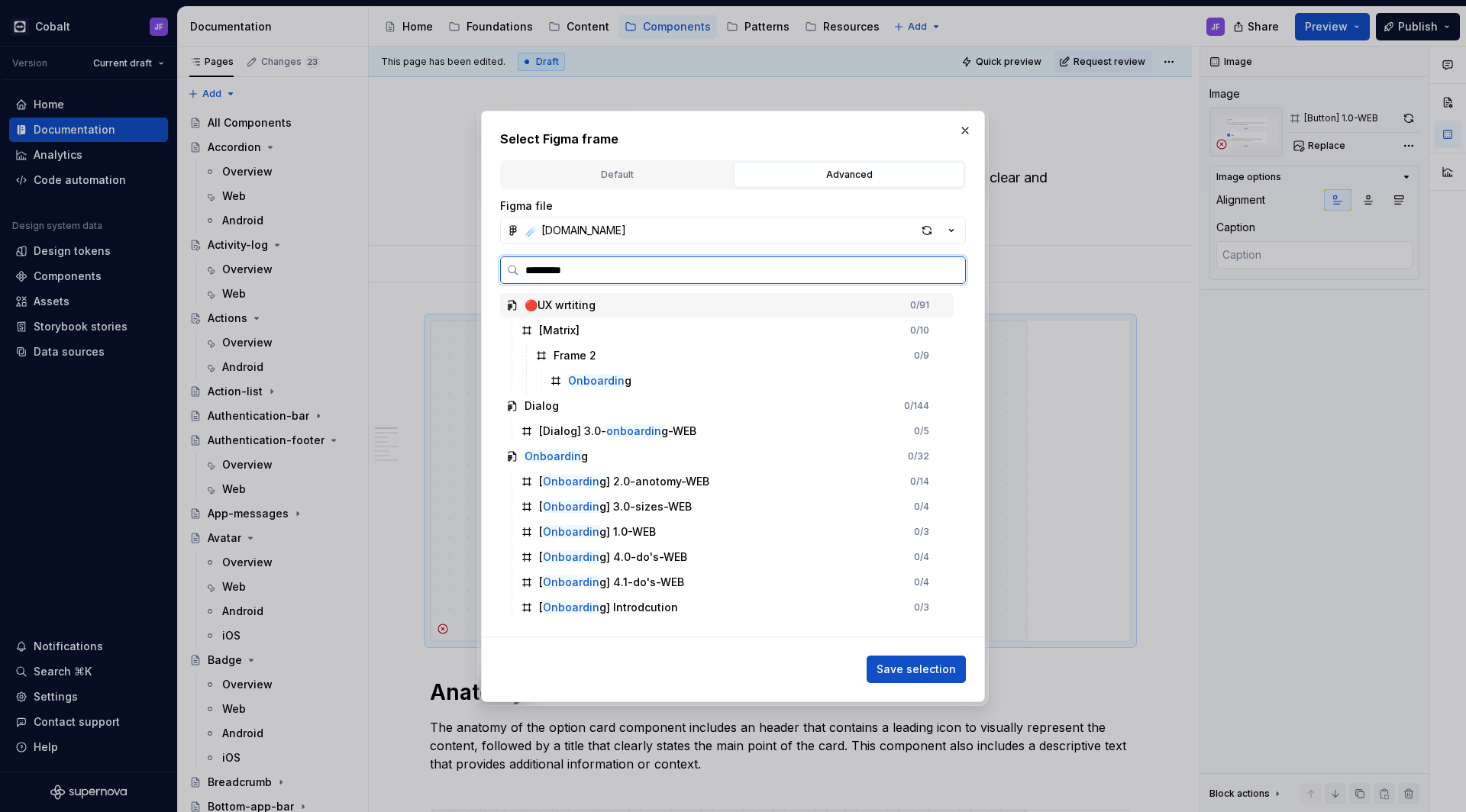
type input "**********"
click at [658, 539] on div "[ Onboarding ] 1.0-WEB 0 / 3" at bounding box center [733, 532] width 439 height 24
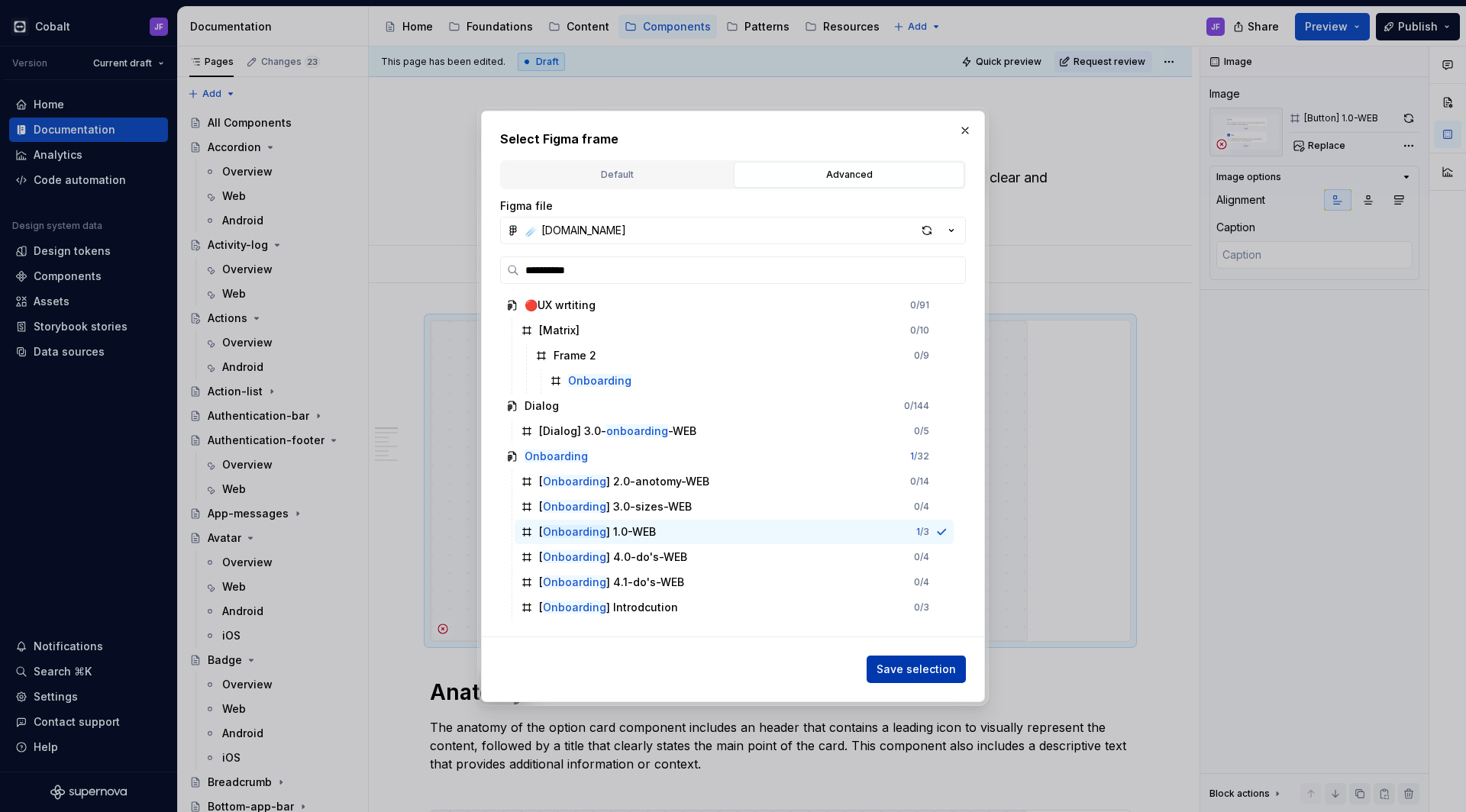
click at [931, 678] on button "Save selection" at bounding box center [915, 670] width 99 height 28
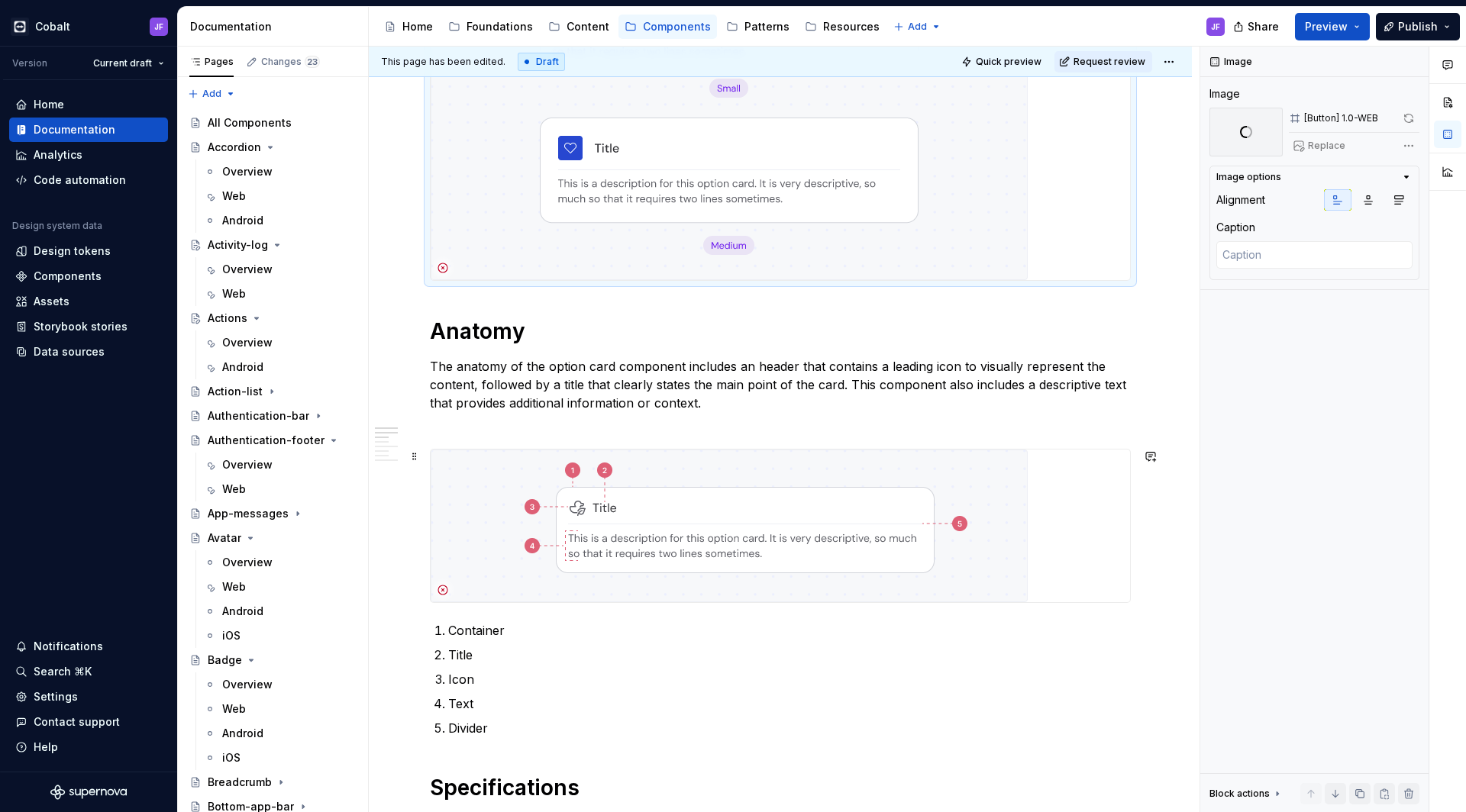
scroll to position [413, 0]
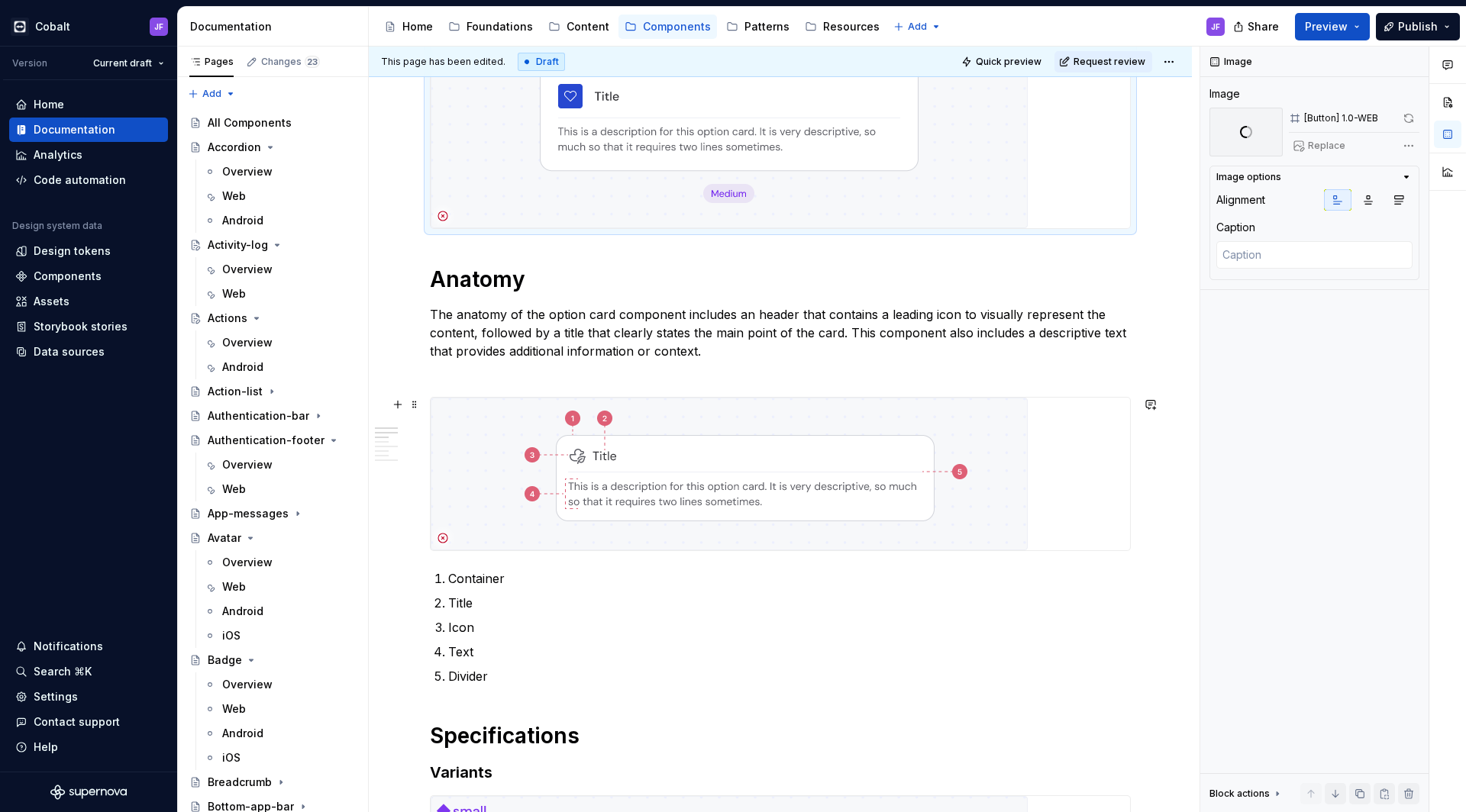
click at [832, 500] on img at bounding box center [729, 474] width 597 height 153
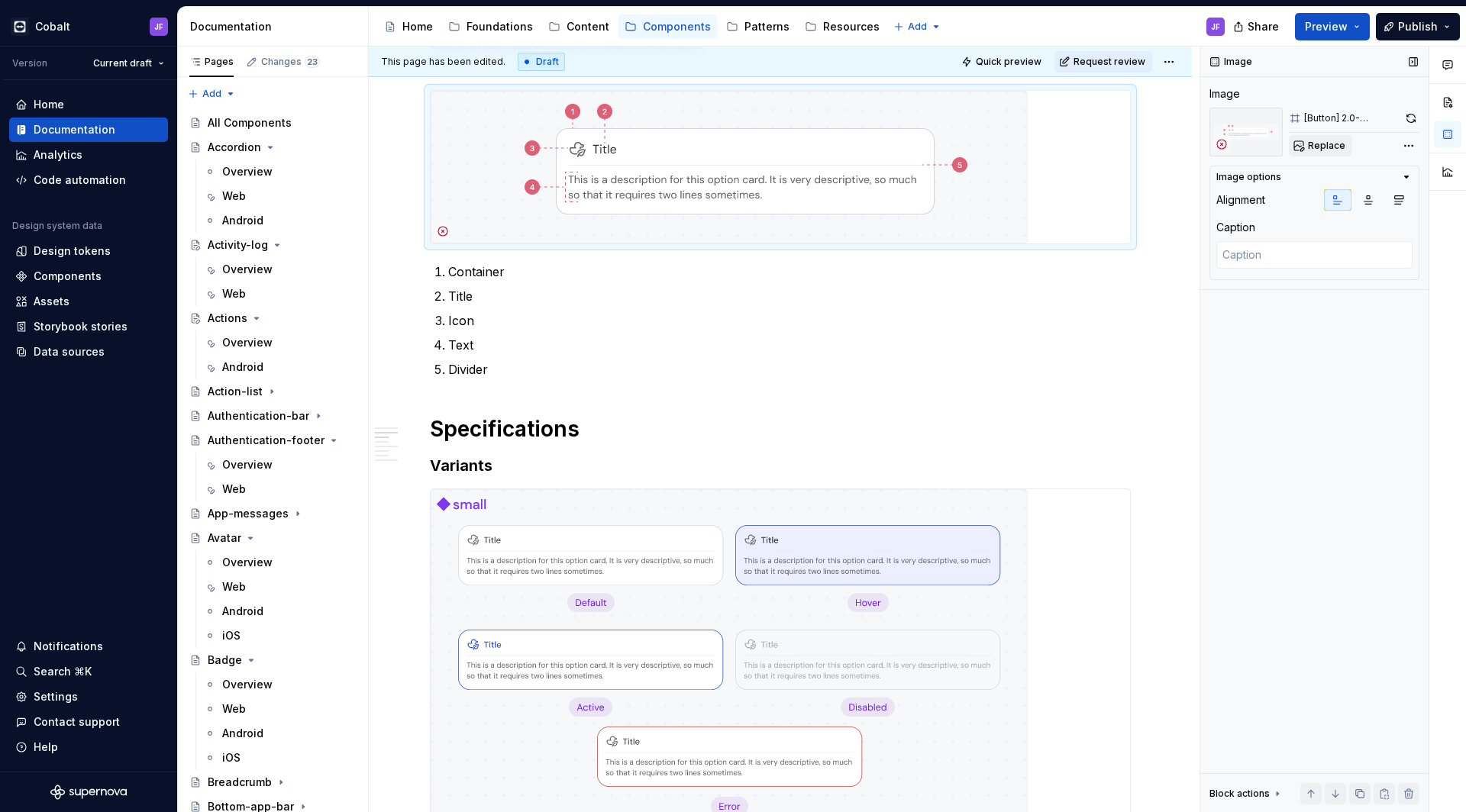
click at [1325, 145] on span "Replace" at bounding box center [1325, 146] width 37 height 12
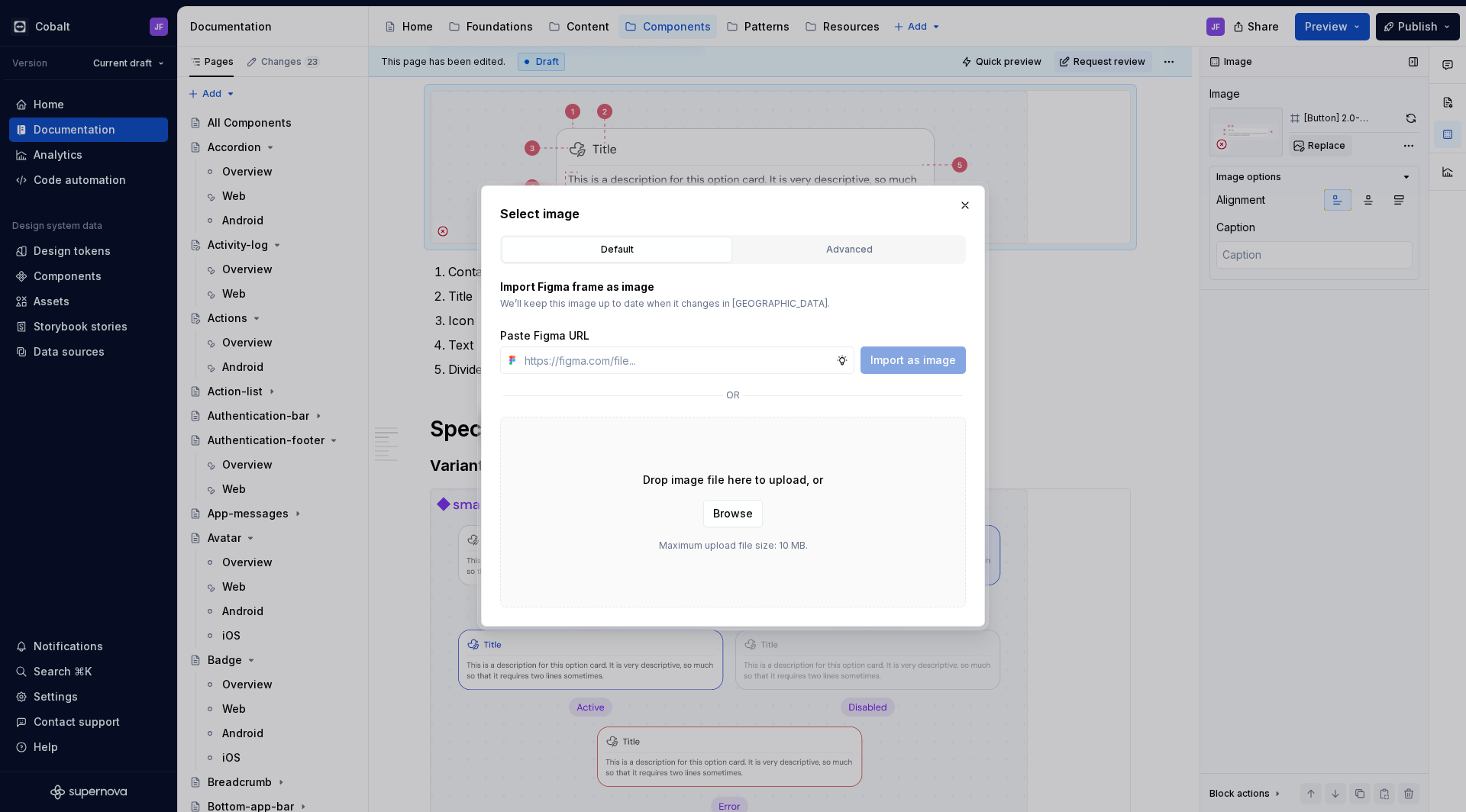
type textarea "*"
click at [835, 238] on button "Advanced" at bounding box center [848, 249] width 230 height 26
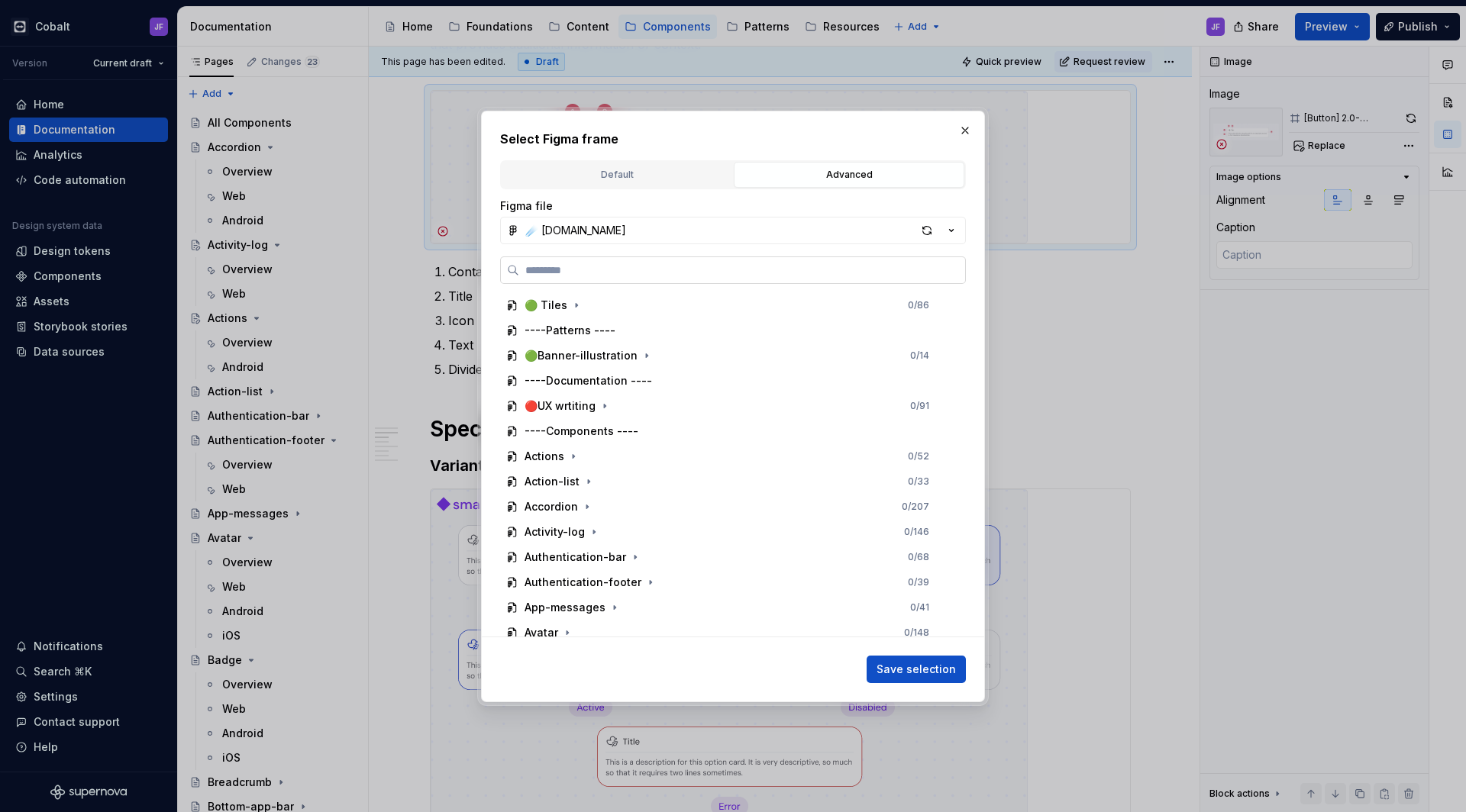
click at [719, 261] on label at bounding box center [733, 270] width 466 height 28
click at [719, 262] on input "search" at bounding box center [742, 270] width 446 height 16
paste input "**********"
type input "**********"
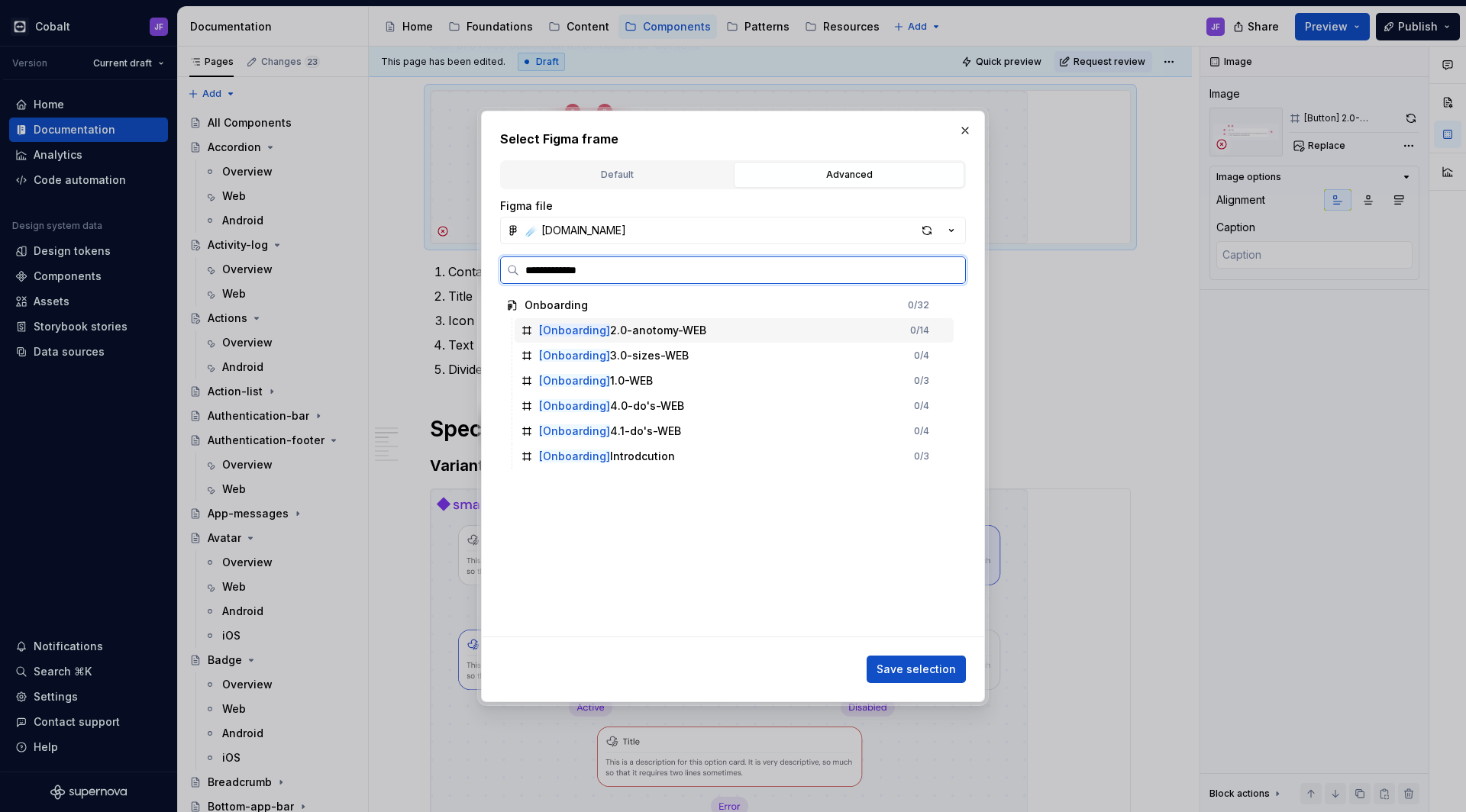
click at [719, 330] on div "[Onboarding] 2.0-anotomy-WEB 0 / 14" at bounding box center [733, 330] width 439 height 24
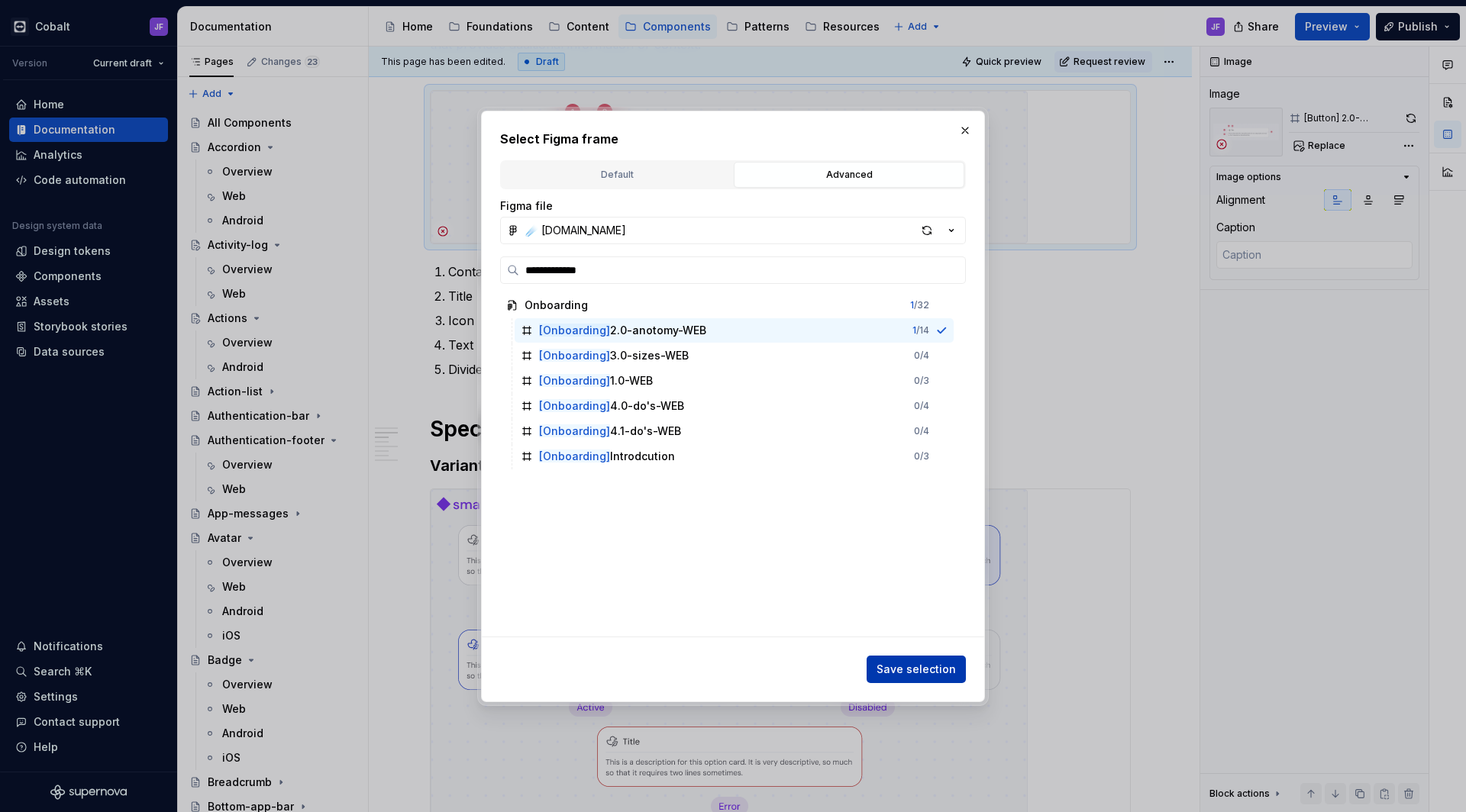
click at [922, 665] on span "Save selection" at bounding box center [916, 670] width 79 height 16
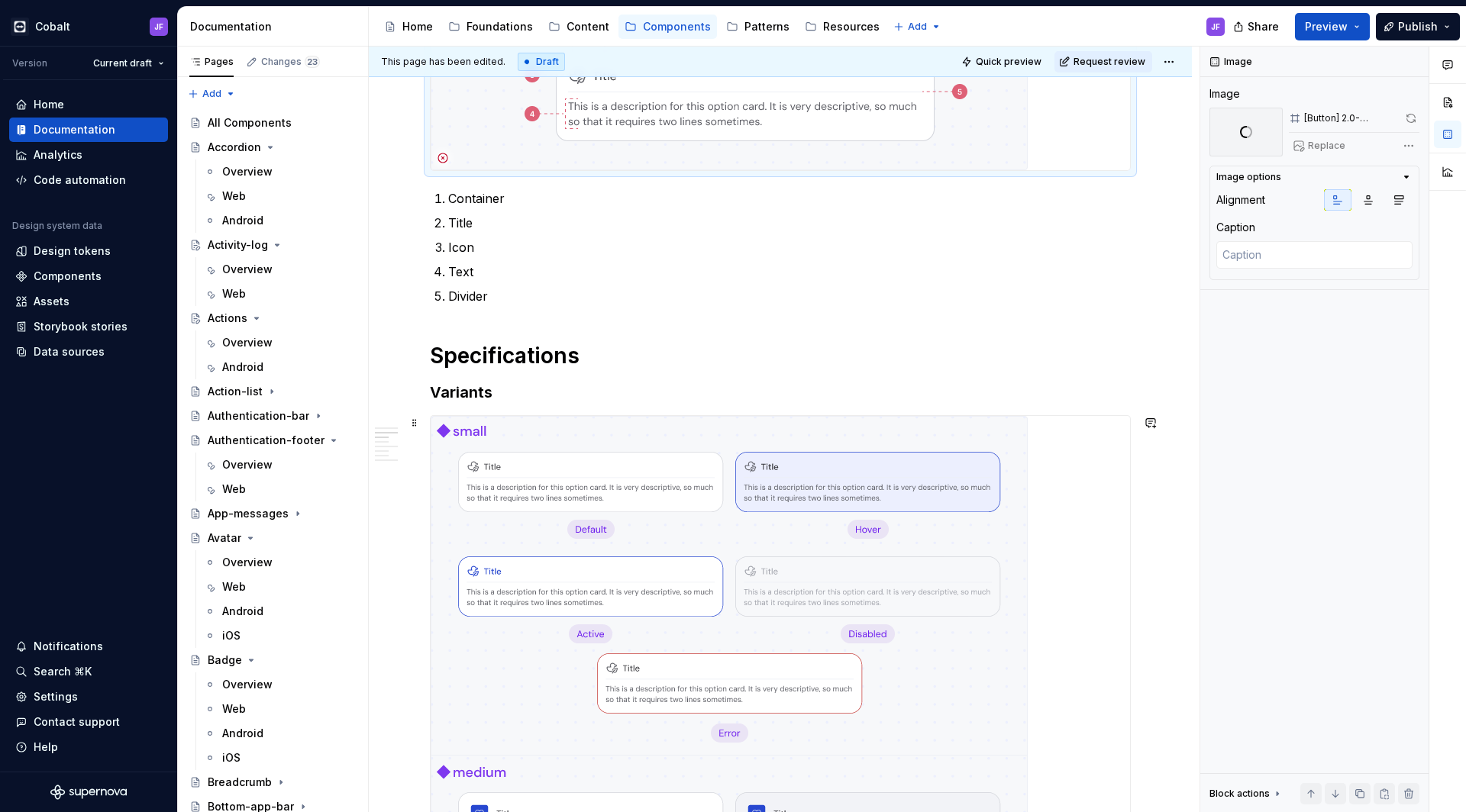
scroll to position [612, 0]
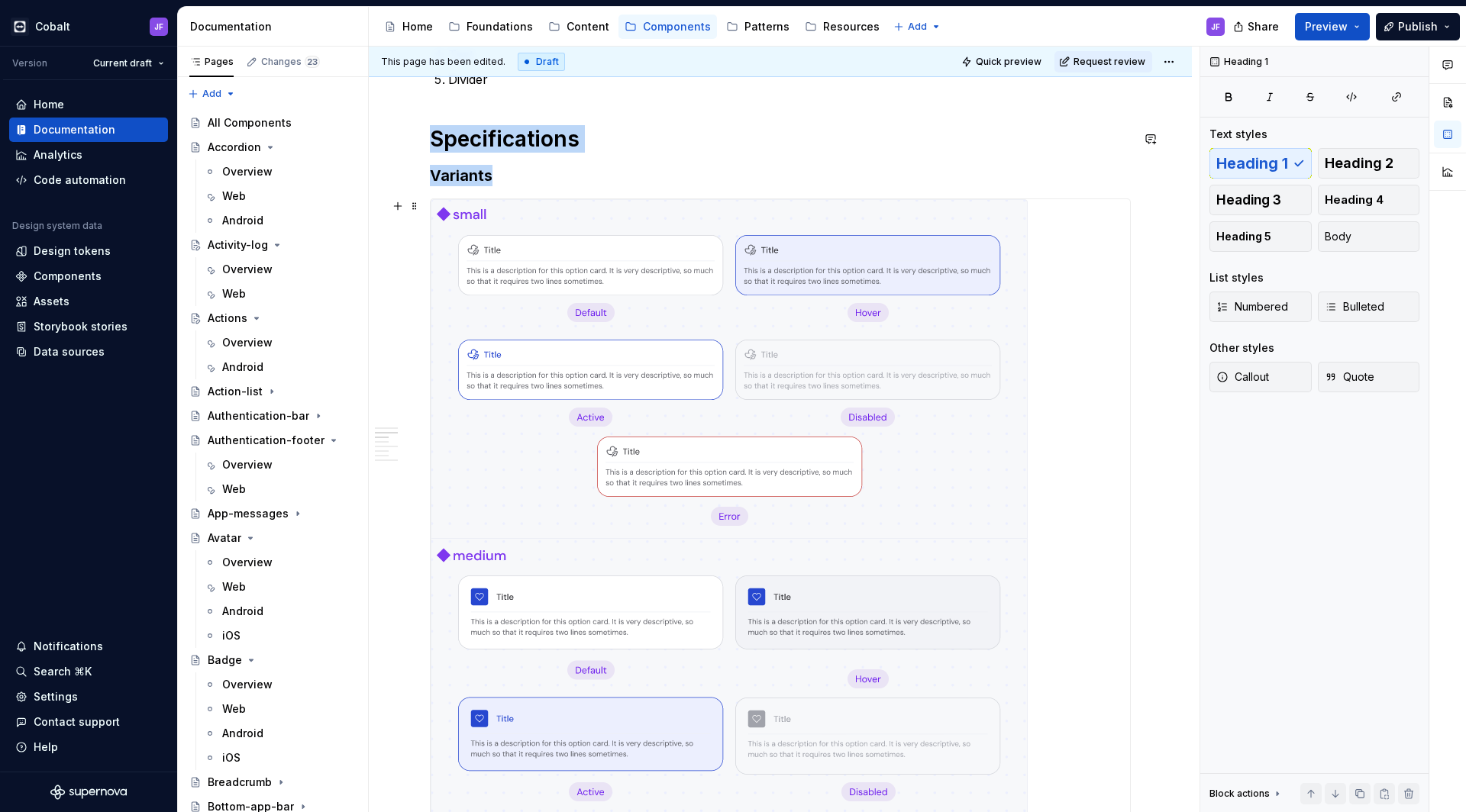
drag, startPoint x: 433, startPoint y: 225, endPoint x: 553, endPoint y: 368, distance: 186.7
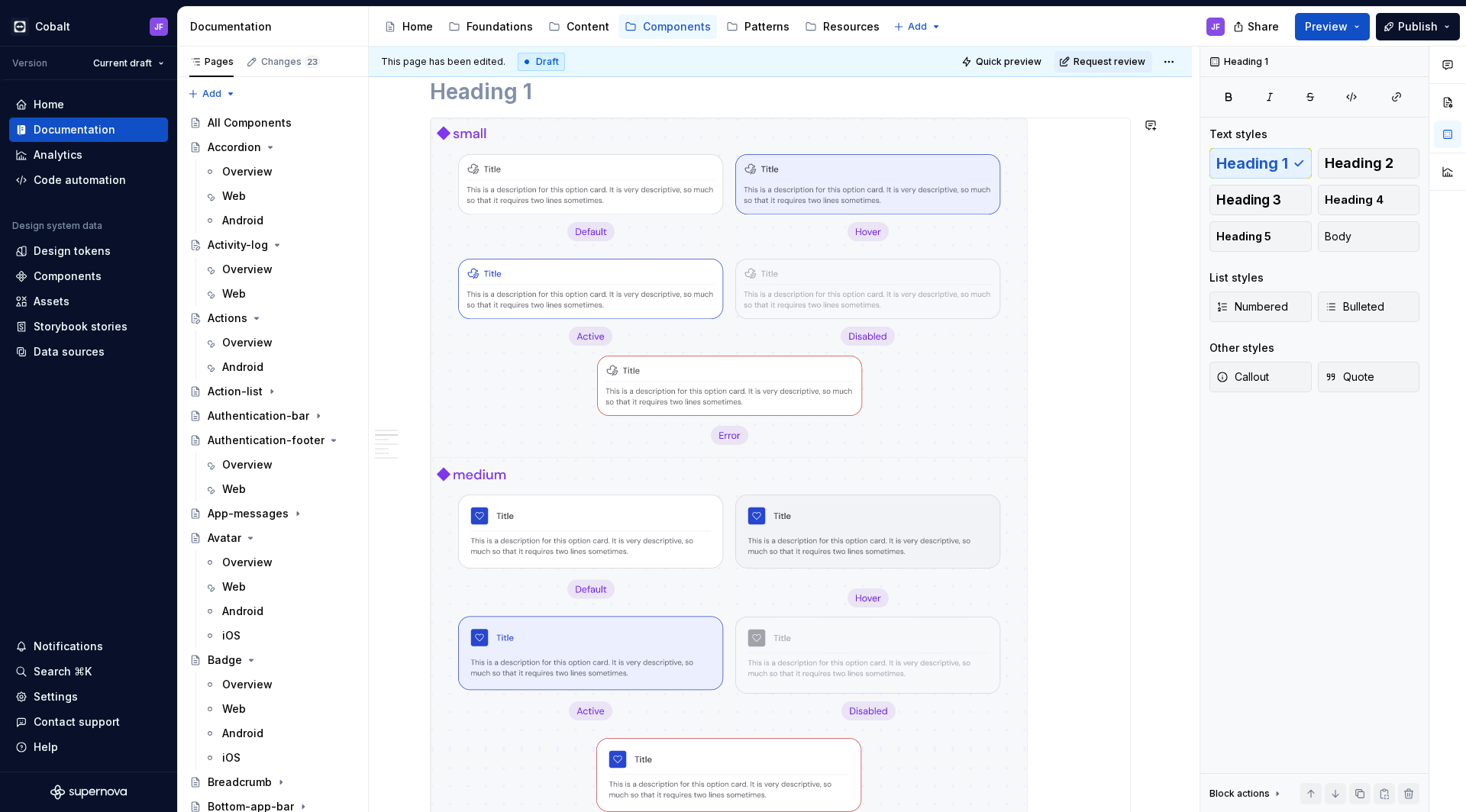
click at [588, 304] on img at bounding box center [729, 494] width 597 height 751
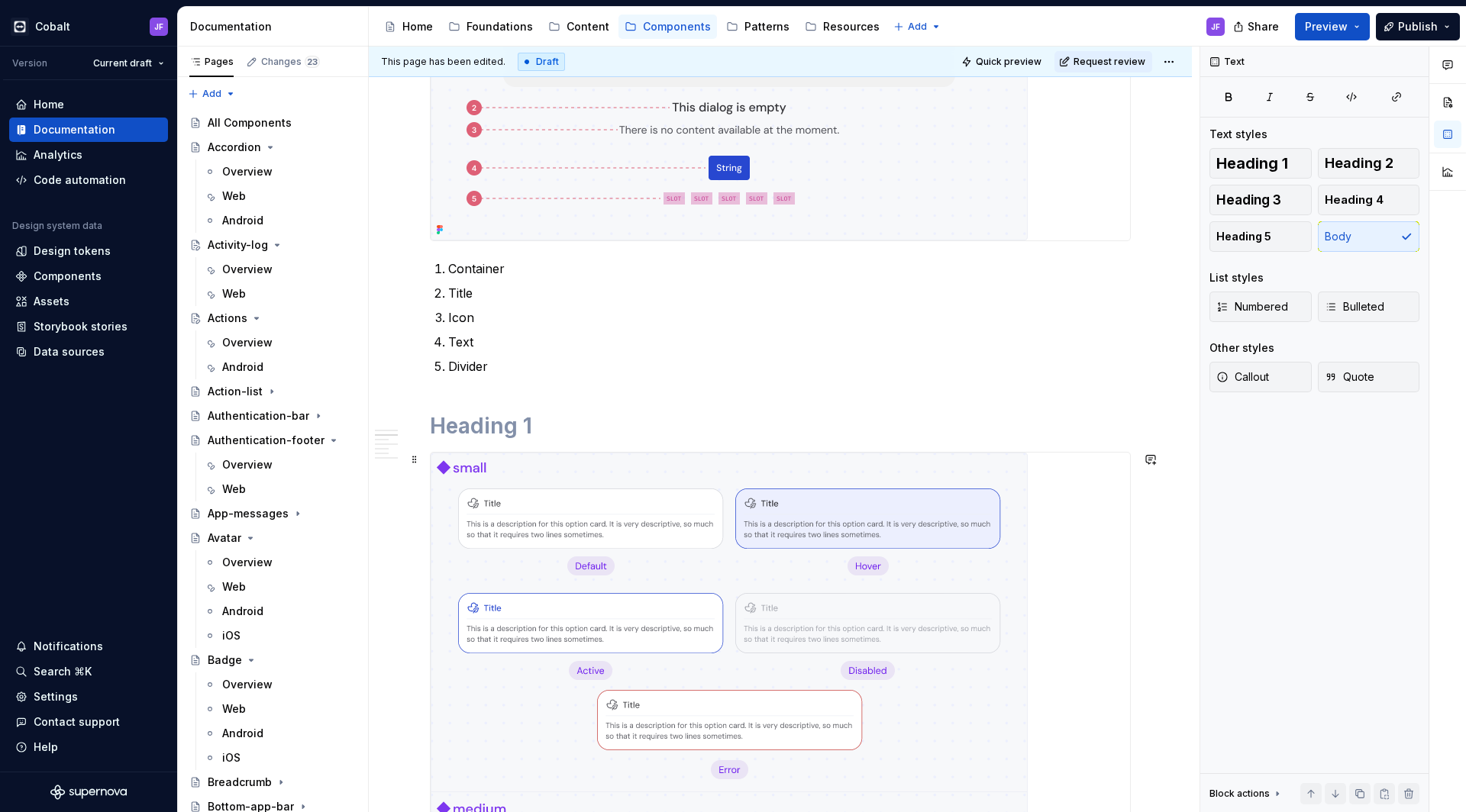
scroll to position [988, 0]
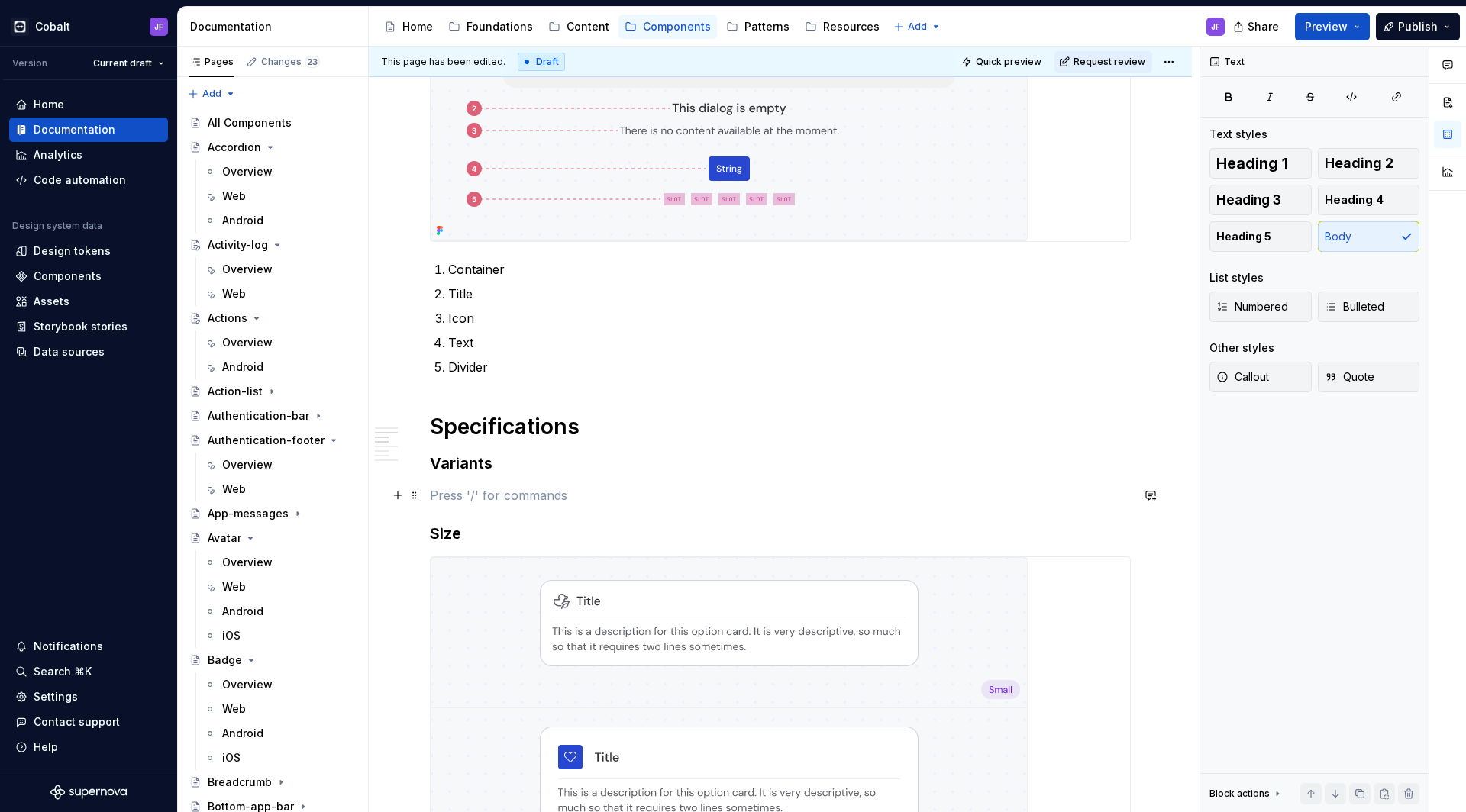
type textarea "*"
drag, startPoint x: 526, startPoint y: 478, endPoint x: 439, endPoint y: 475, distance: 87.1
click at [438, 475] on div "**********" at bounding box center [780, 611] width 701 height 2558
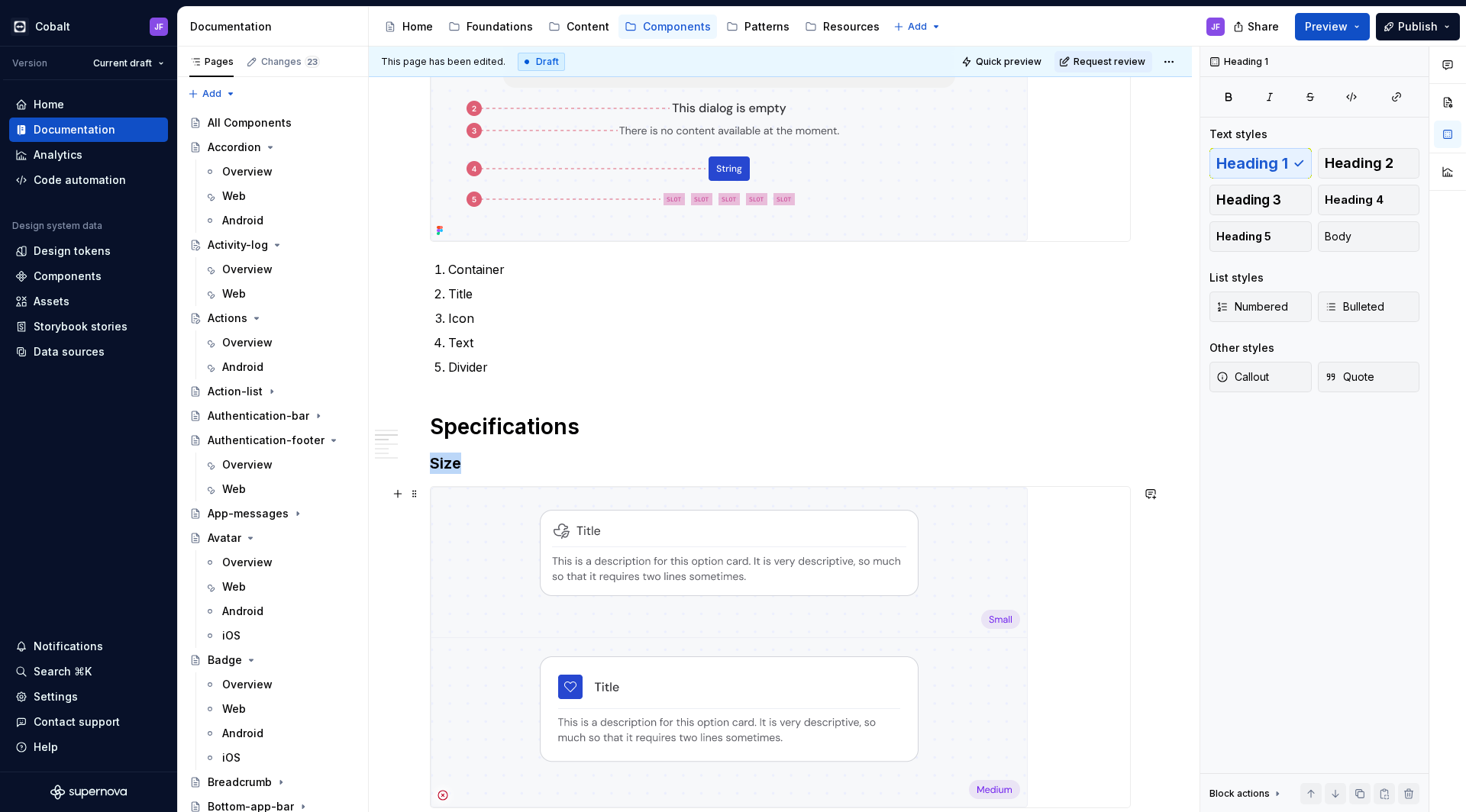
click at [642, 578] on img at bounding box center [729, 647] width 597 height 321
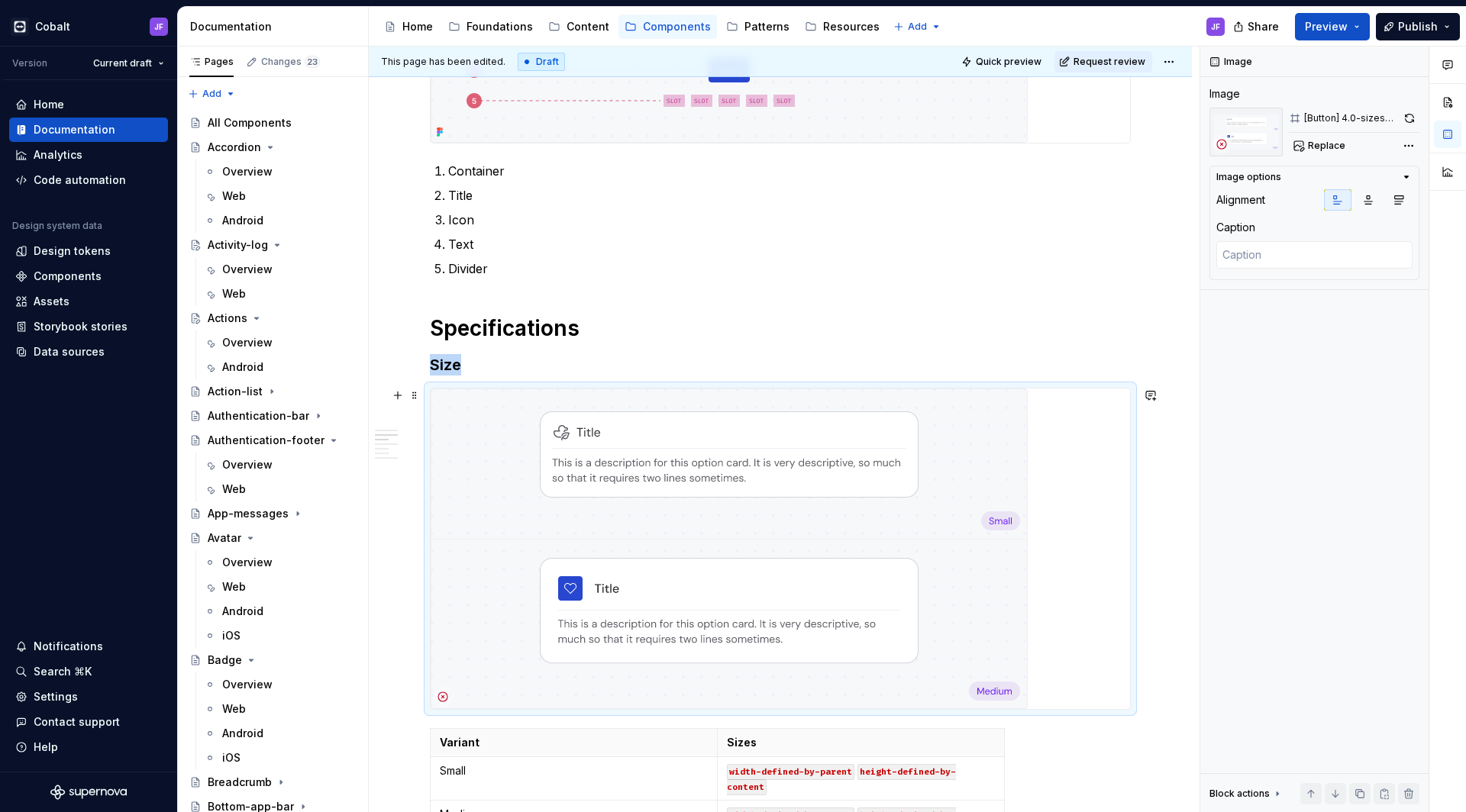
scroll to position [1105, 0]
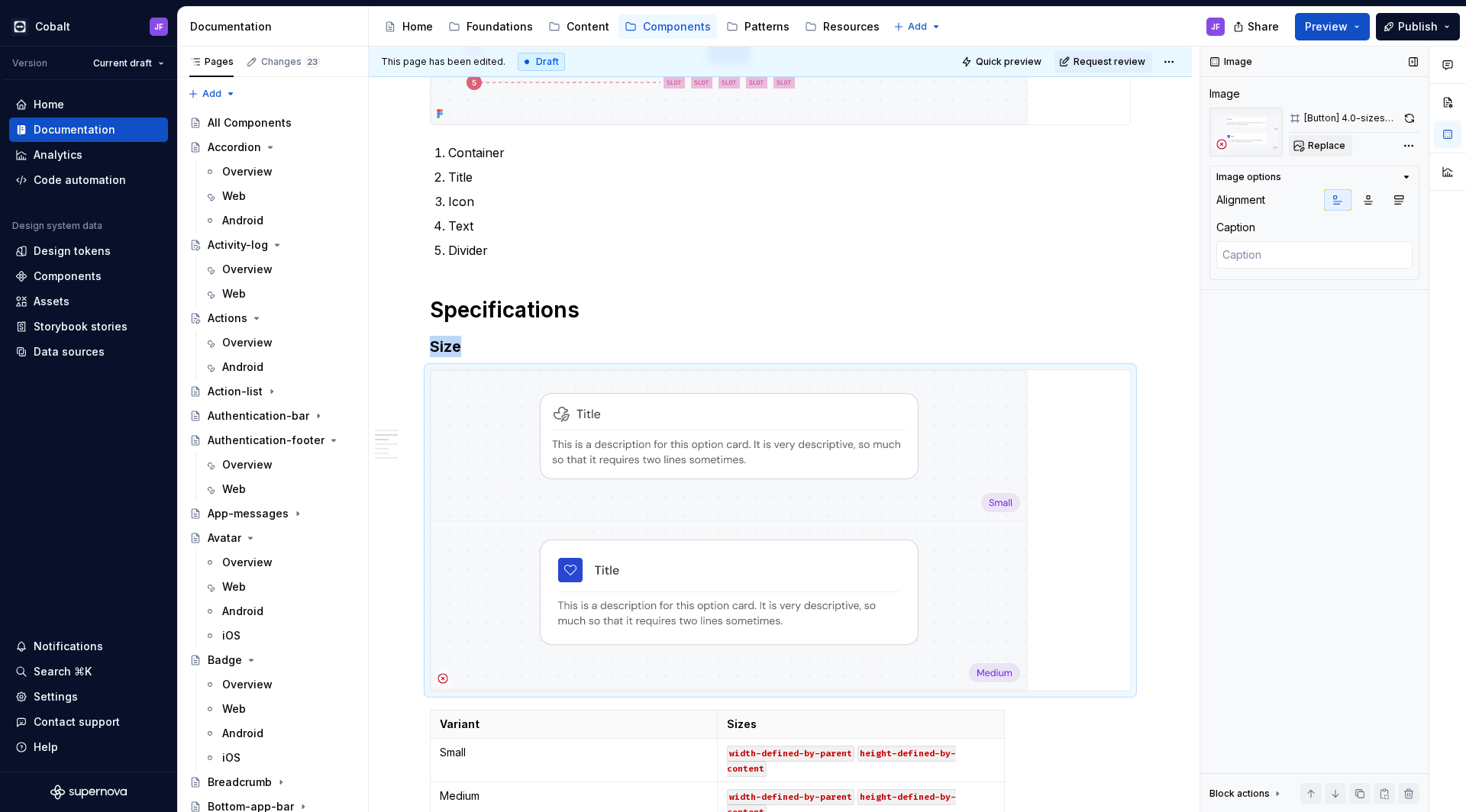
click at [1328, 142] on span "Replace" at bounding box center [1325, 146] width 37 height 12
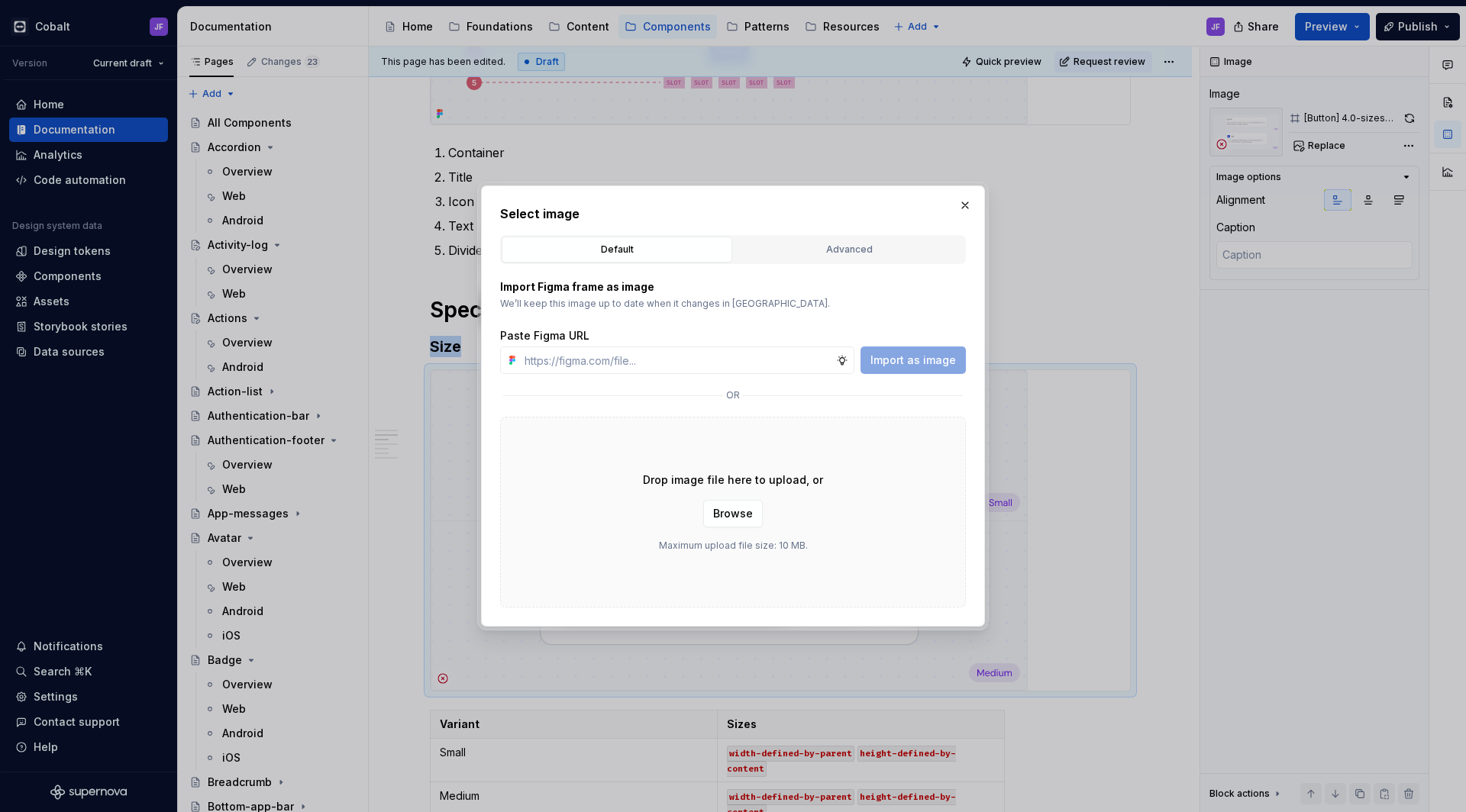
type textarea "*"
click at [851, 257] on button "Advanced" at bounding box center [848, 249] width 230 height 26
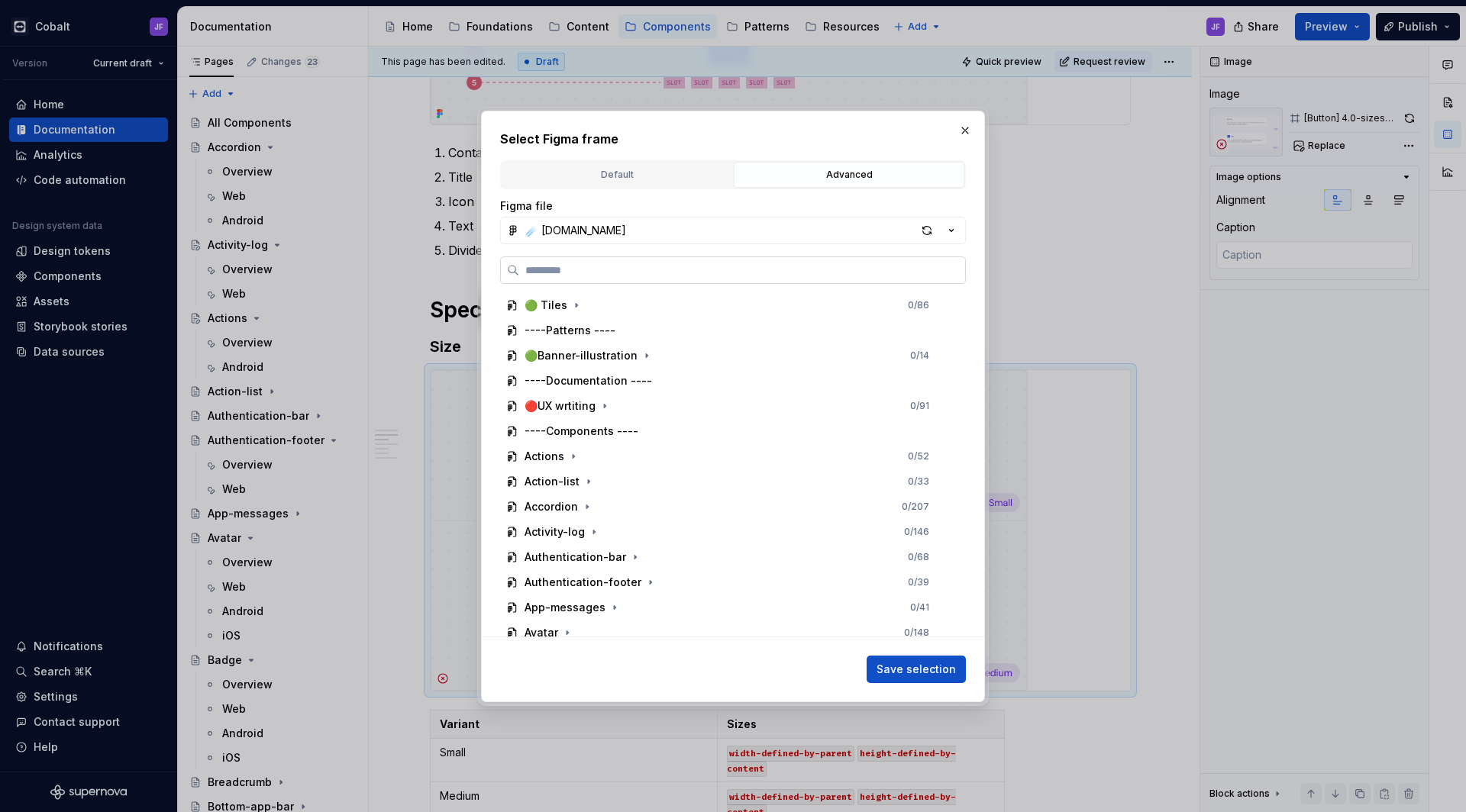
click at [721, 276] on input "search" at bounding box center [742, 270] width 446 height 16
paste input "**********"
type input "**********"
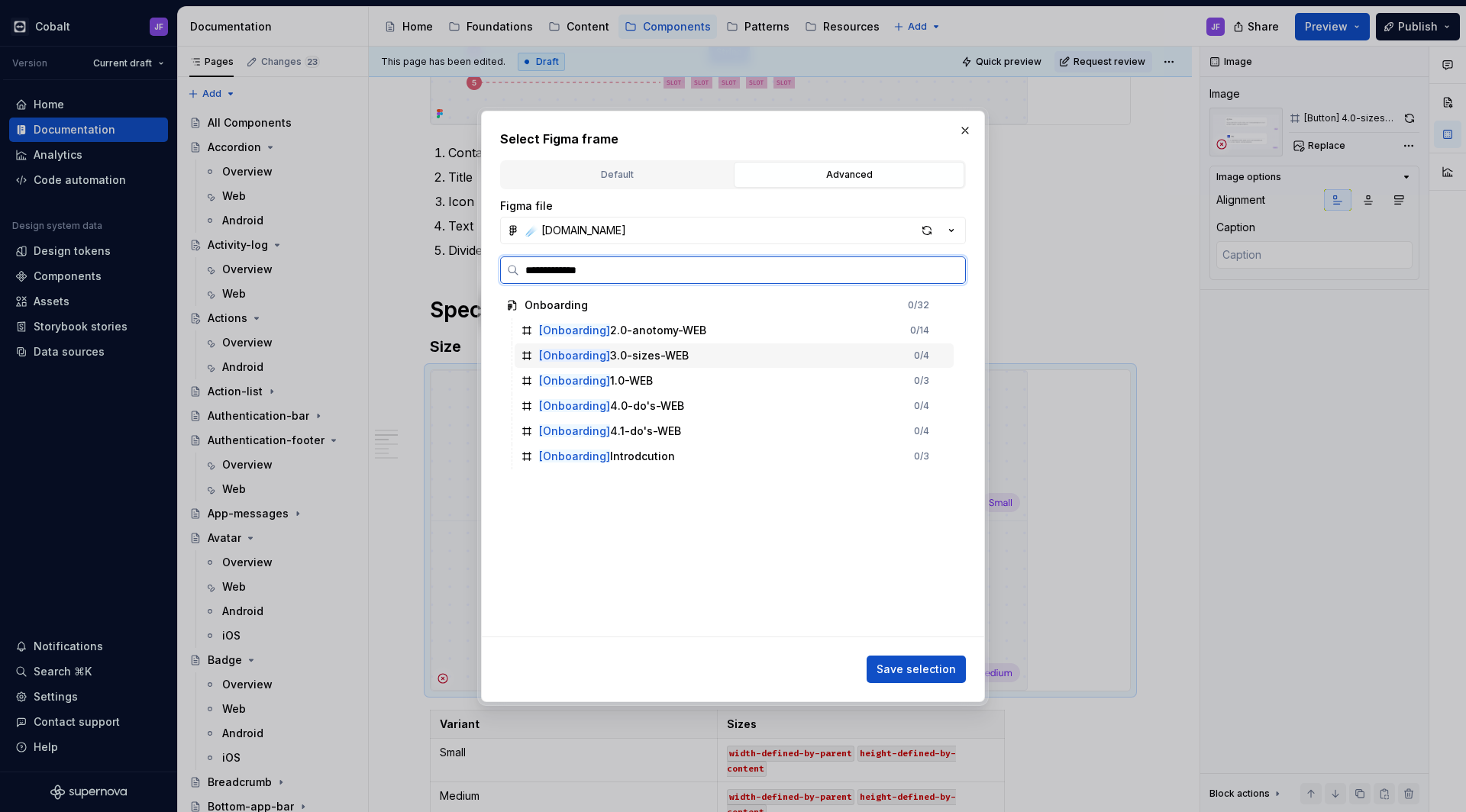
click at [716, 351] on div "[Onboarding] 3.0-sizes-WEB 0 / 4" at bounding box center [733, 356] width 439 height 24
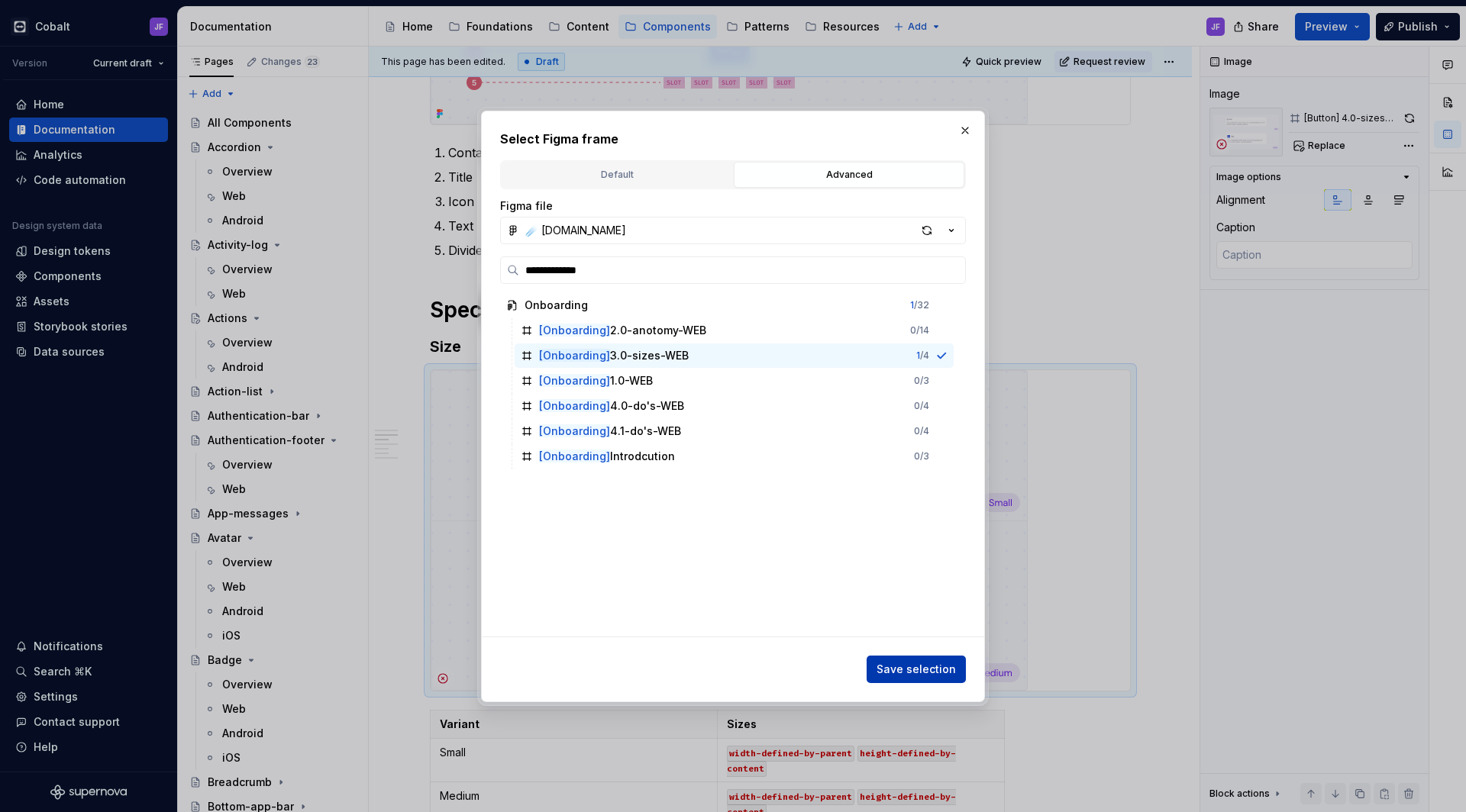
click at [947, 665] on span "Save selection" at bounding box center [916, 670] width 79 height 16
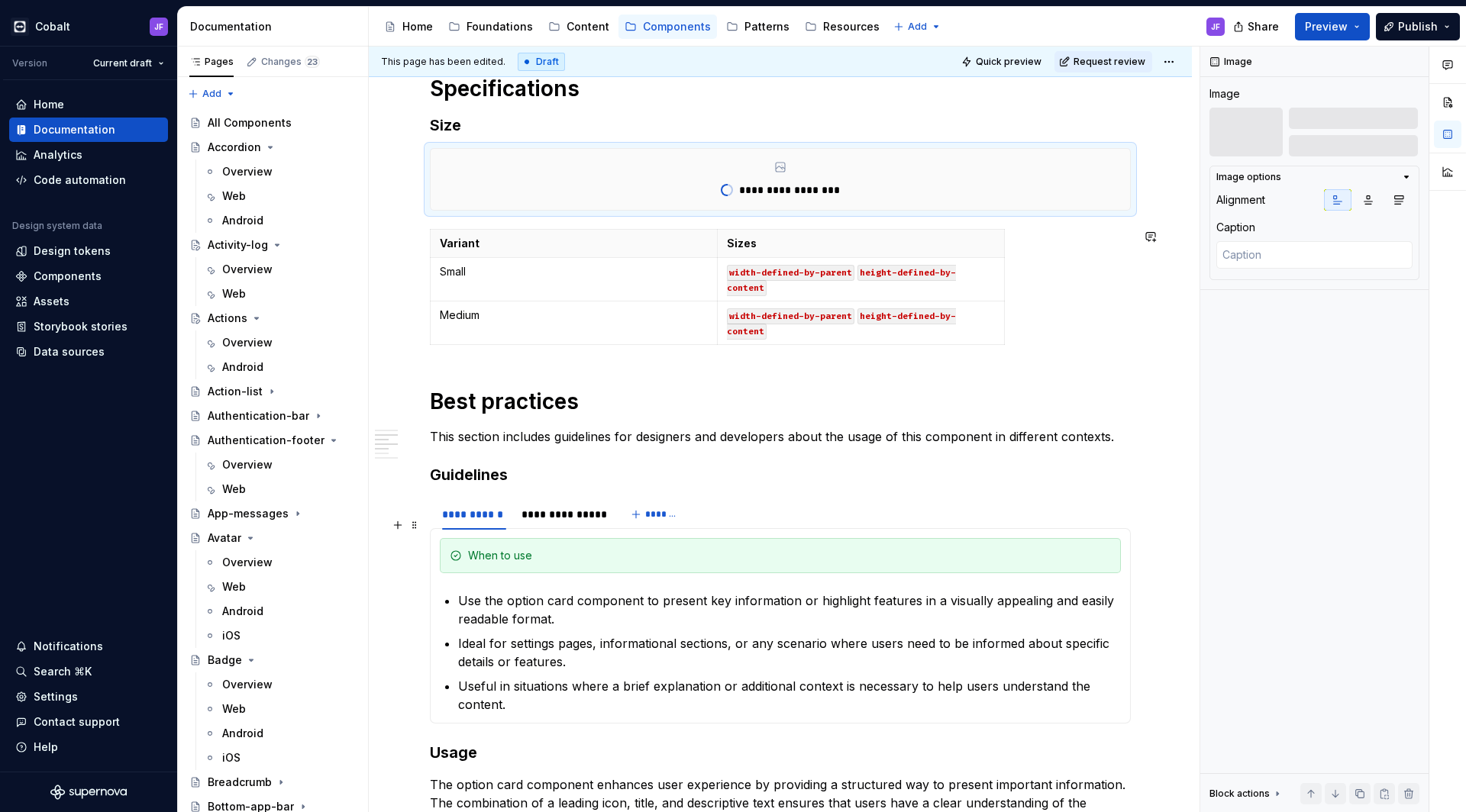
type textarea "*"
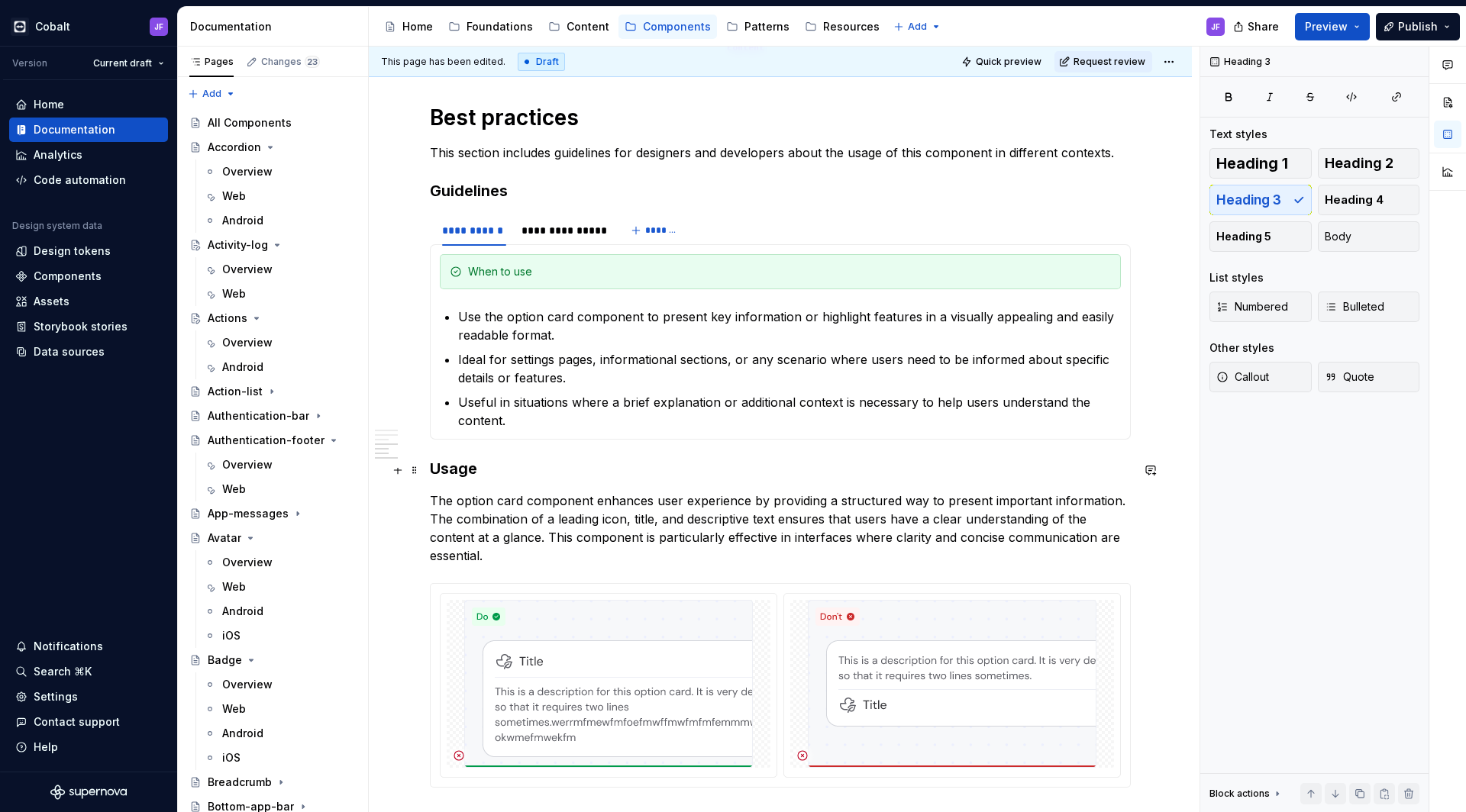
scroll to position [1588, 0]
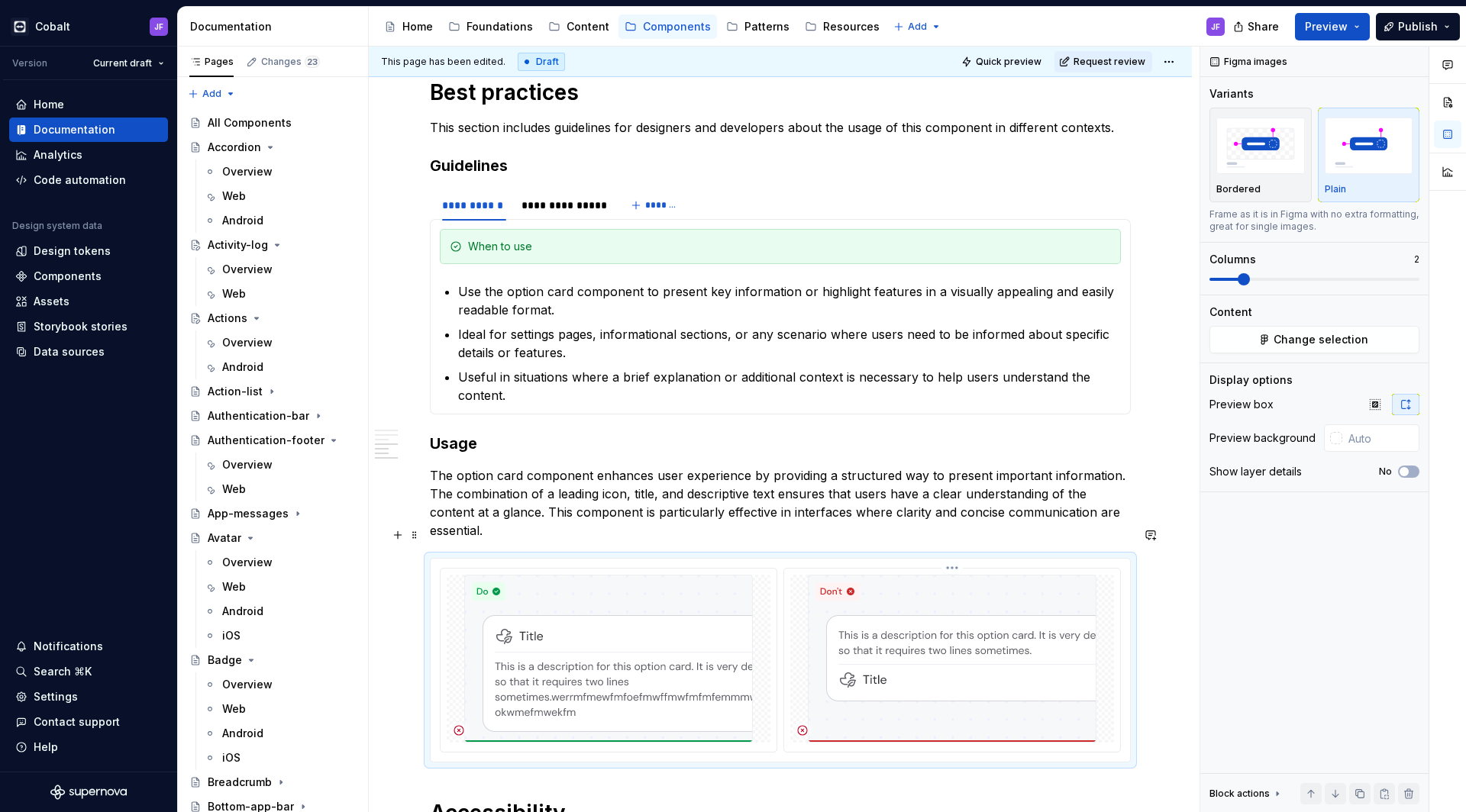
click at [794, 595] on div at bounding box center [952, 658] width 324 height 168
click at [1273, 340] on button "Change selection" at bounding box center [1313, 340] width 210 height 28
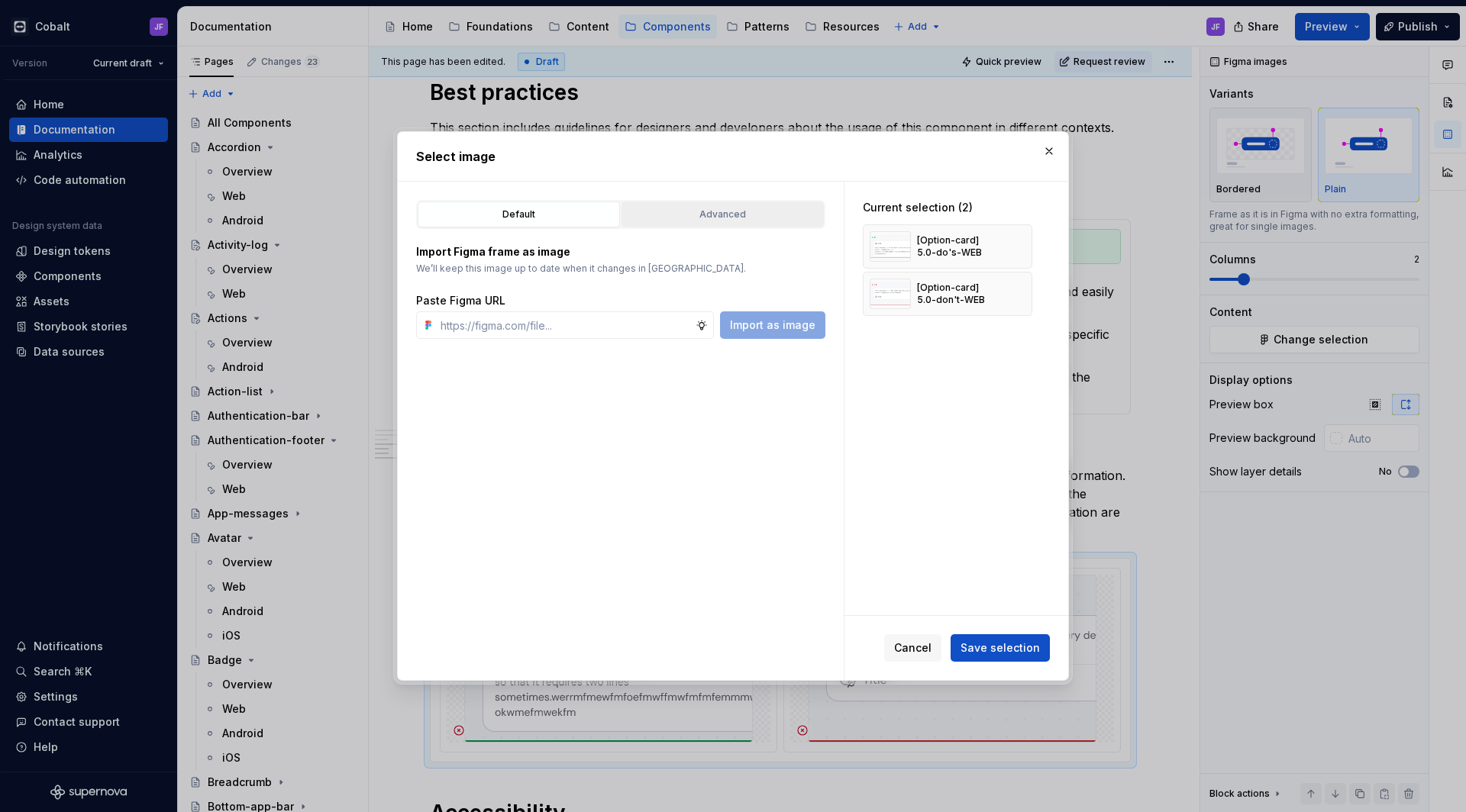
click at [783, 222] on div "Advanced" at bounding box center [722, 215] width 192 height 16
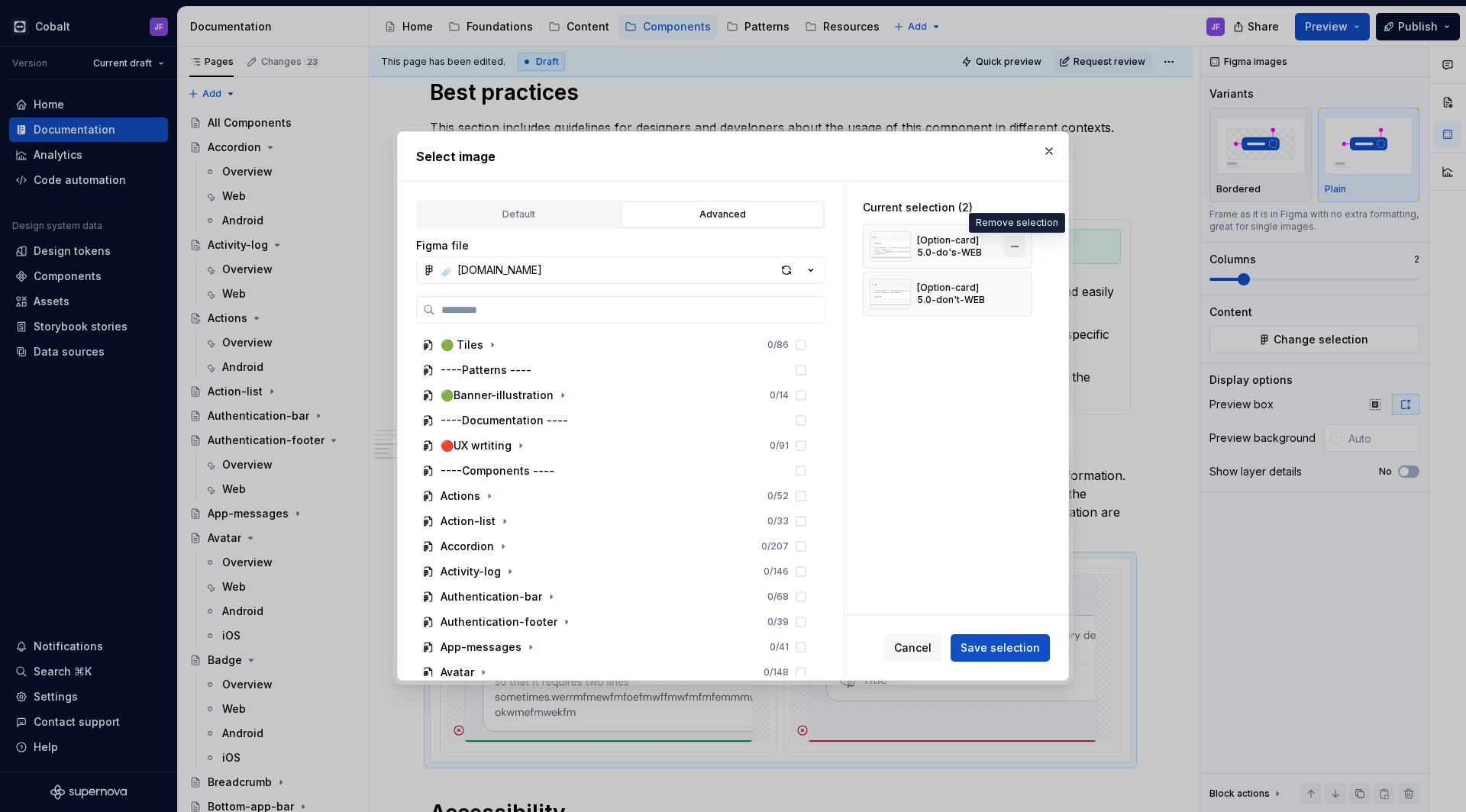
click at [1015, 247] on button "button" at bounding box center [1014, 246] width 22 height 22
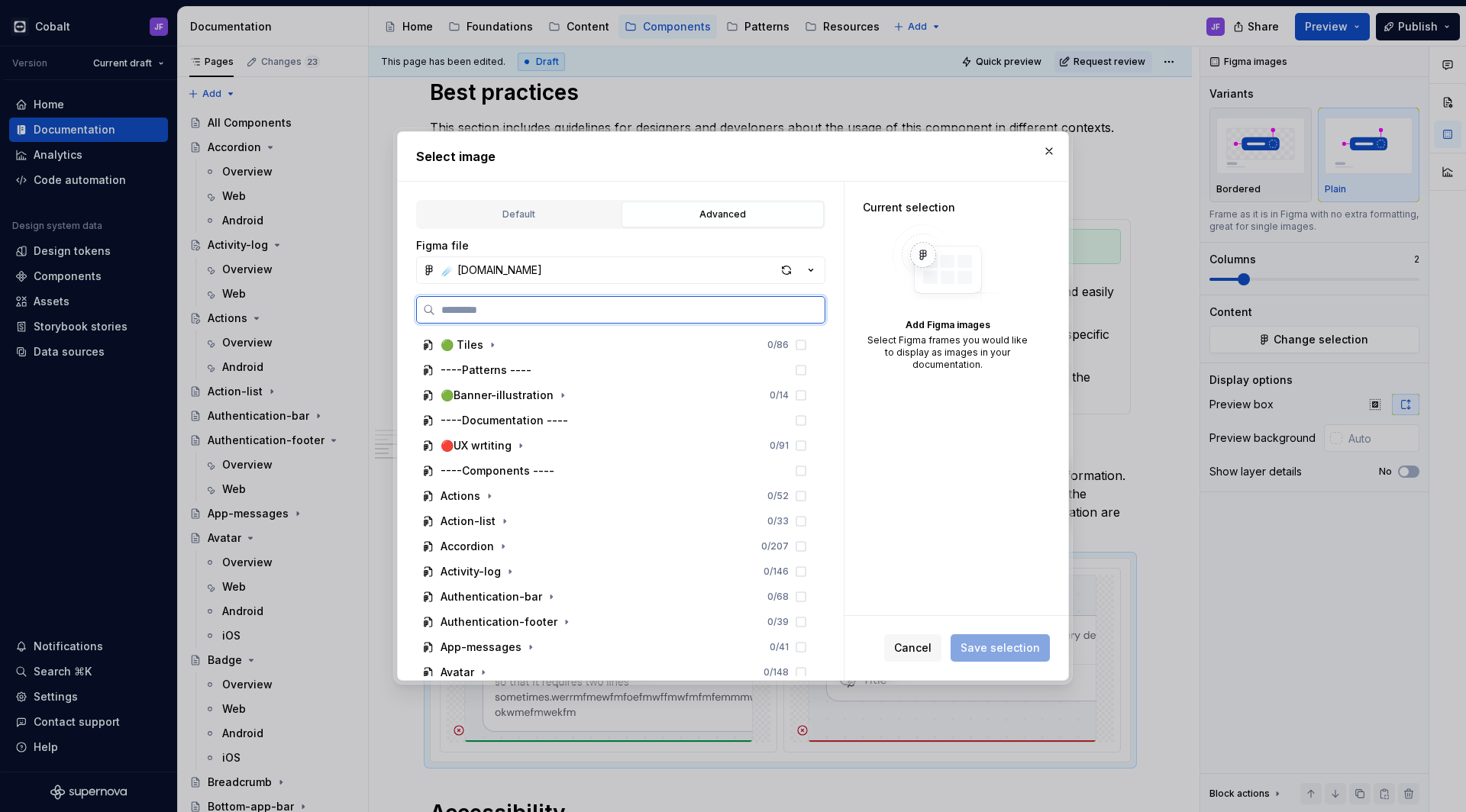
click at [626, 307] on input "search" at bounding box center [629, 310] width 389 height 16
paste input "**********"
type input "**********"
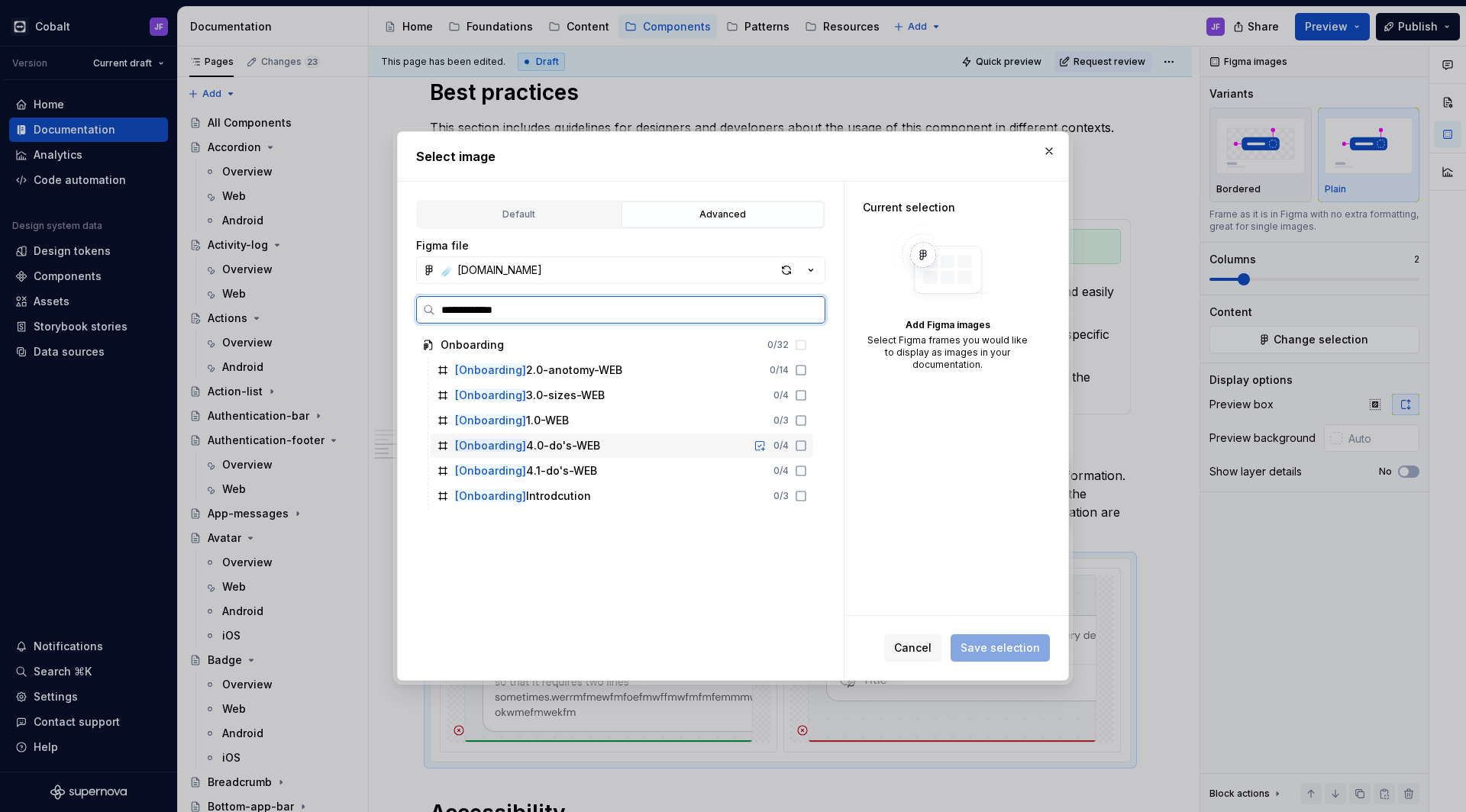
click at [581, 447] on div "[Onboarding] 4.0-do's-WEB" at bounding box center [527, 446] width 145 height 16
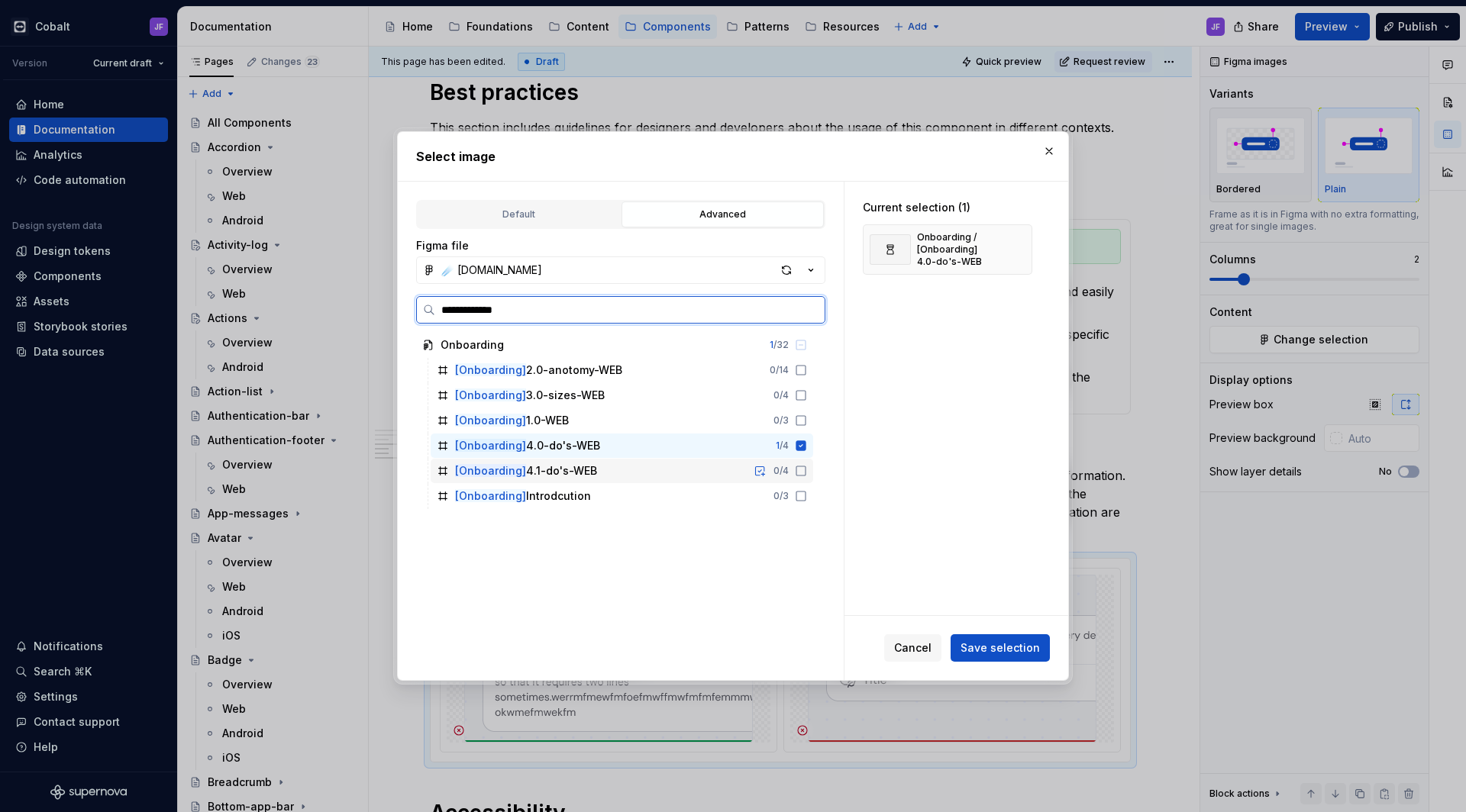
click at [584, 475] on div "[Onboarding] 4.1-do's-WEB" at bounding box center [525, 471] width 142 height 16
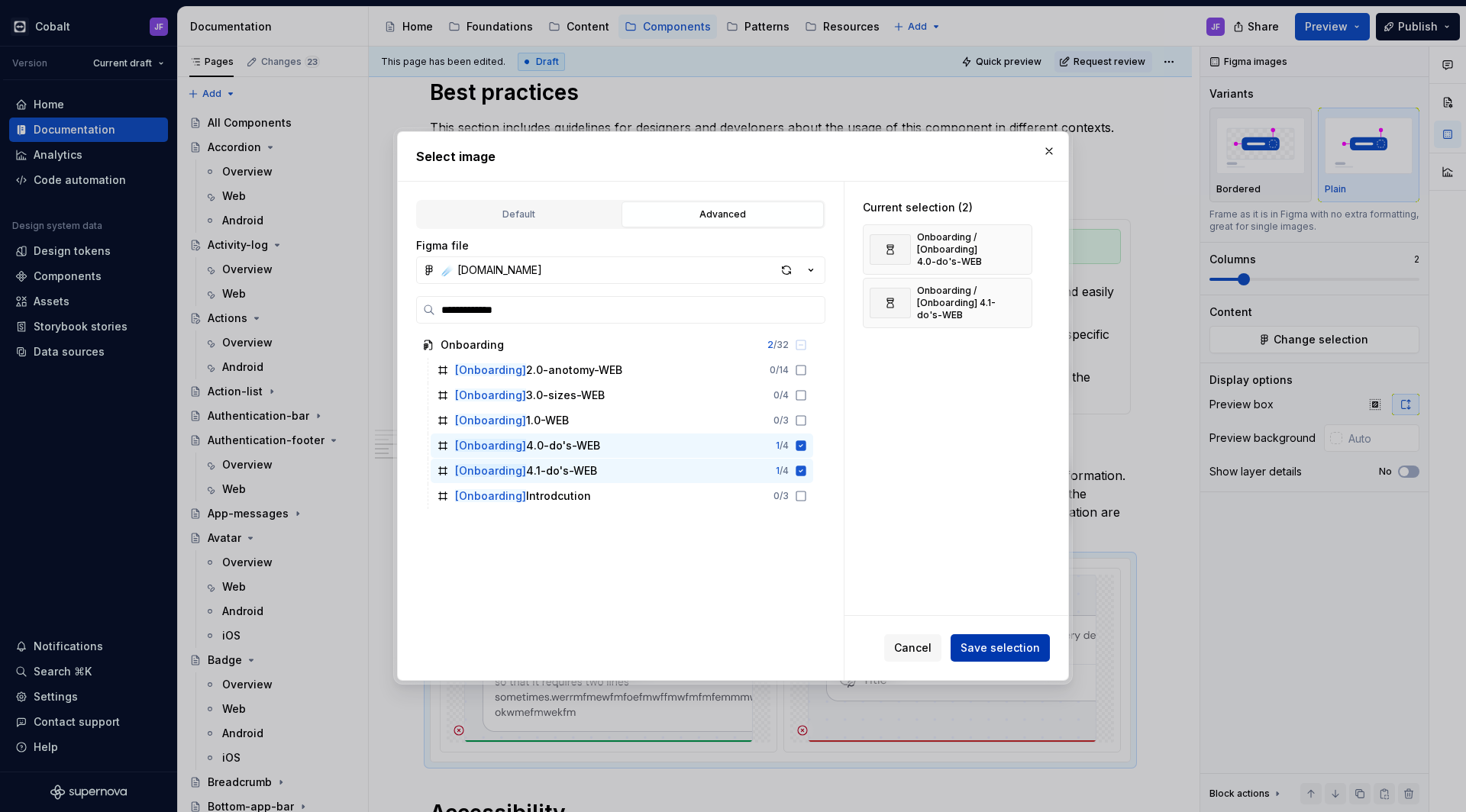
click at [970, 651] on span "Save selection" at bounding box center [1000, 648] width 79 height 16
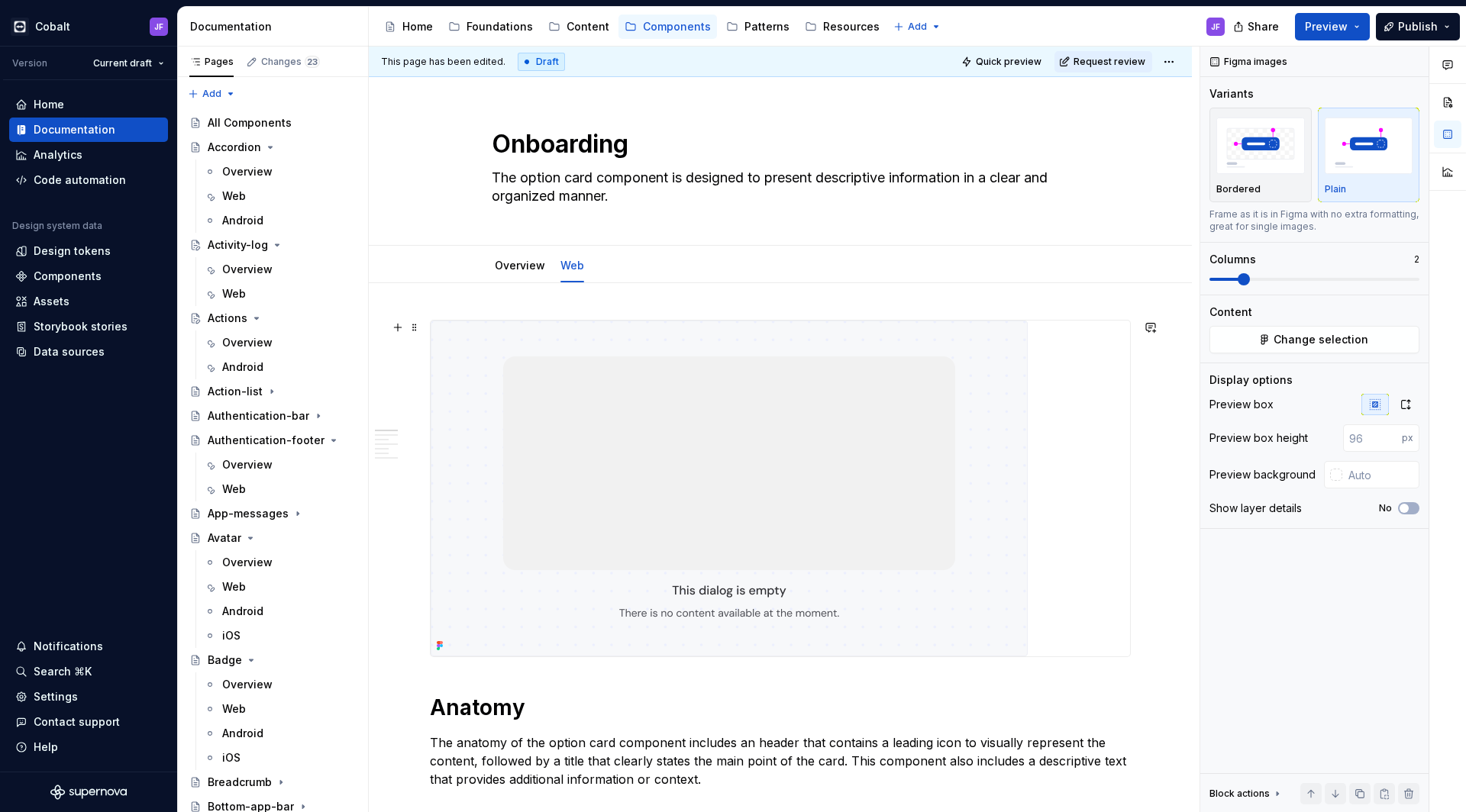
scroll to position [0, 0]
type textarea "*"
